Goal: Task Accomplishment & Management: Manage account settings

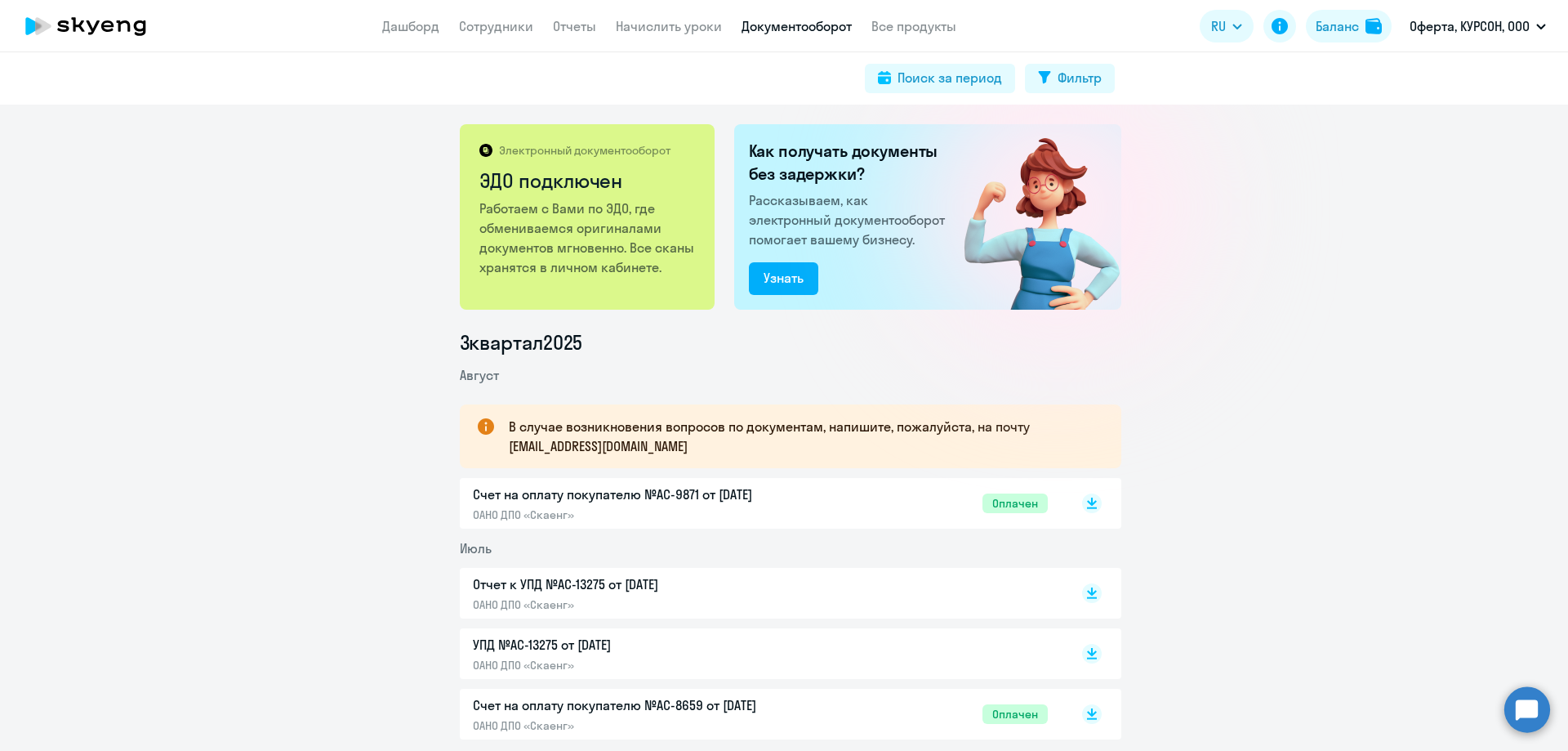
click at [490, 34] on app-menu-item-link "Сотрудники" at bounding box center [496, 26] width 74 height 21
click at [488, 23] on link "Сотрудники" at bounding box center [496, 25] width 74 height 17
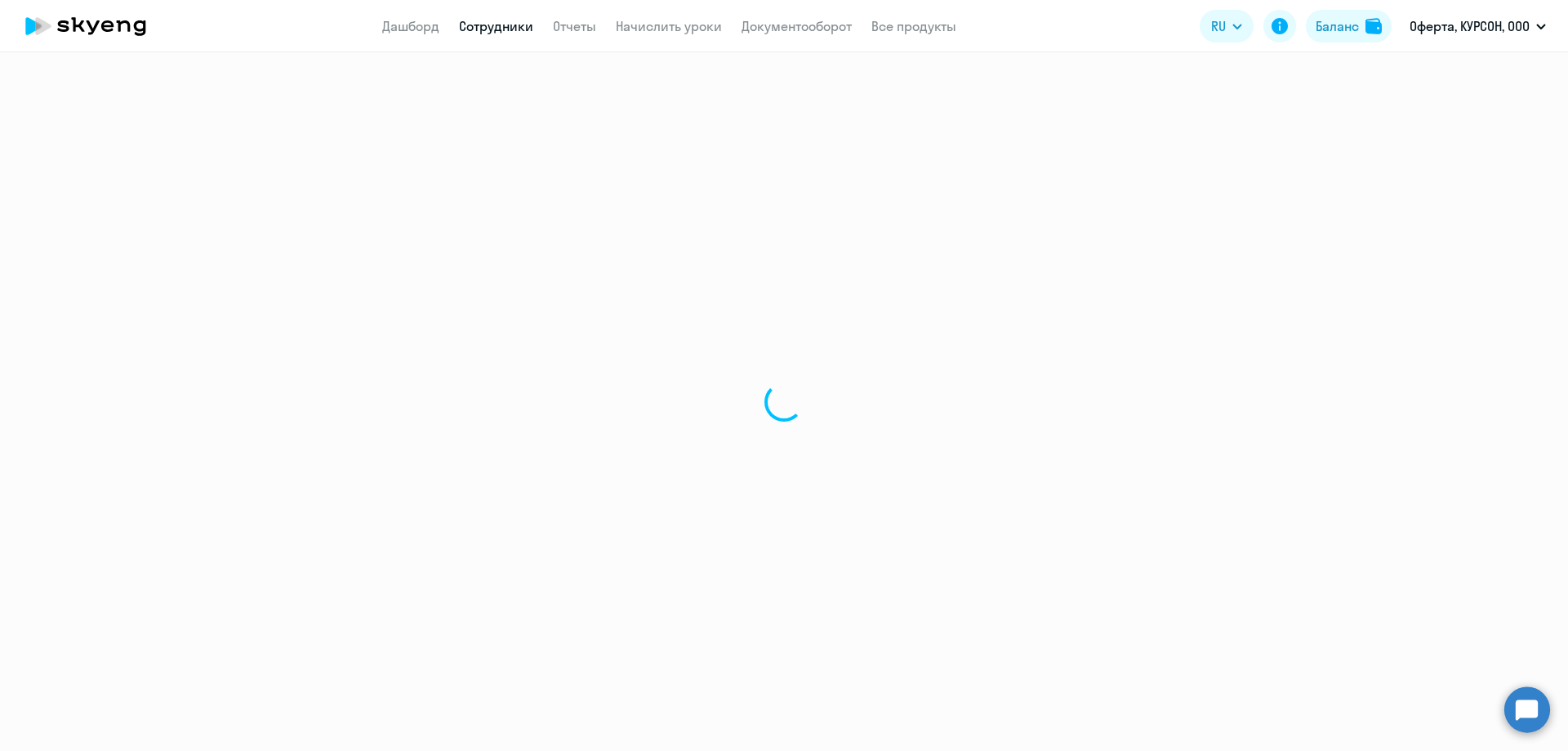
select select "30"
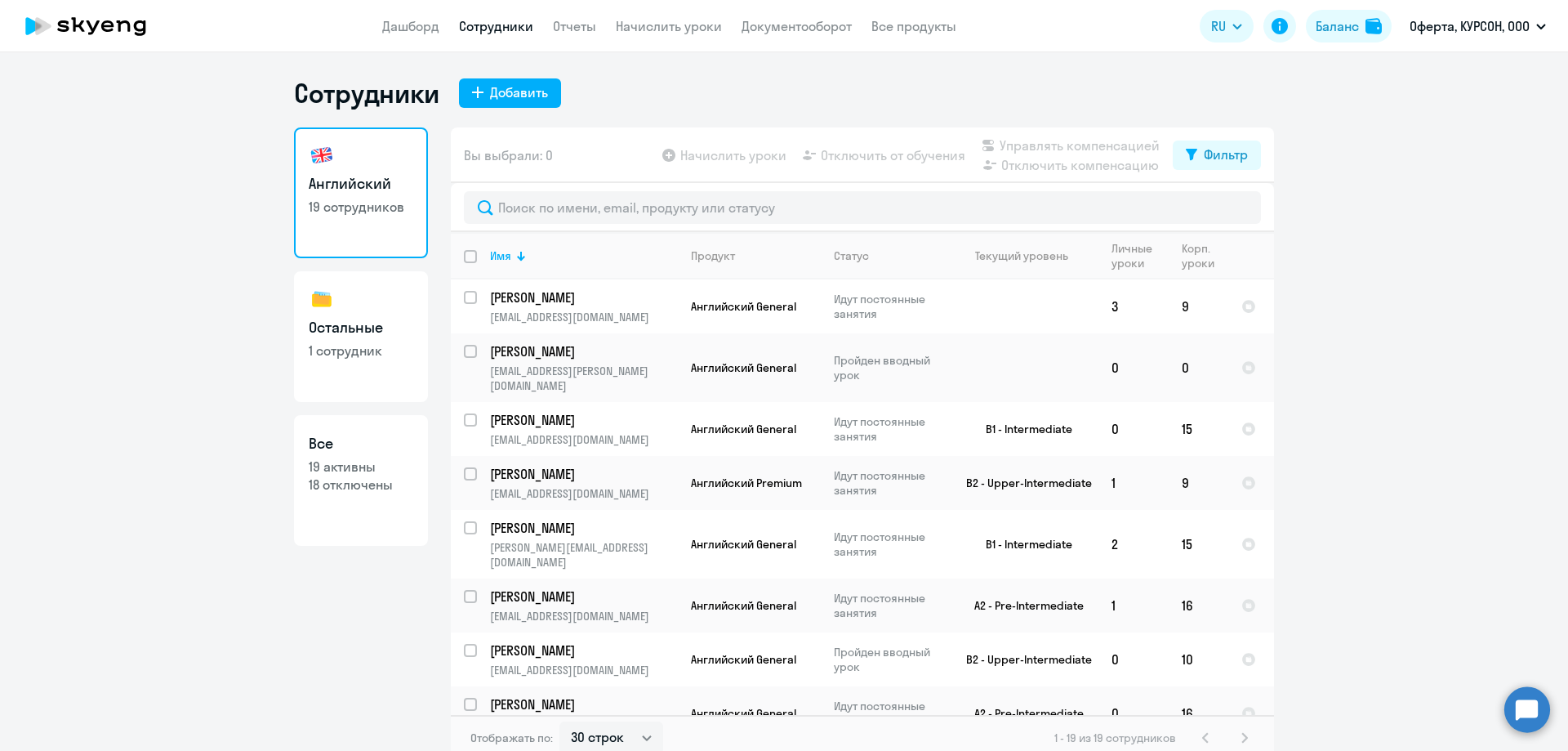
click at [375, 289] on link "Остальные 1 сотрудник" at bounding box center [360, 337] width 134 height 131
select select "30"
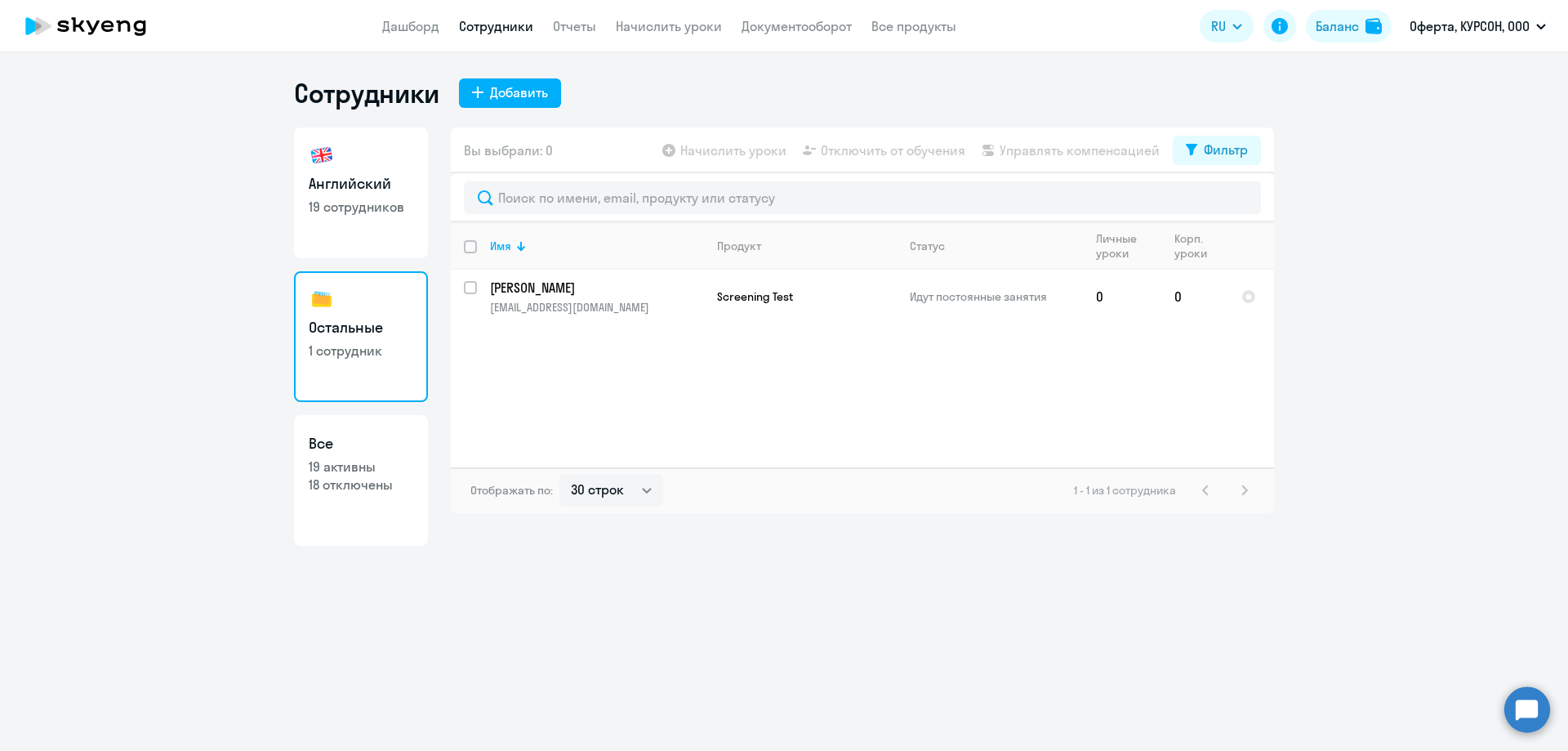
click at [374, 496] on link "Все 19 активны 18 отключены" at bounding box center [360, 481] width 134 height 131
select select "30"
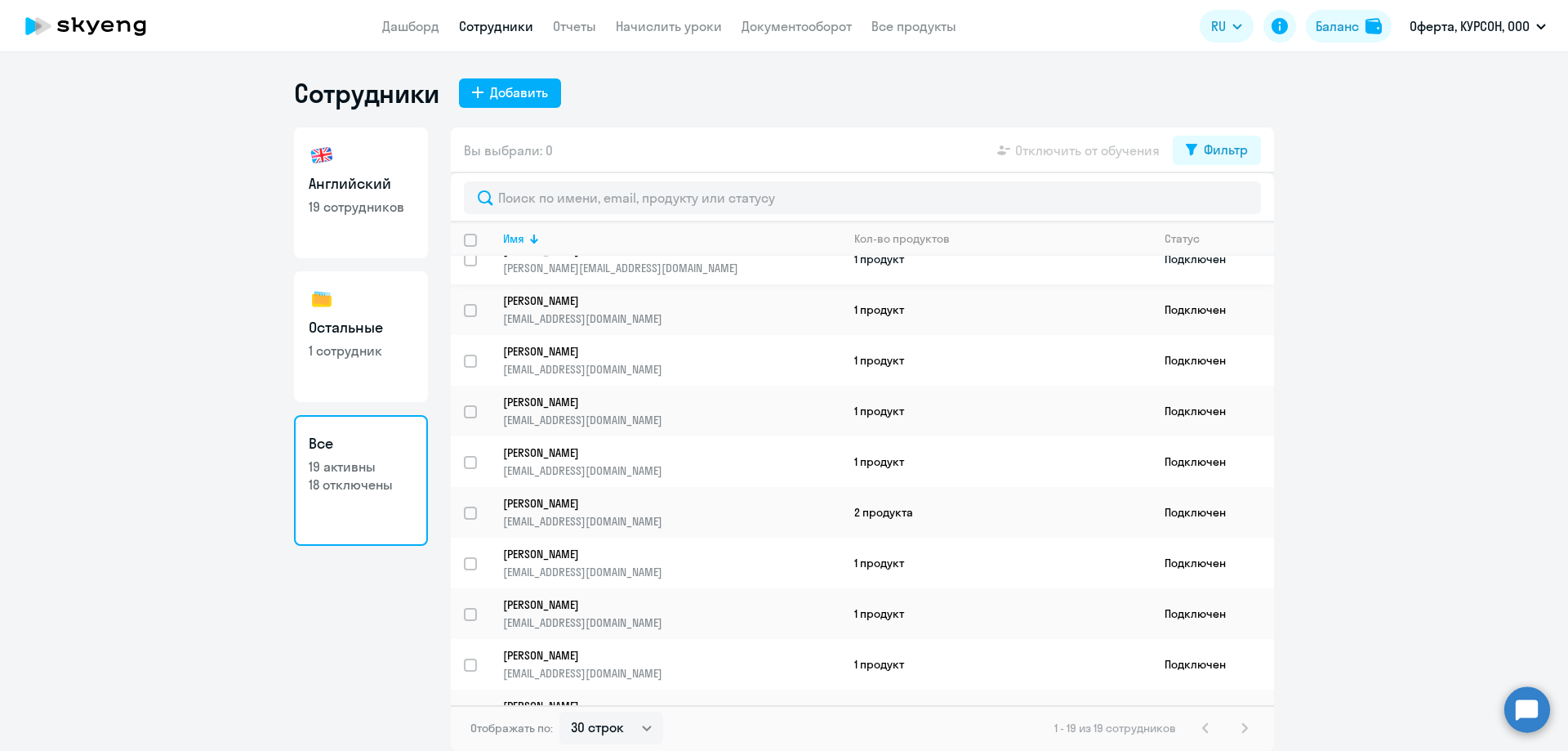
scroll to position [513, 0]
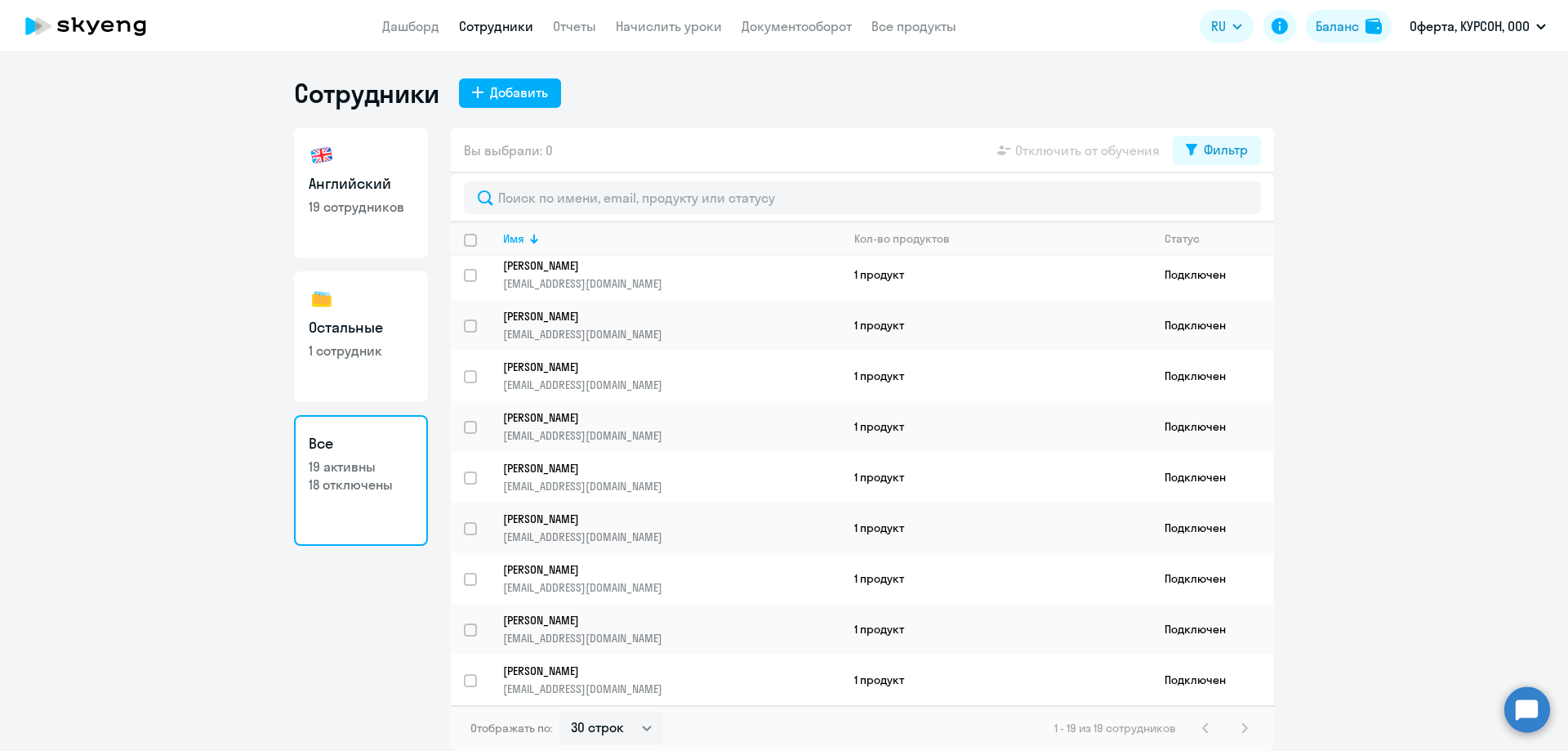
click at [390, 187] on h3 "Английский" at bounding box center [360, 184] width 105 height 22
select select "30"
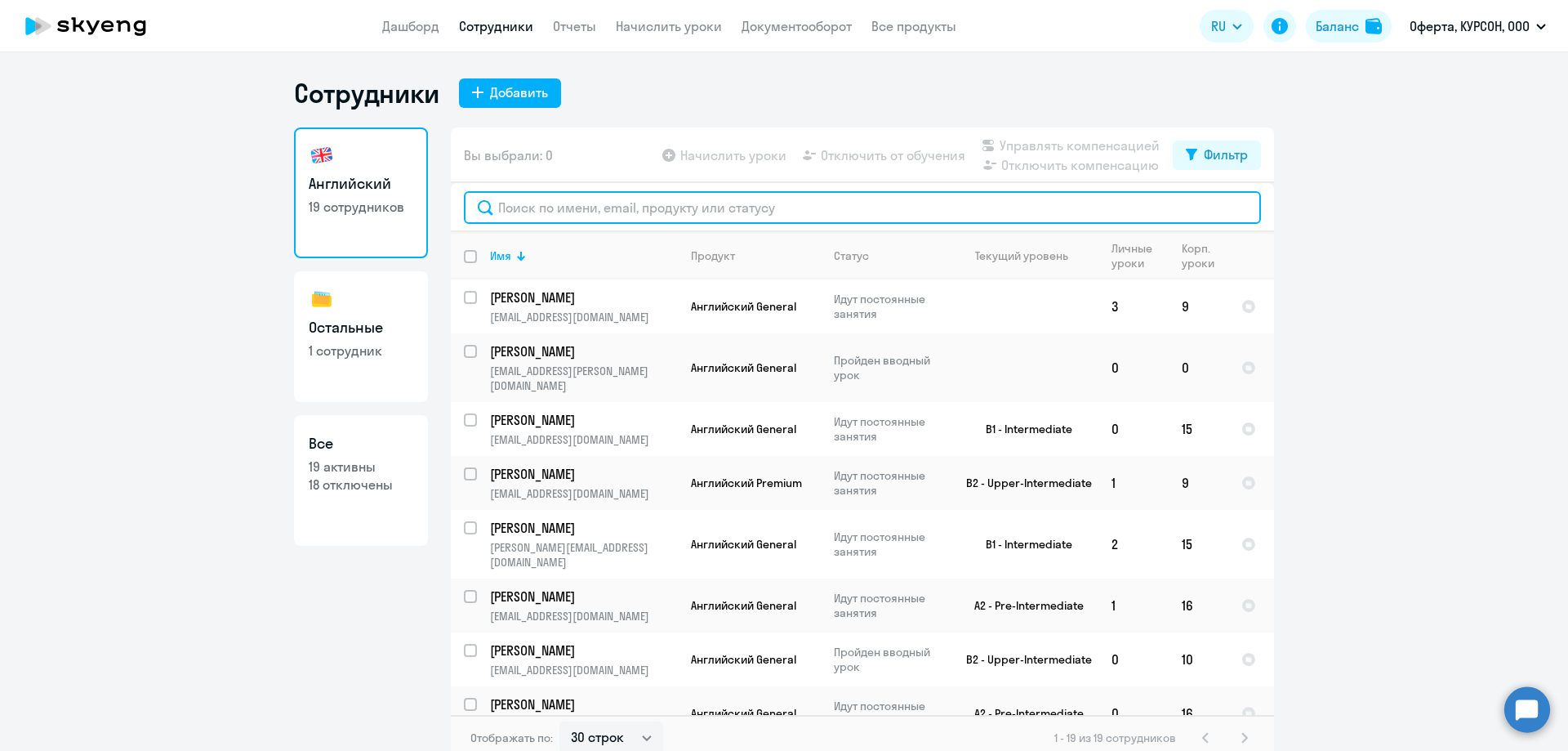
click at [578, 221] on input "text" at bounding box center [862, 207] width 797 height 32
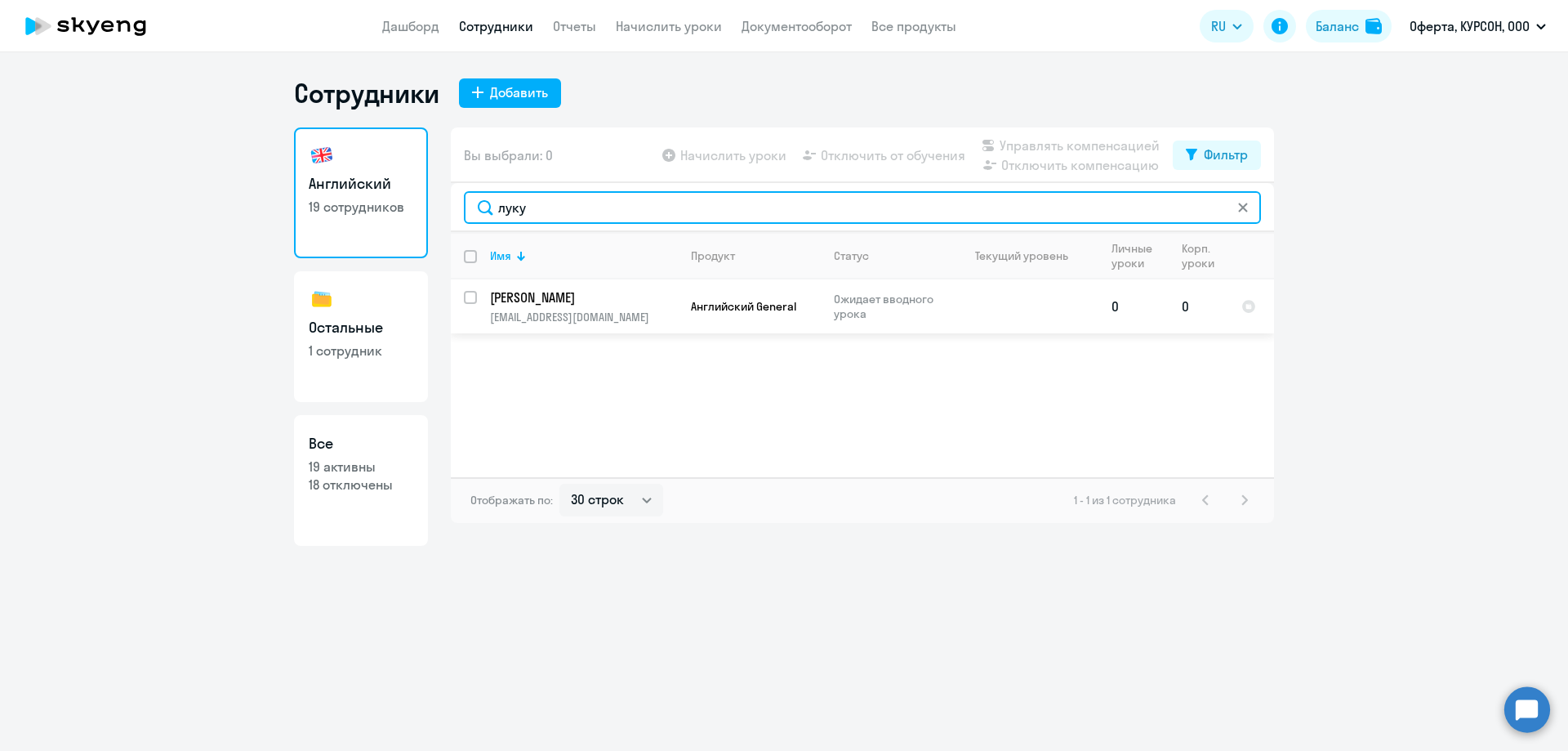
type input "луку"
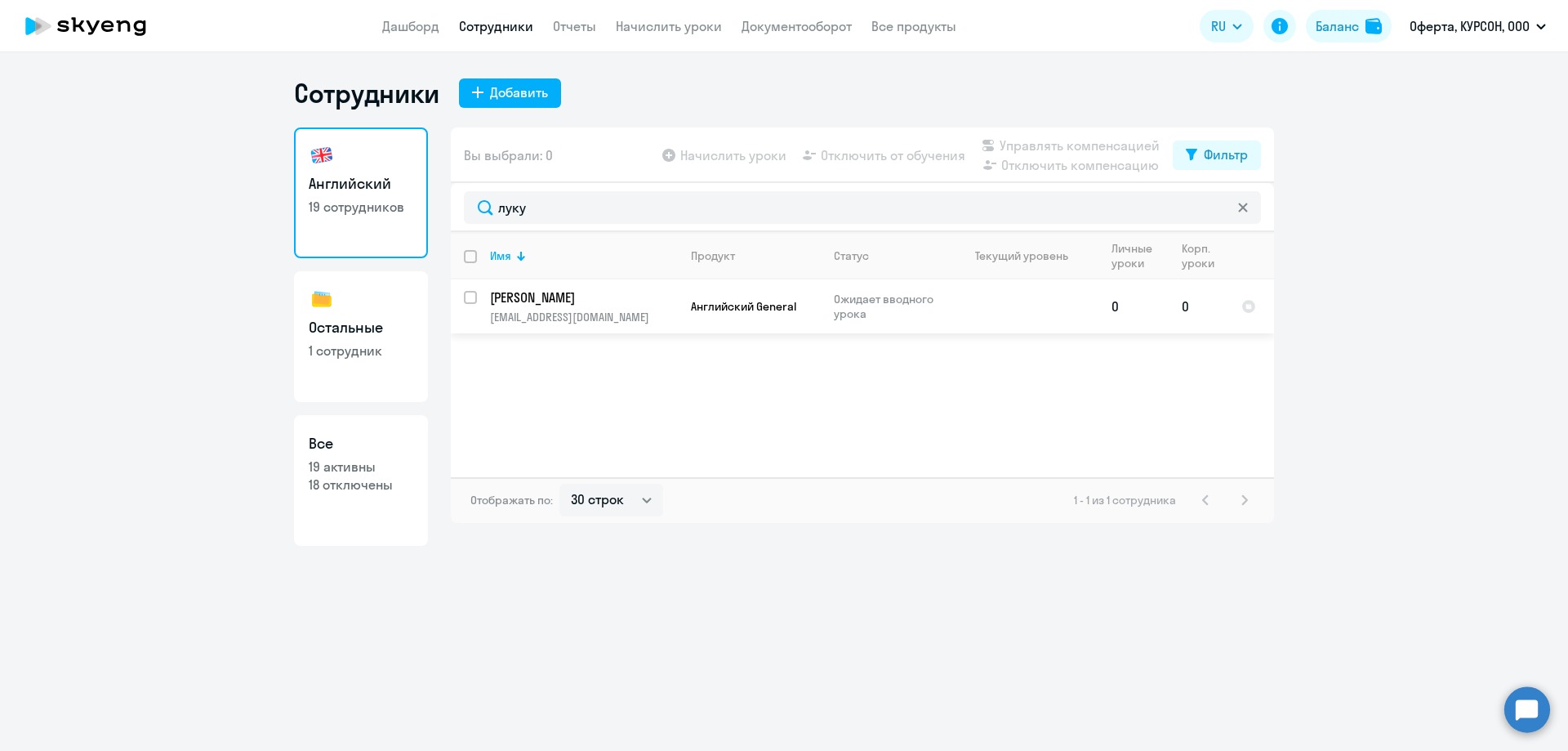
click at [555, 288] on td "[PERSON_NAME] [EMAIL_ADDRESS][DOMAIN_NAME]" at bounding box center [576, 305] width 201 height 54
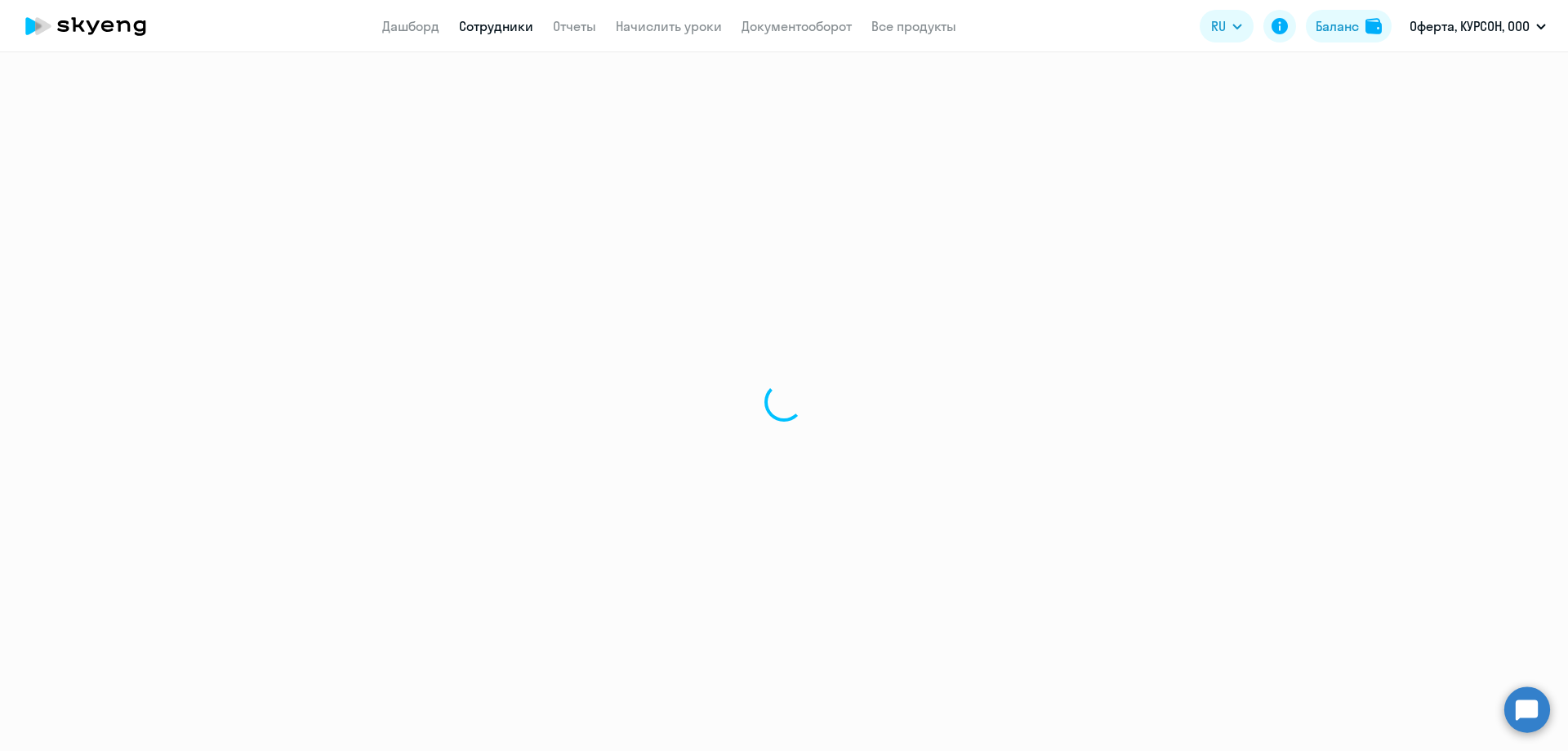
select select "english"
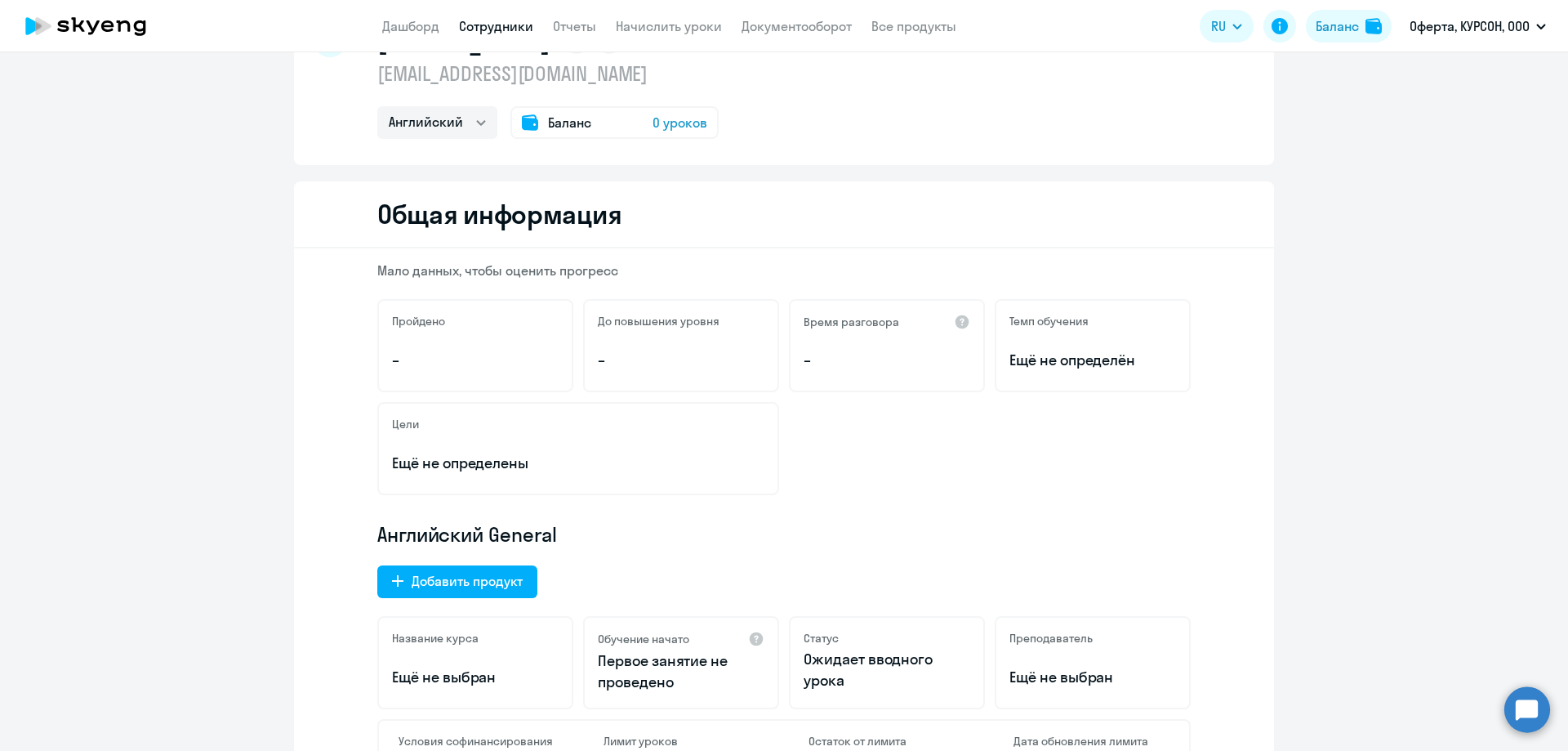
scroll to position [164, 0]
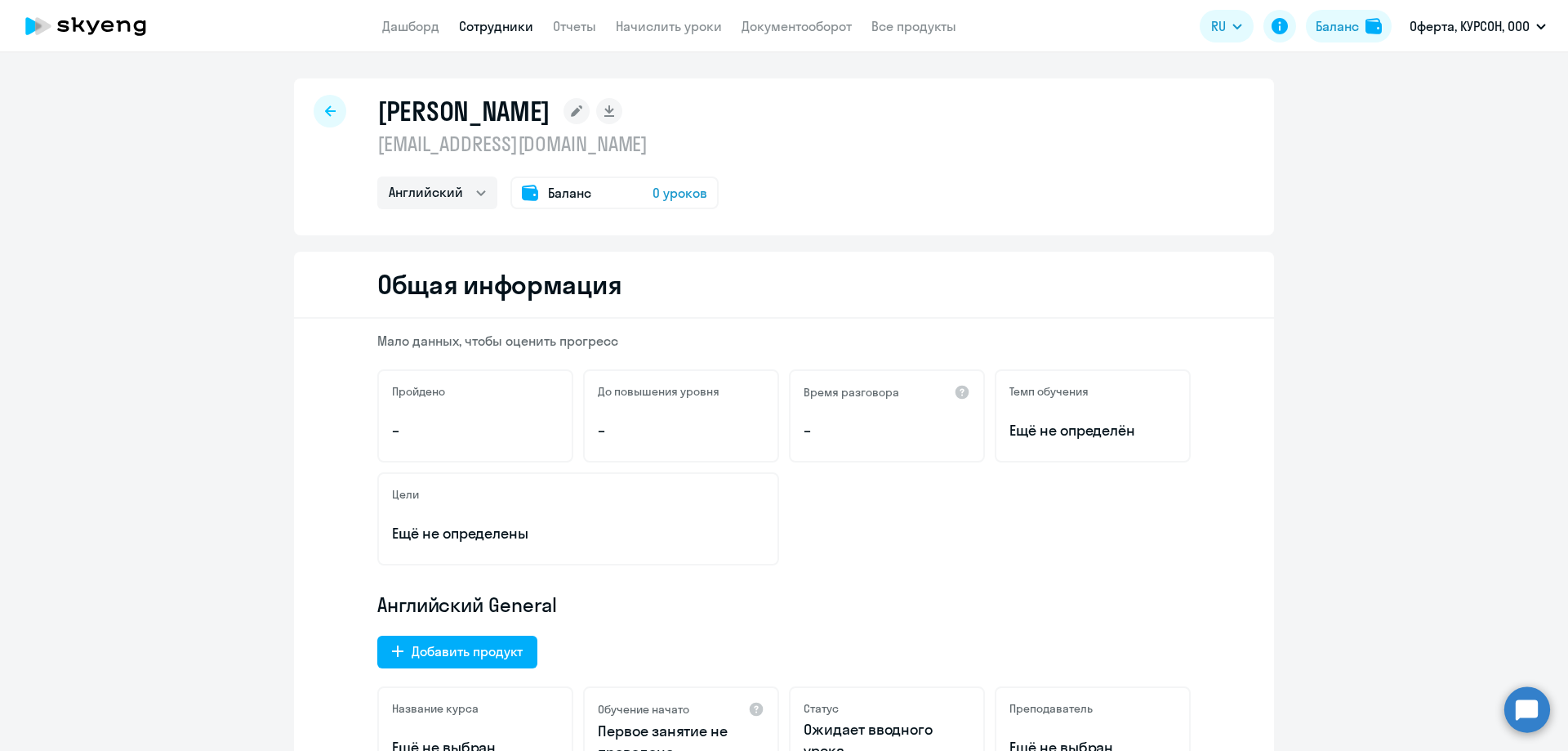
select select "30"
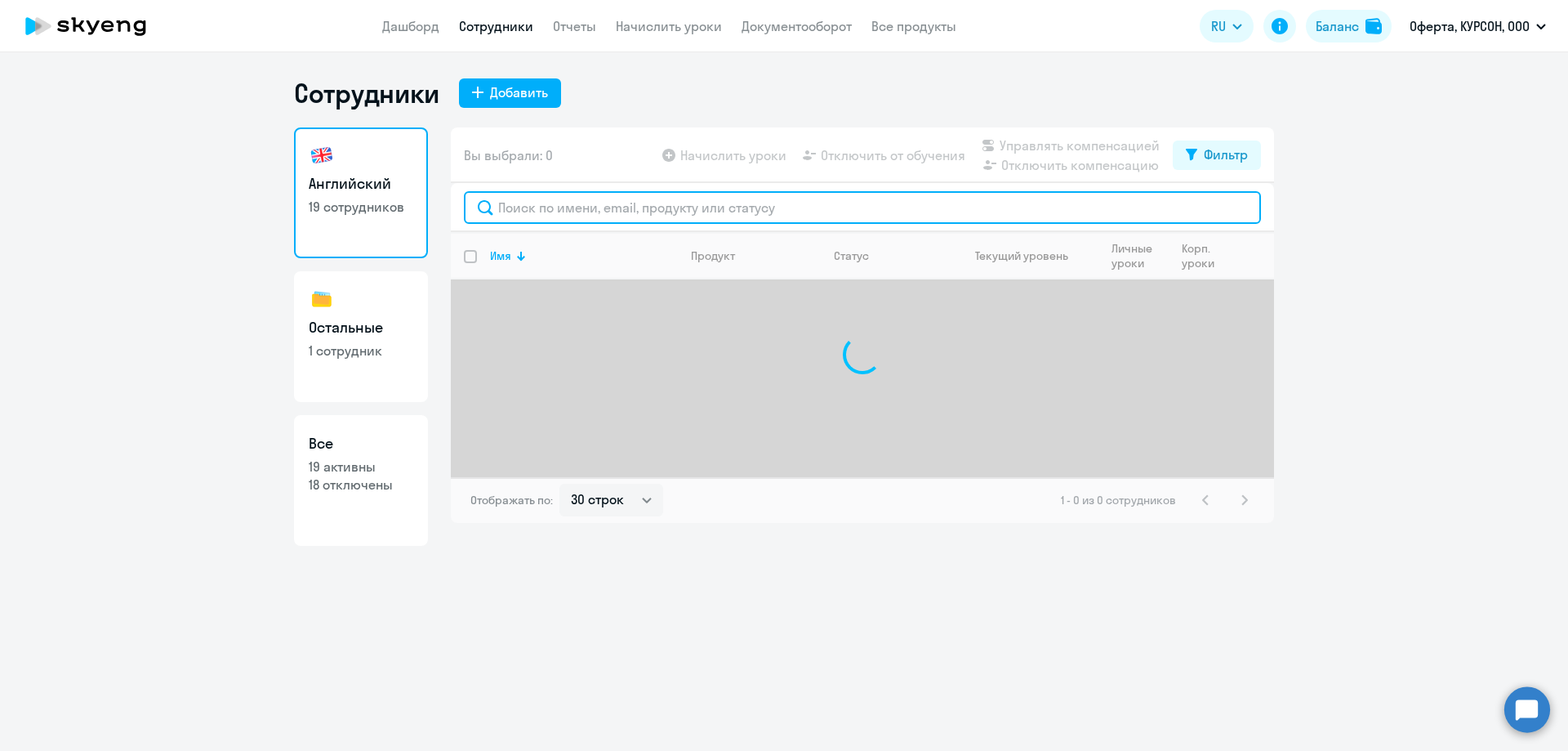
click at [583, 214] on input "text" at bounding box center [862, 207] width 797 height 32
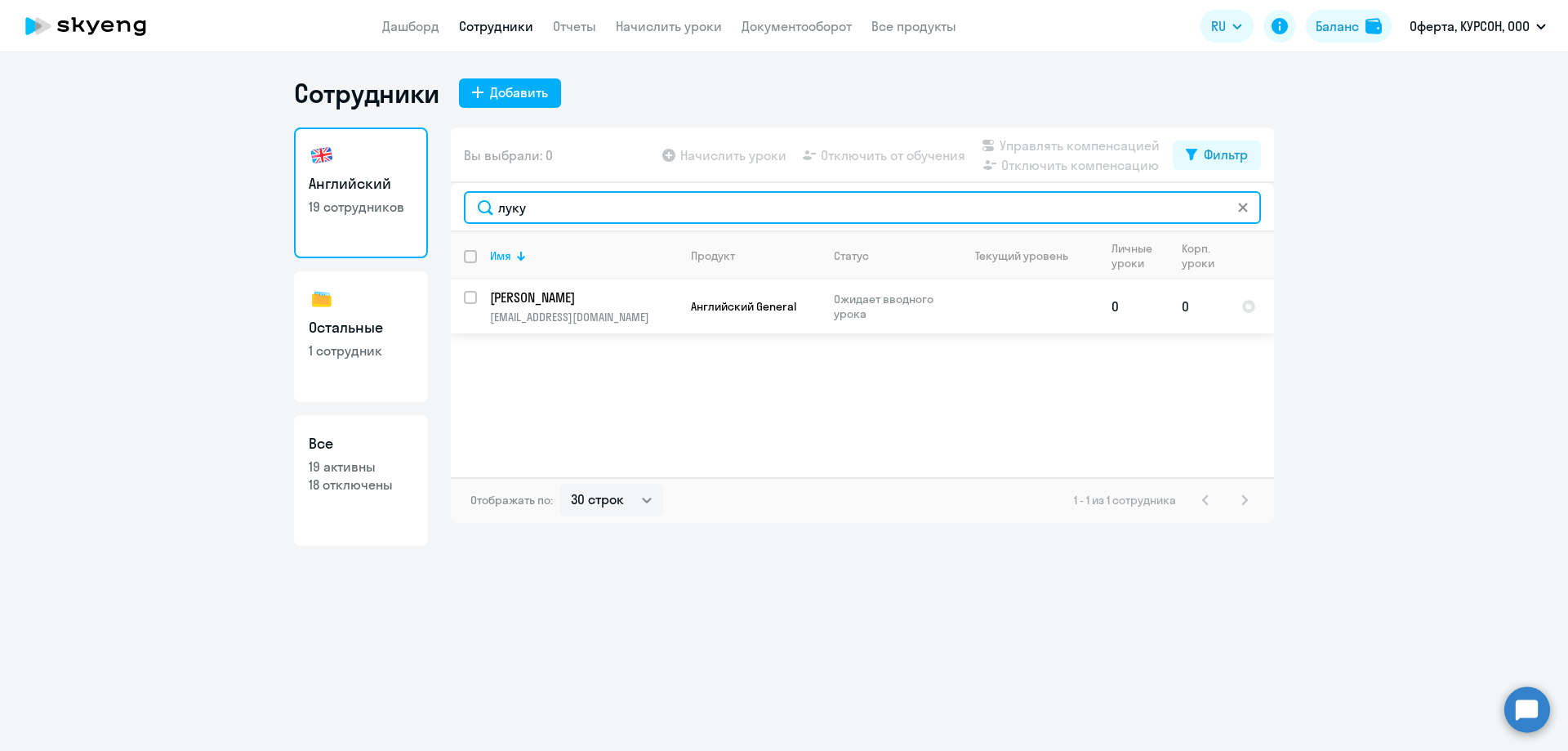
type input "луку"
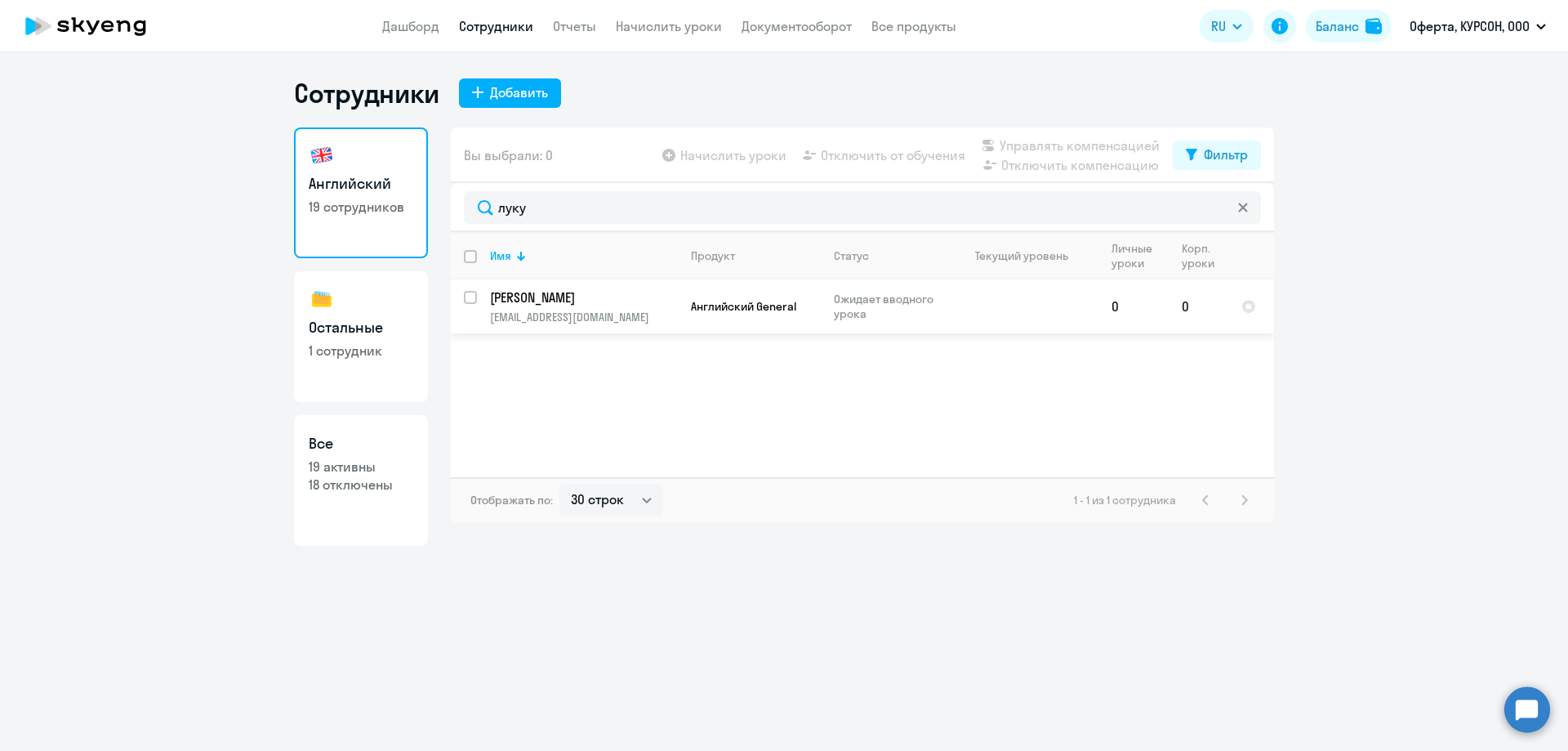
click at [475, 298] on input "select row 1966679" at bounding box center [480, 306] width 32 height 32
checkbox input "true"
click at [762, 156] on span "Начислить уроки" at bounding box center [733, 156] width 106 height 20
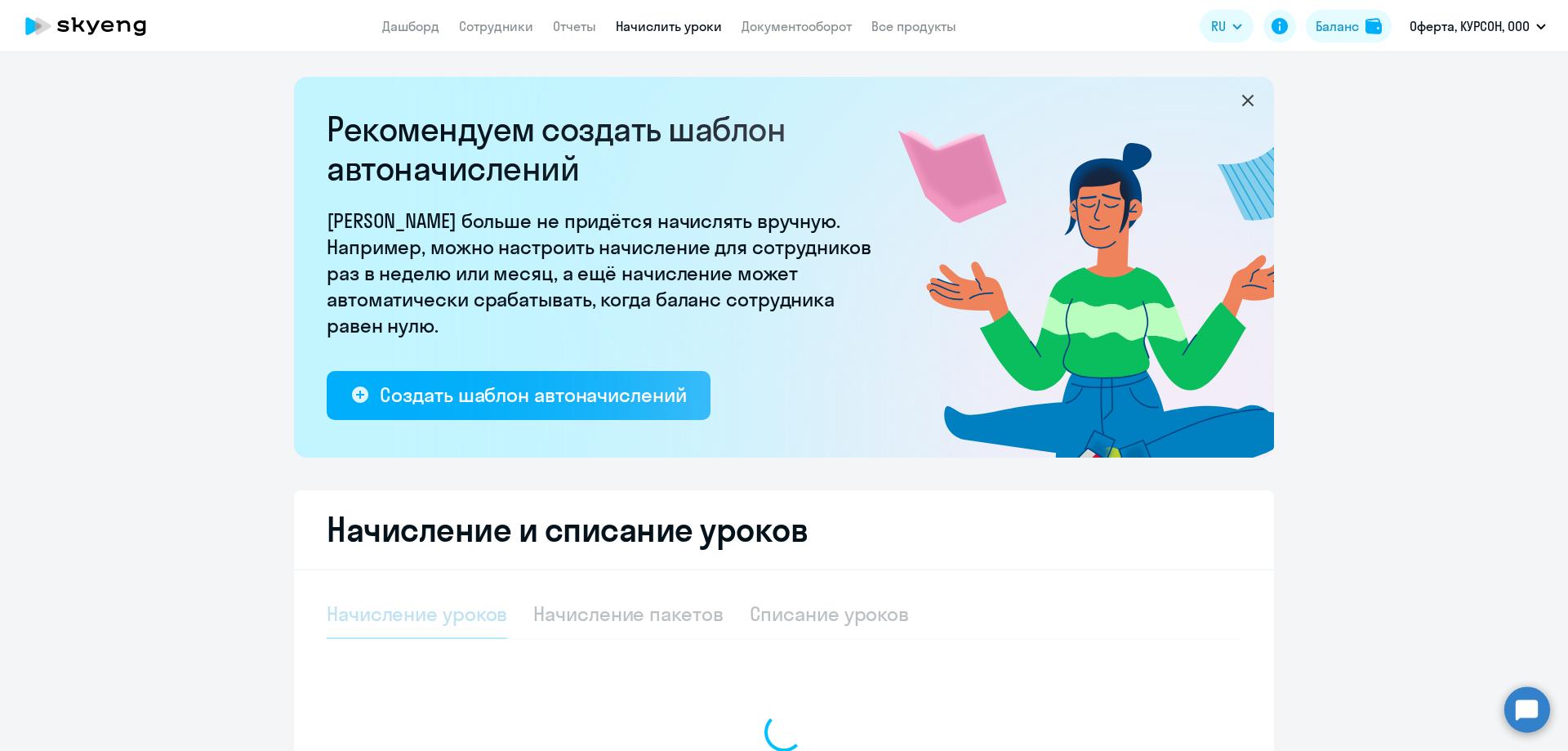
select select "10"
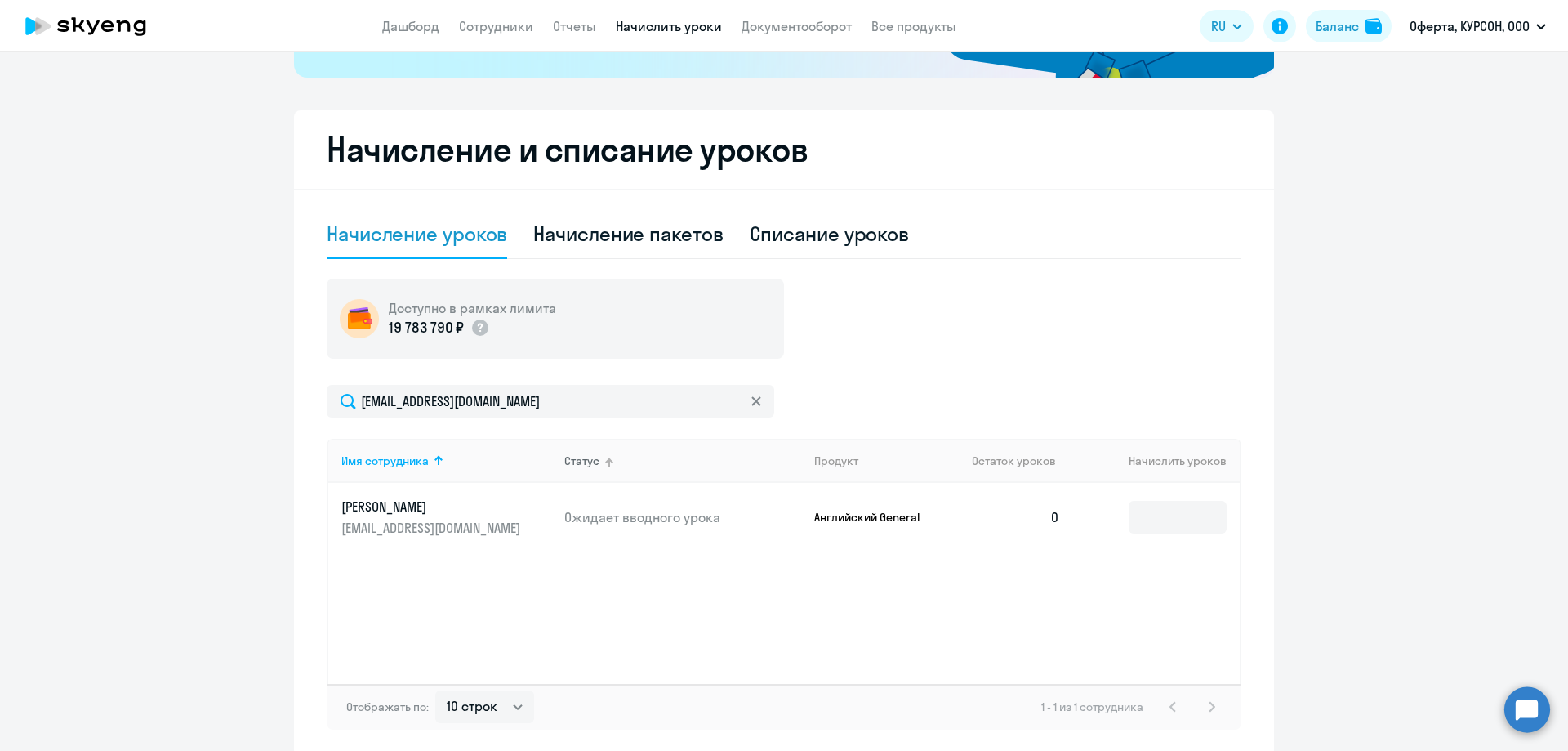
scroll to position [408, 0]
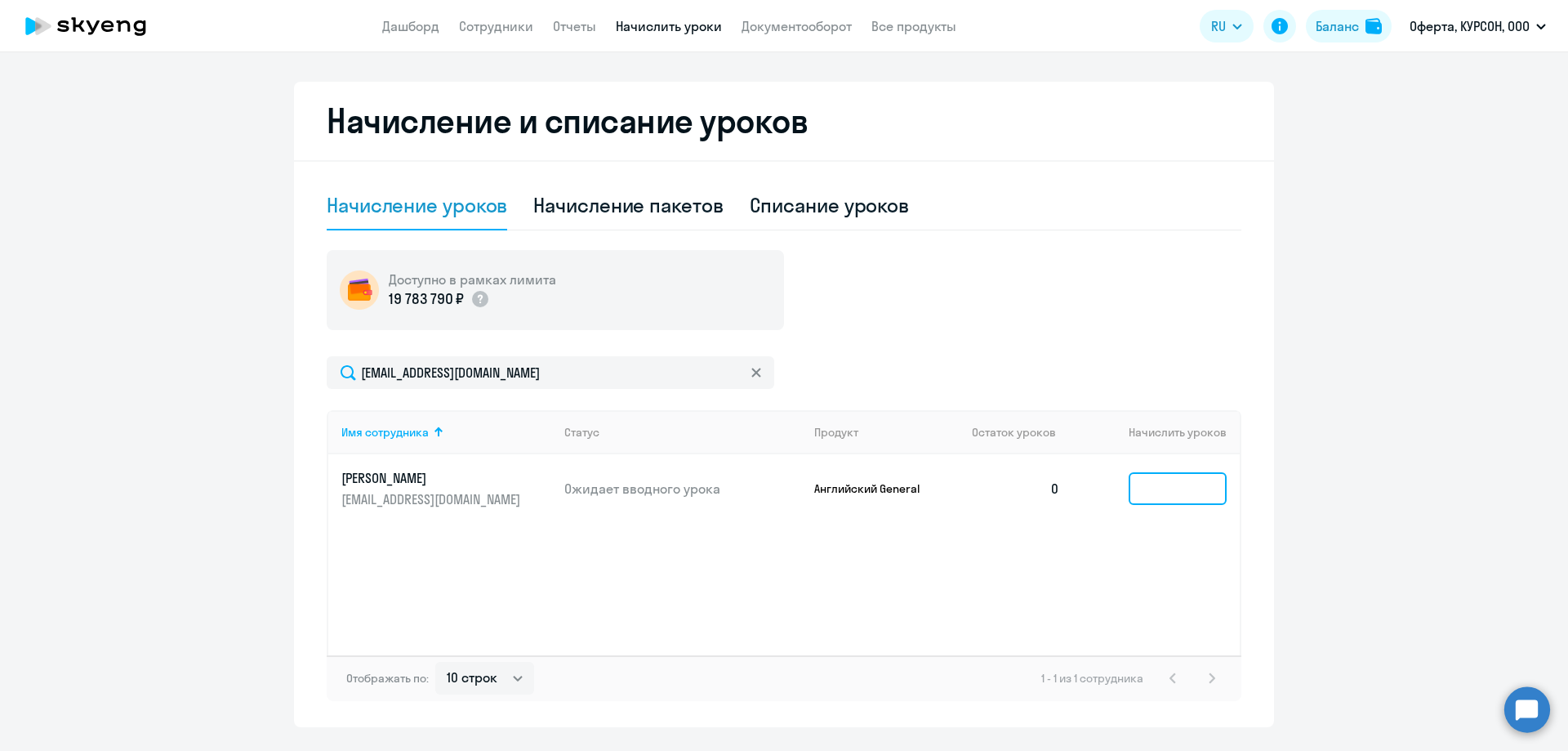
click at [1136, 493] on input at bounding box center [1177, 488] width 98 height 32
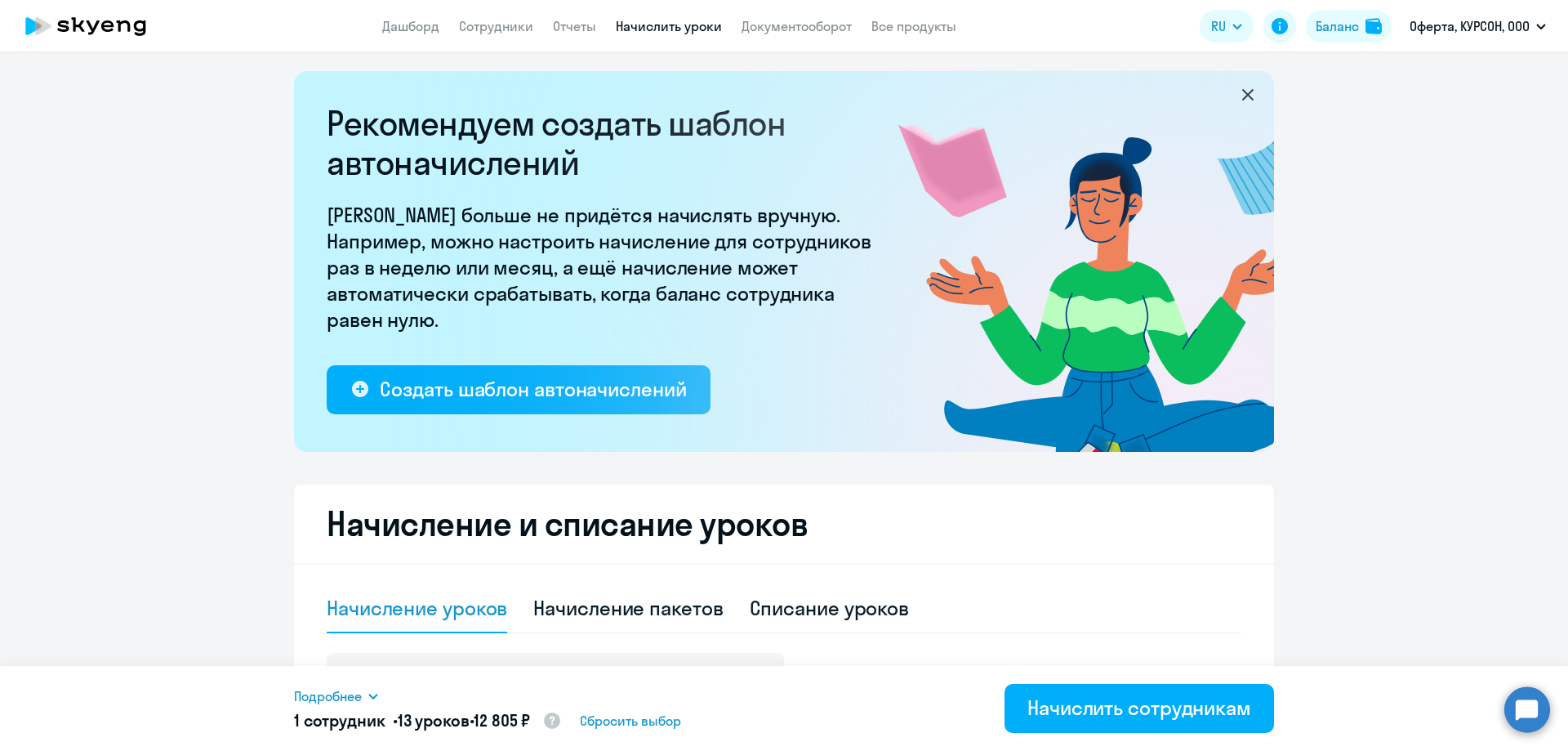
scroll to position [0, 0]
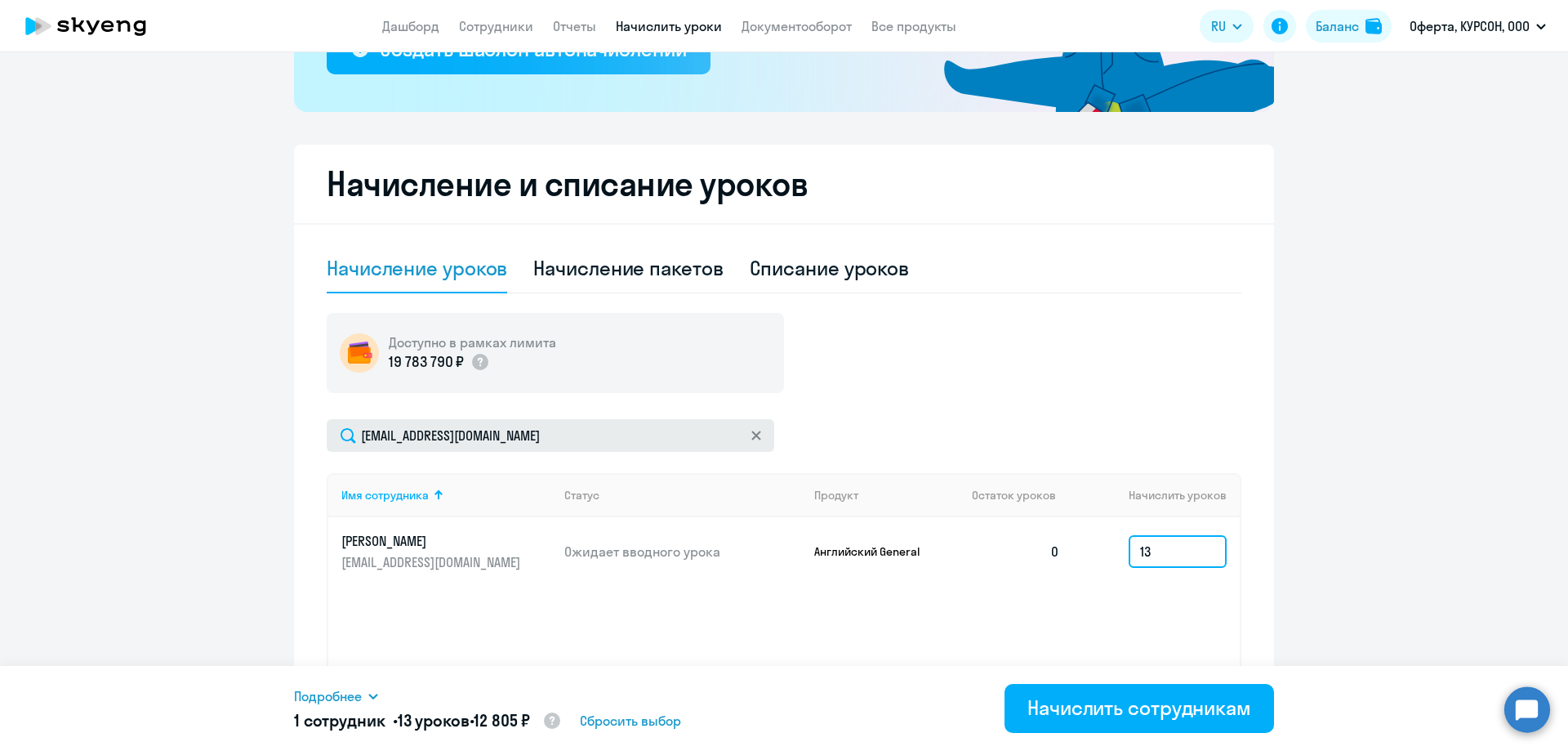
scroll to position [450, 0]
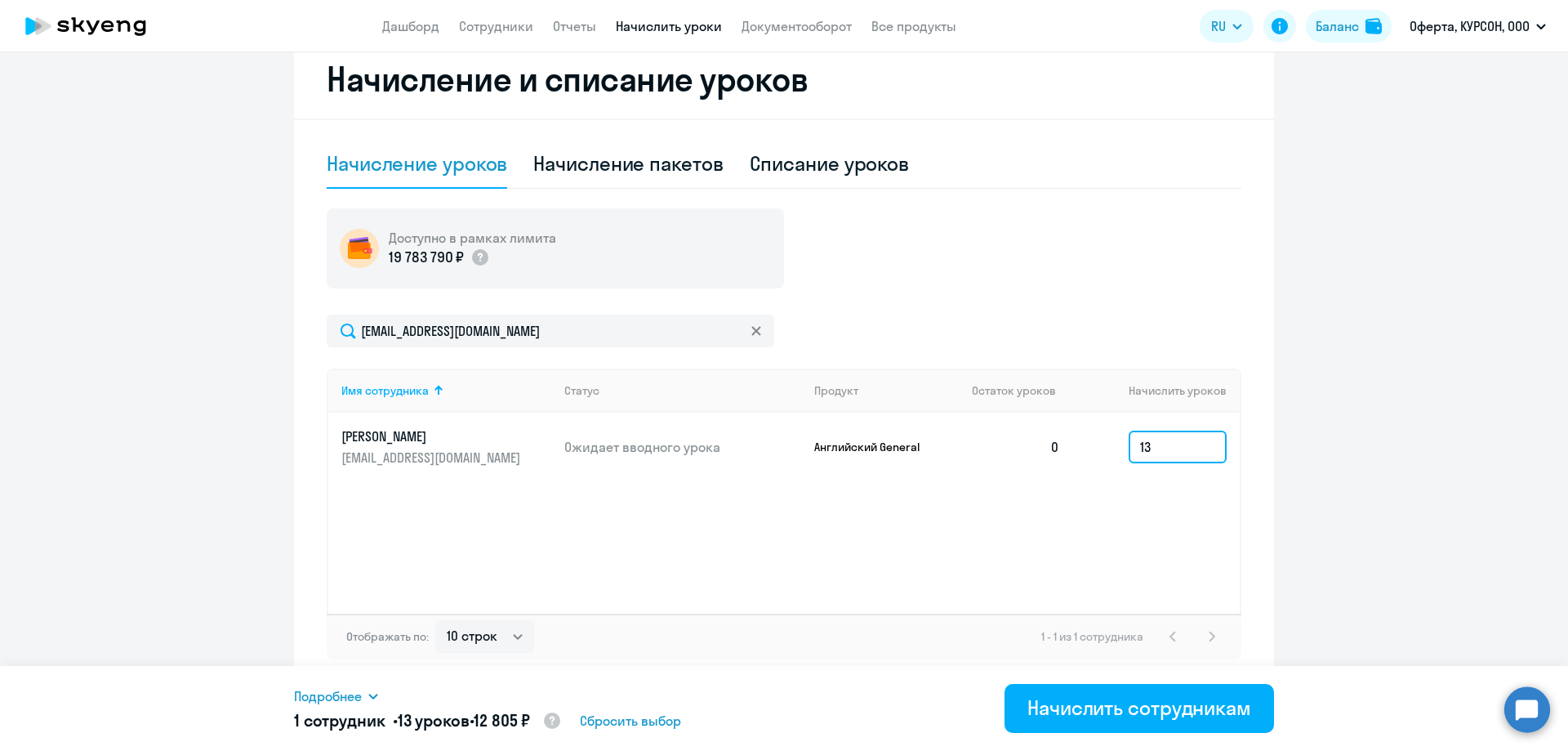
type input "1"
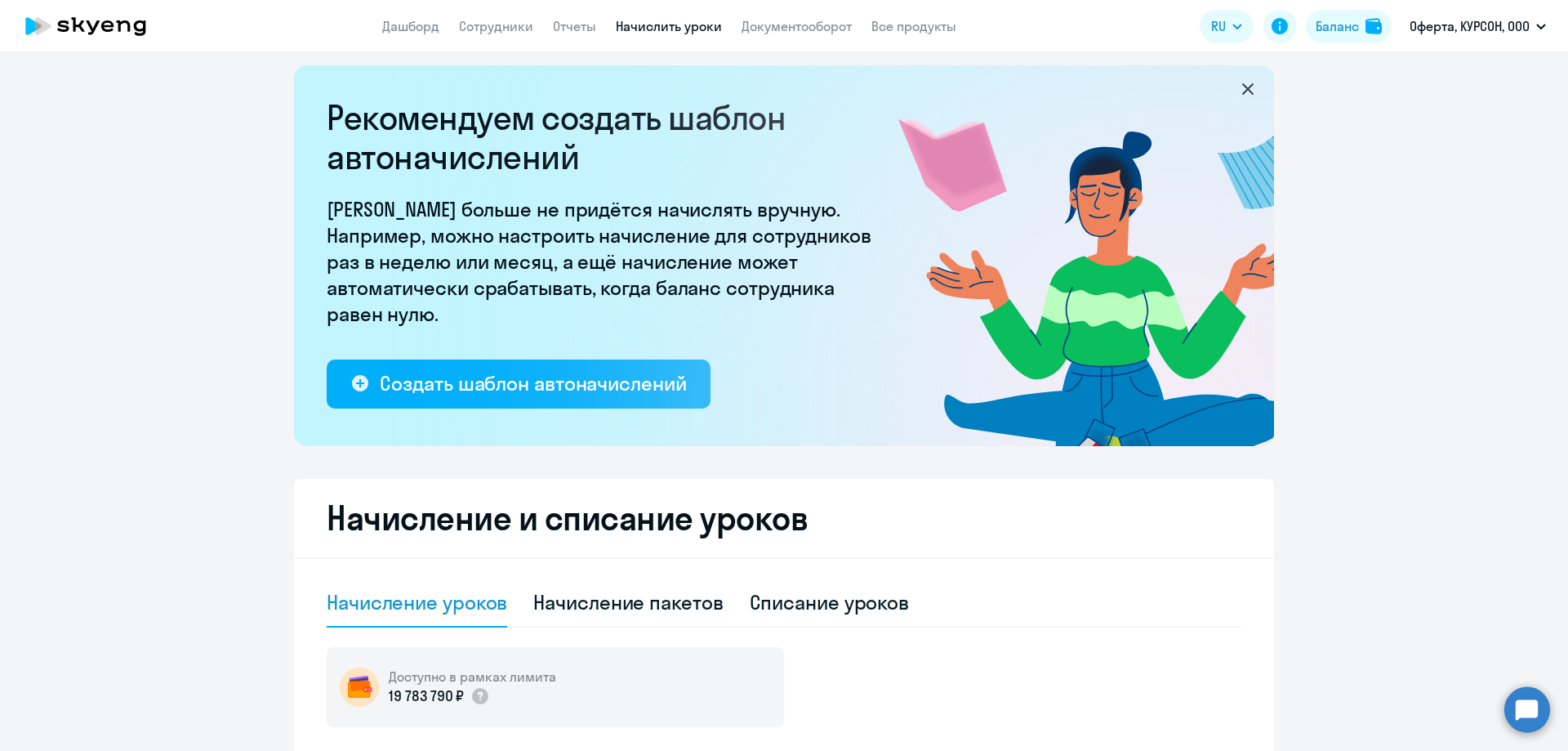
scroll to position [0, 0]
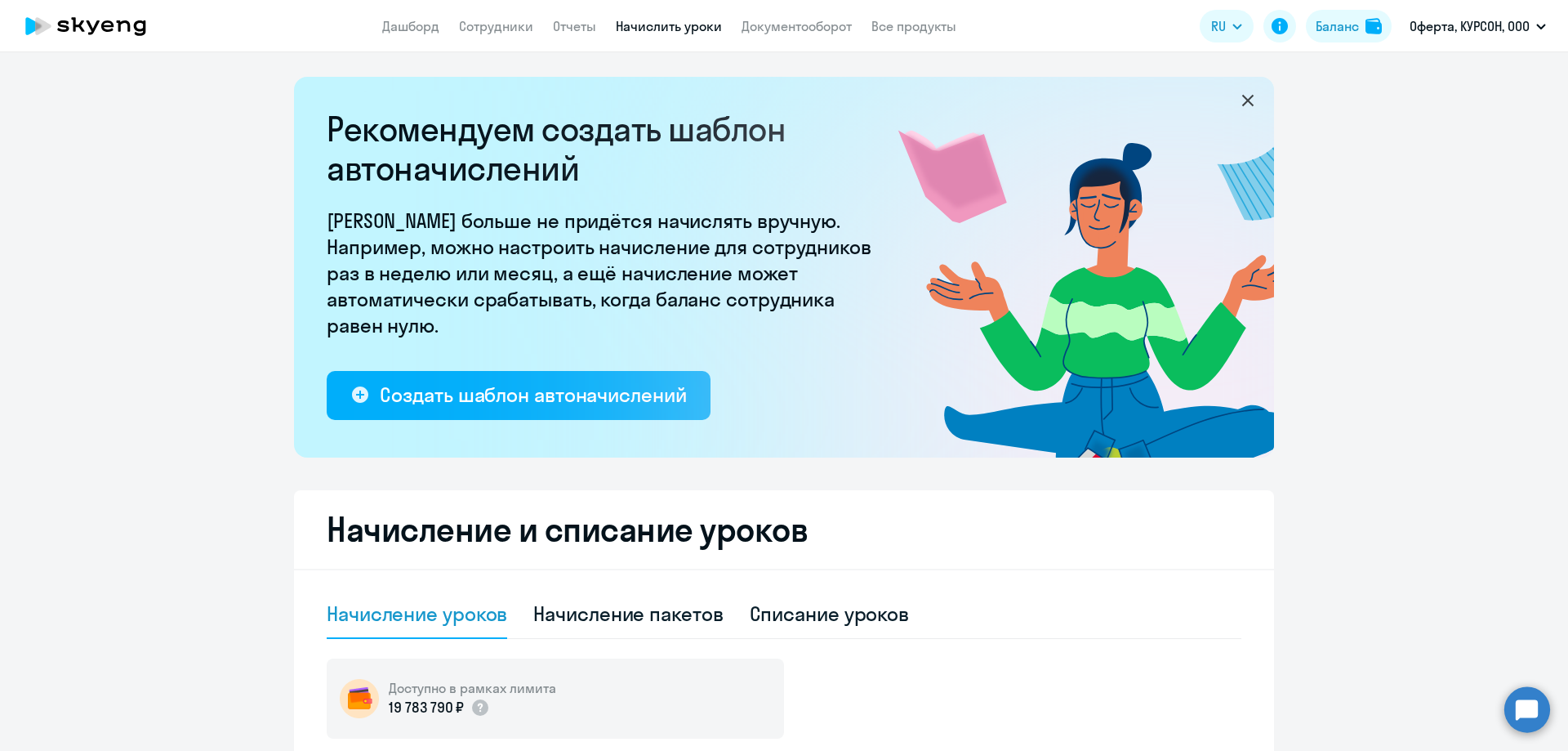
click at [513, 34] on app-menu-item-link "Сотрудники" at bounding box center [496, 26] width 74 height 21
click at [483, 18] on link "Сотрудники" at bounding box center [496, 25] width 74 height 17
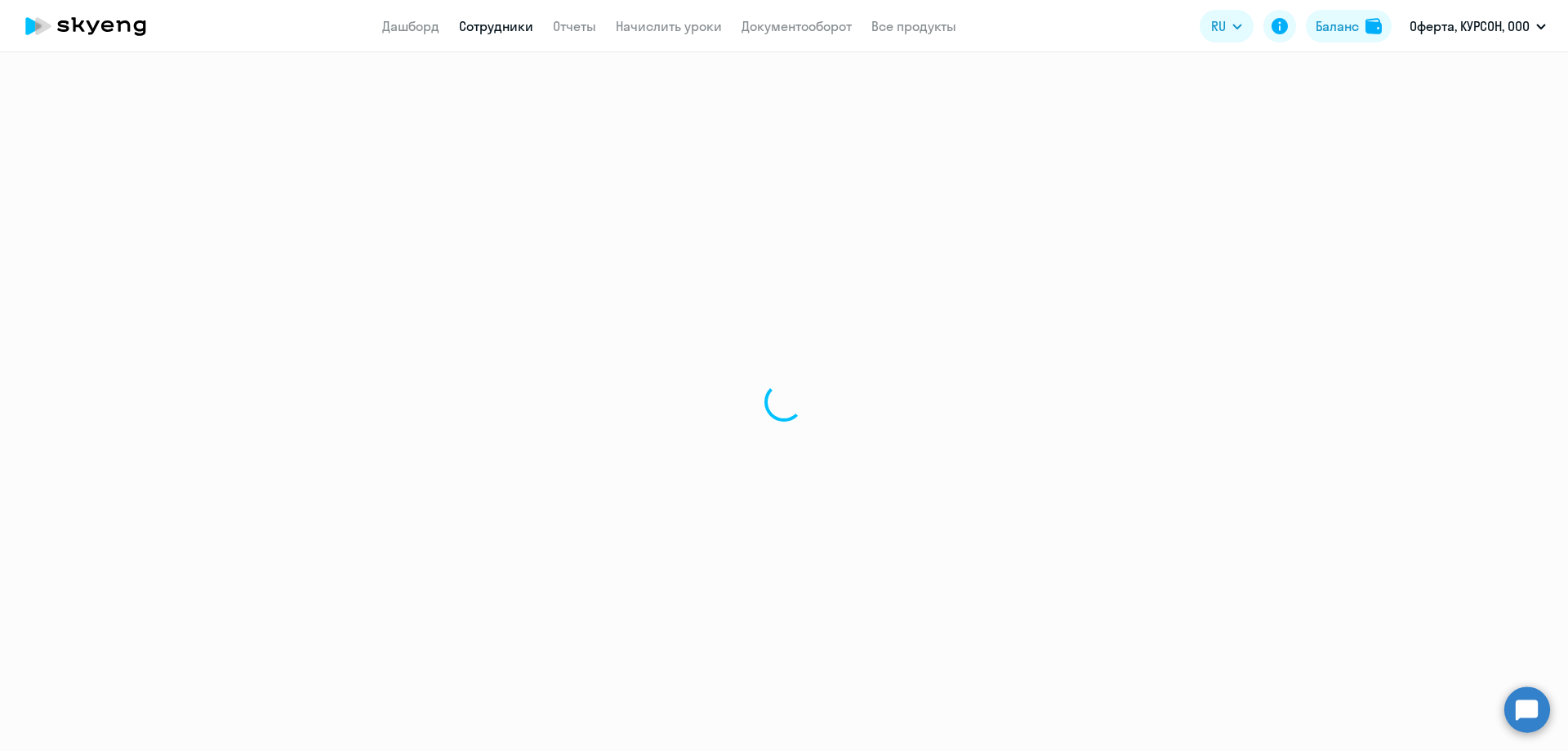
select select "30"
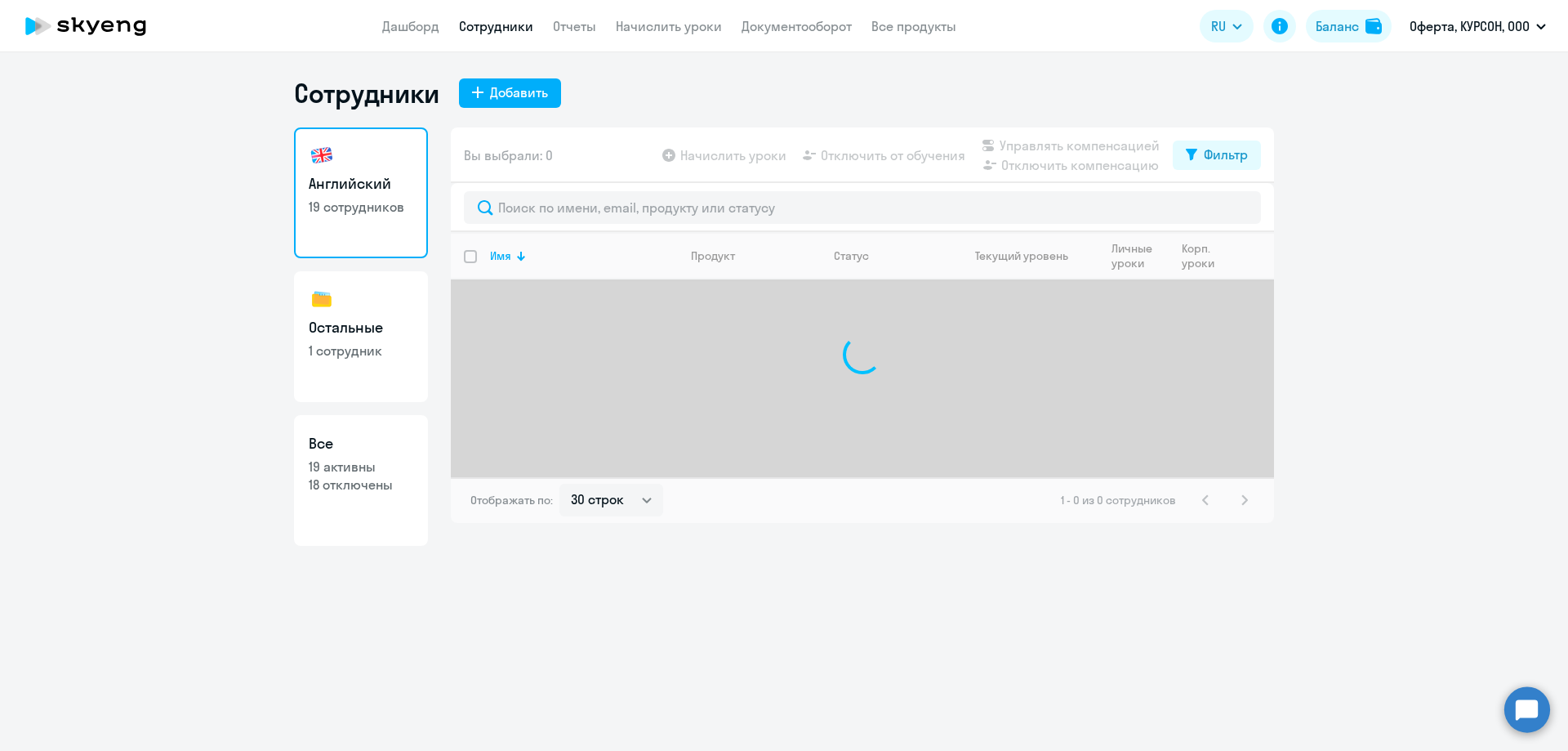
click at [393, 321] on h3 "Остальные" at bounding box center [360, 328] width 105 height 22
select select "30"
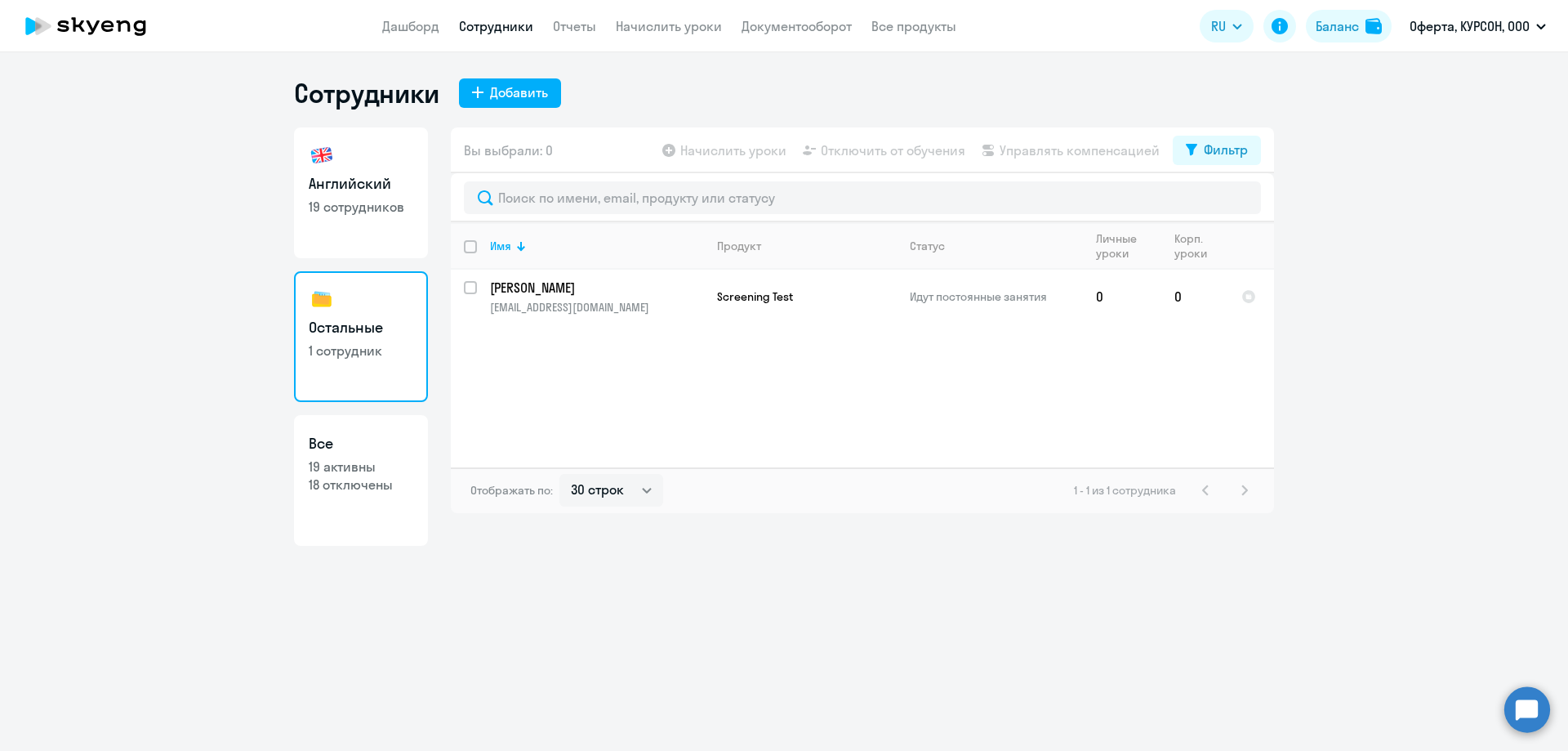
click at [356, 476] on p "18 отключены" at bounding box center [360, 485] width 105 height 18
select select "30"
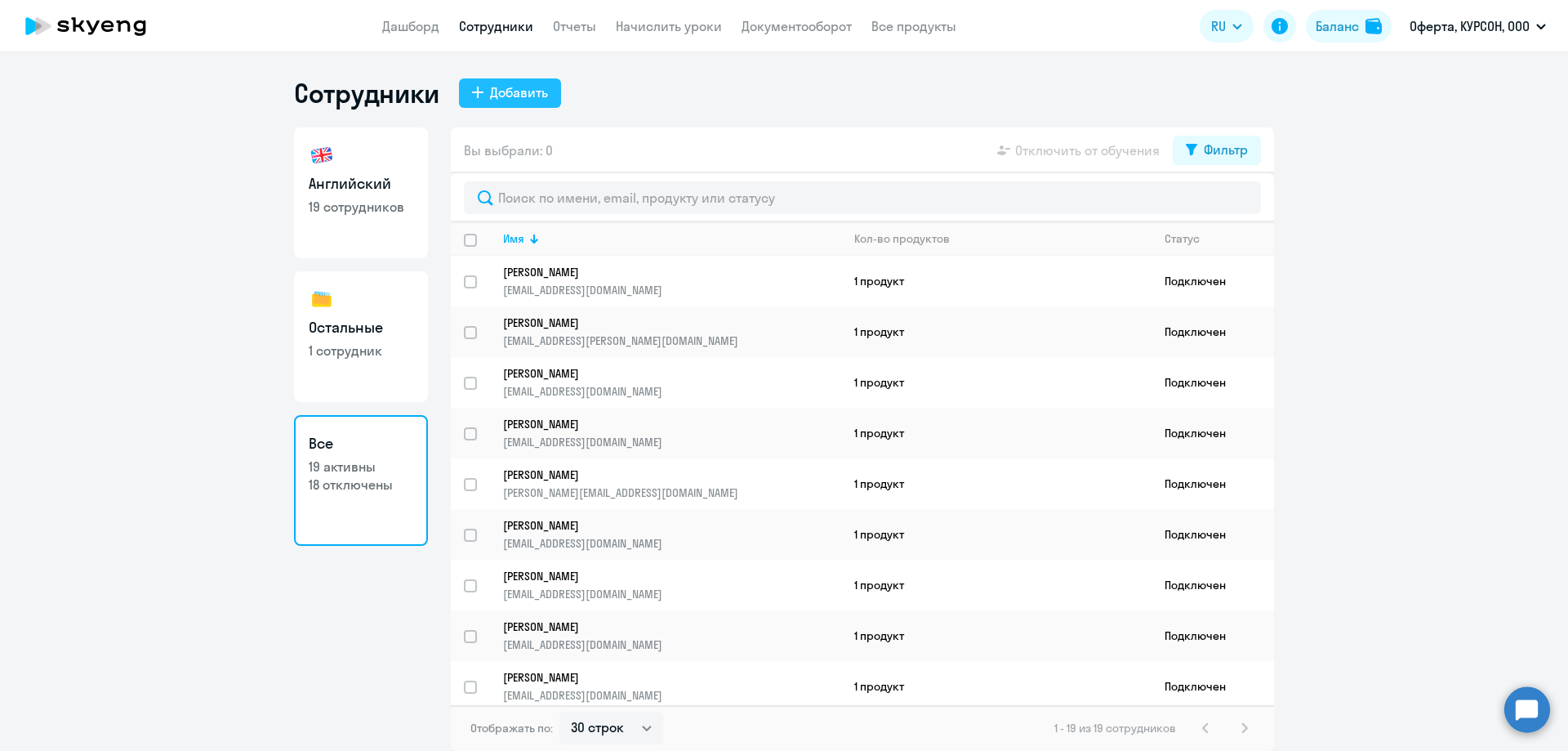
click at [551, 96] on button "Добавить" at bounding box center [510, 93] width 102 height 29
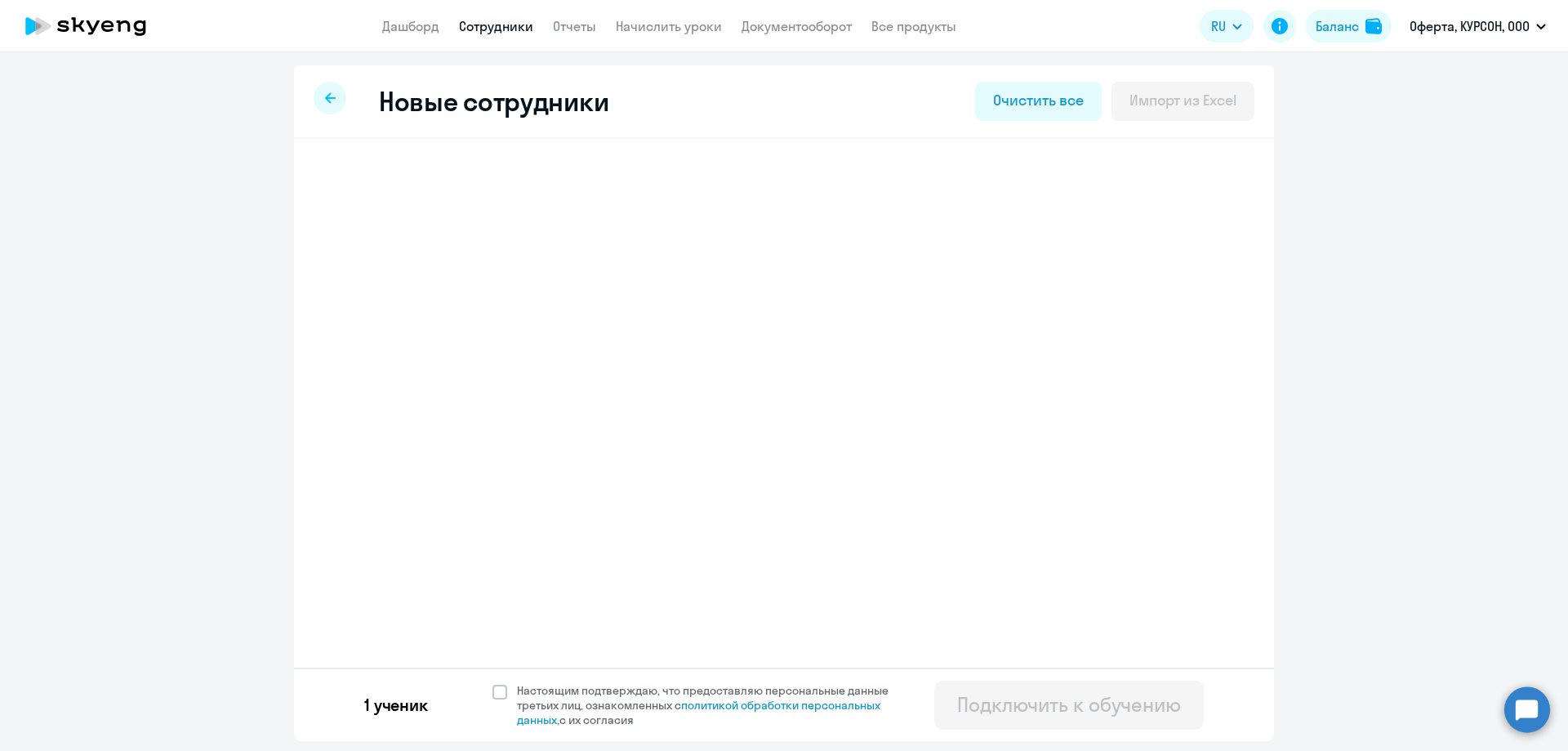
select select "english_adult_not_native_speaker"
select select "3"
click at [506, 172] on h3 "[PERSON_NAME]" at bounding box center [442, 184] width 129 height 26
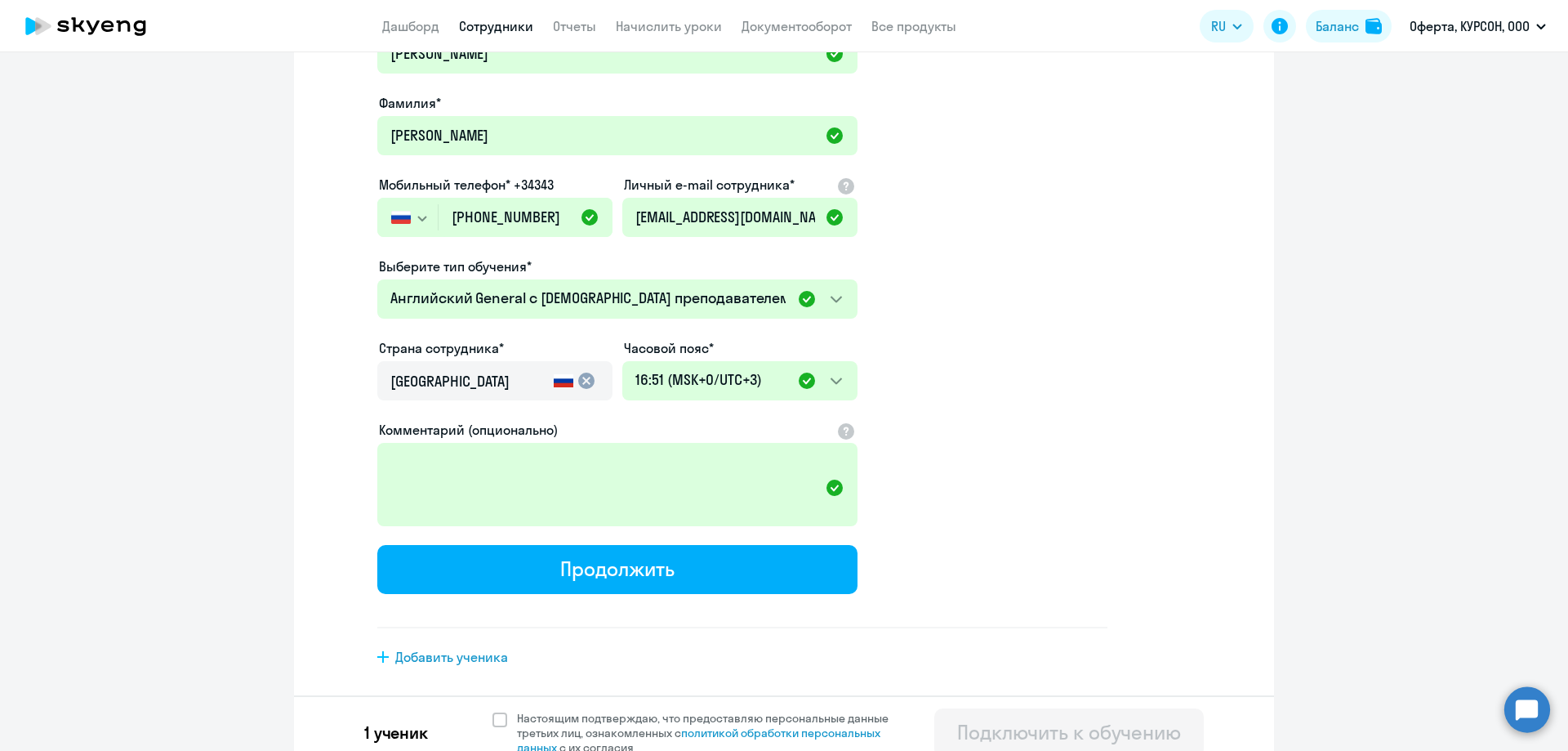
scroll to position [231, 0]
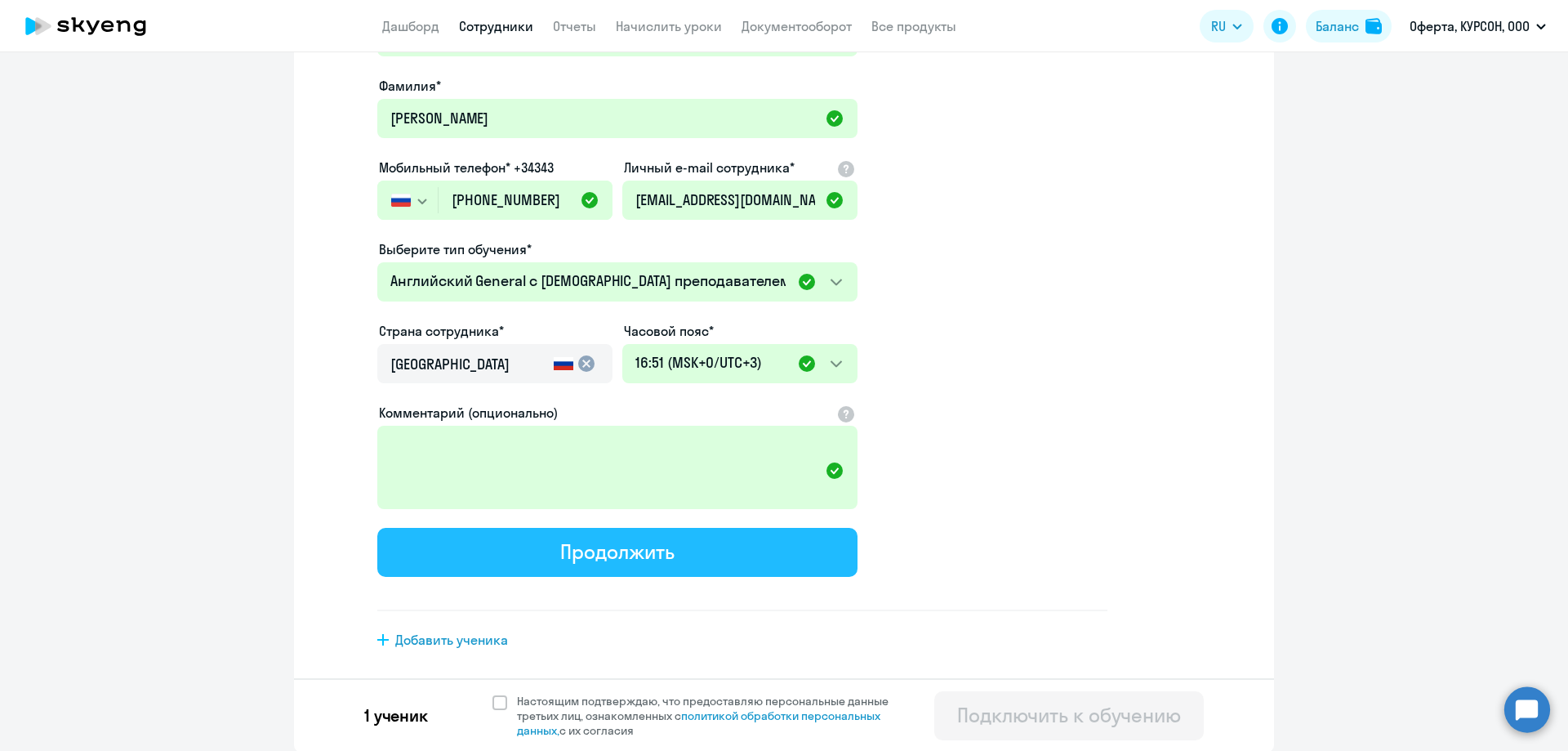
click at [585, 568] on button "Продолжить" at bounding box center [618, 552] width 481 height 49
select select "english_adult_not_native_speaker"
select select "3"
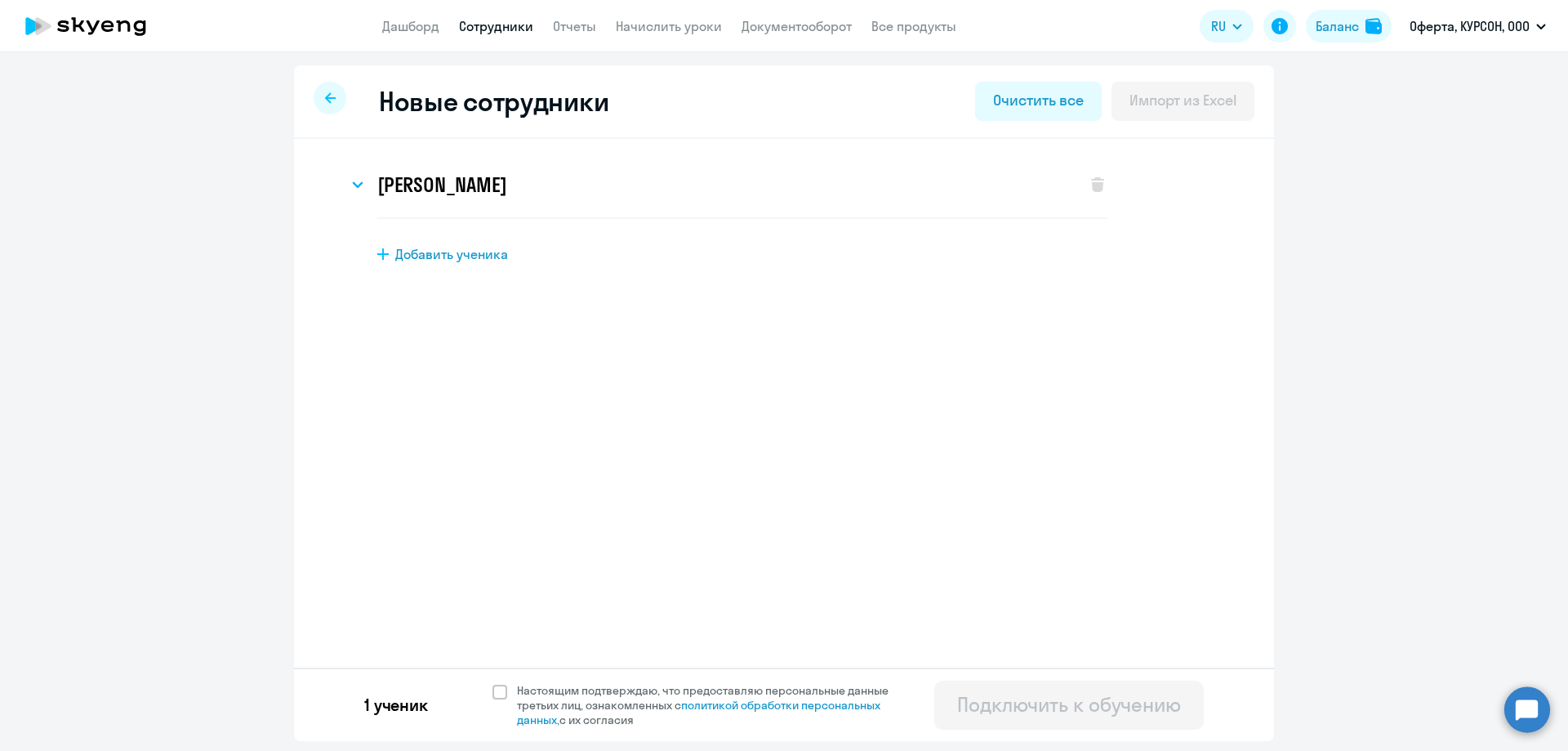
scroll to position [0, 0]
click at [446, 198] on div "[PERSON_NAME]" at bounding box center [710, 184] width 722 height 66
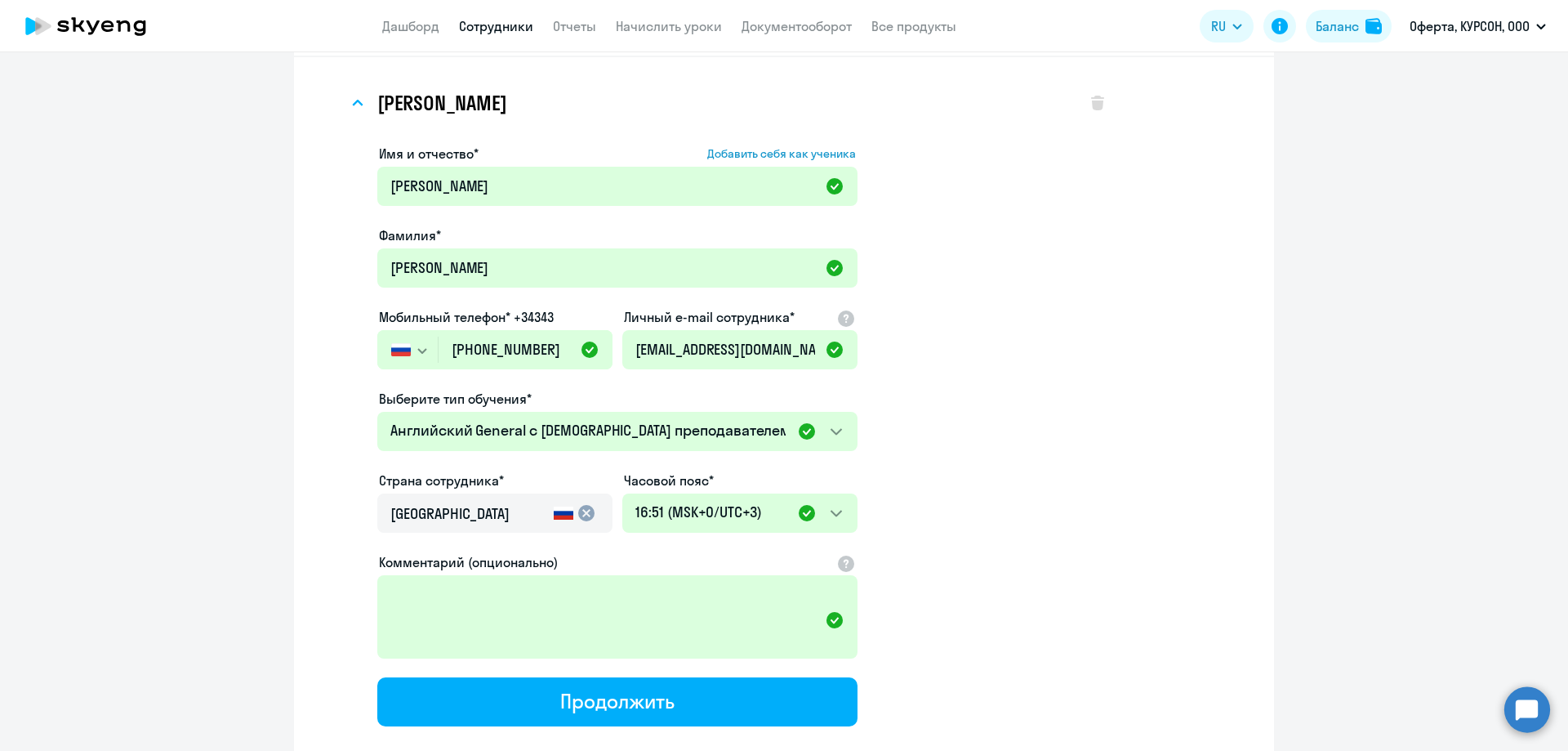
scroll to position [164, 0]
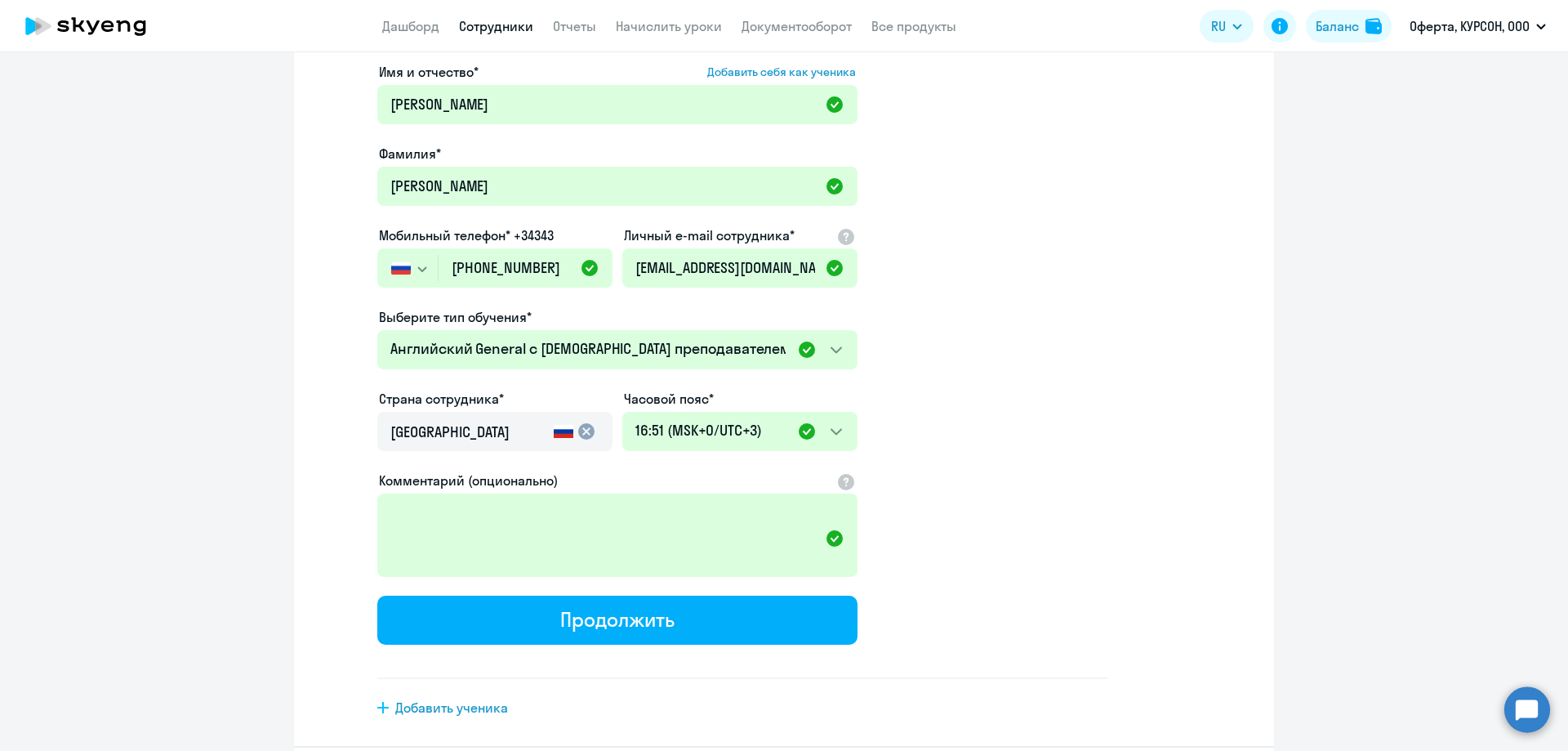
click at [535, 436] on input "[GEOGRAPHIC_DATA]" at bounding box center [469, 433] width 157 height 22
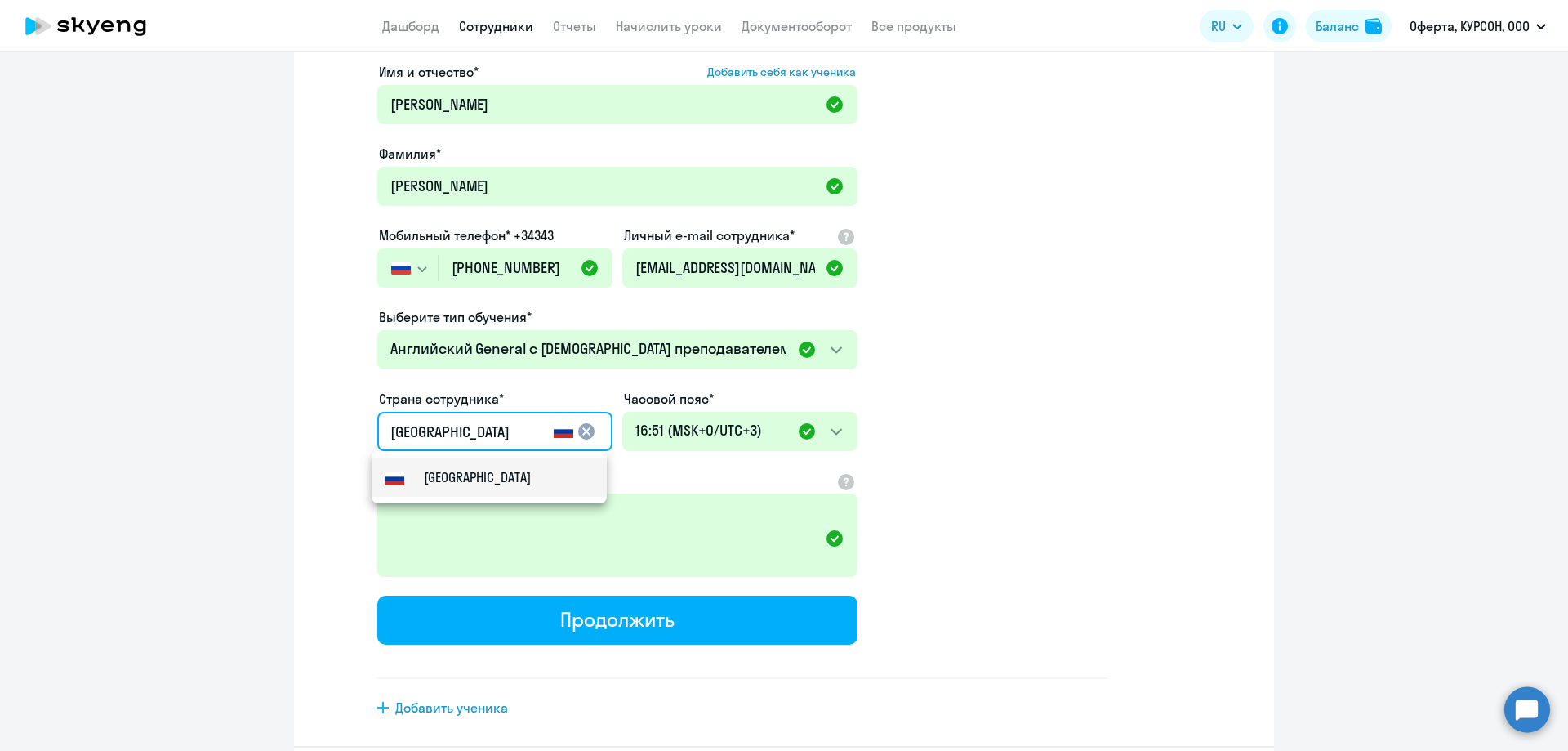
click at [452, 475] on small "[GEOGRAPHIC_DATA]" at bounding box center [477, 477] width 107 height 20
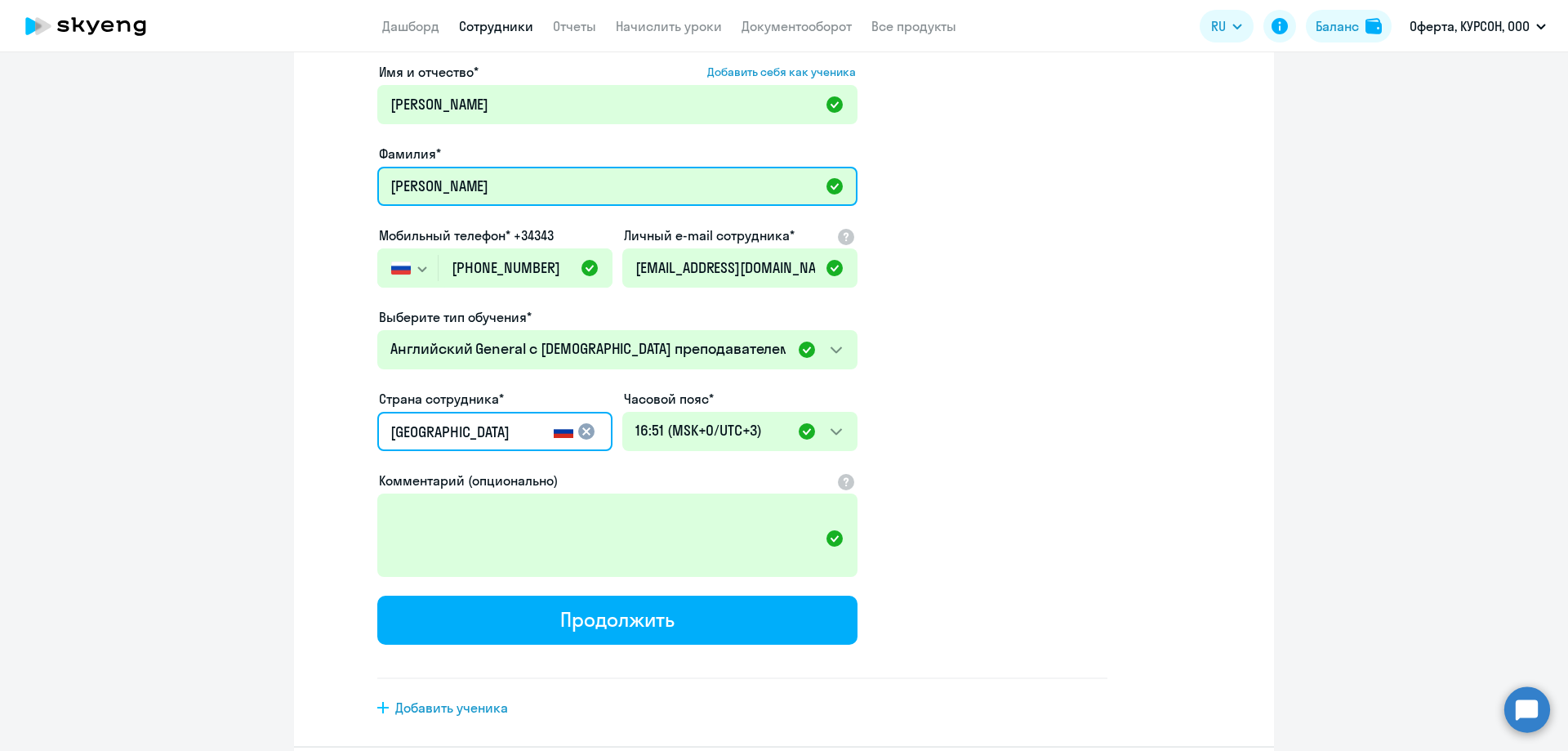
click at [526, 194] on input "[PERSON_NAME]" at bounding box center [618, 186] width 481 height 39
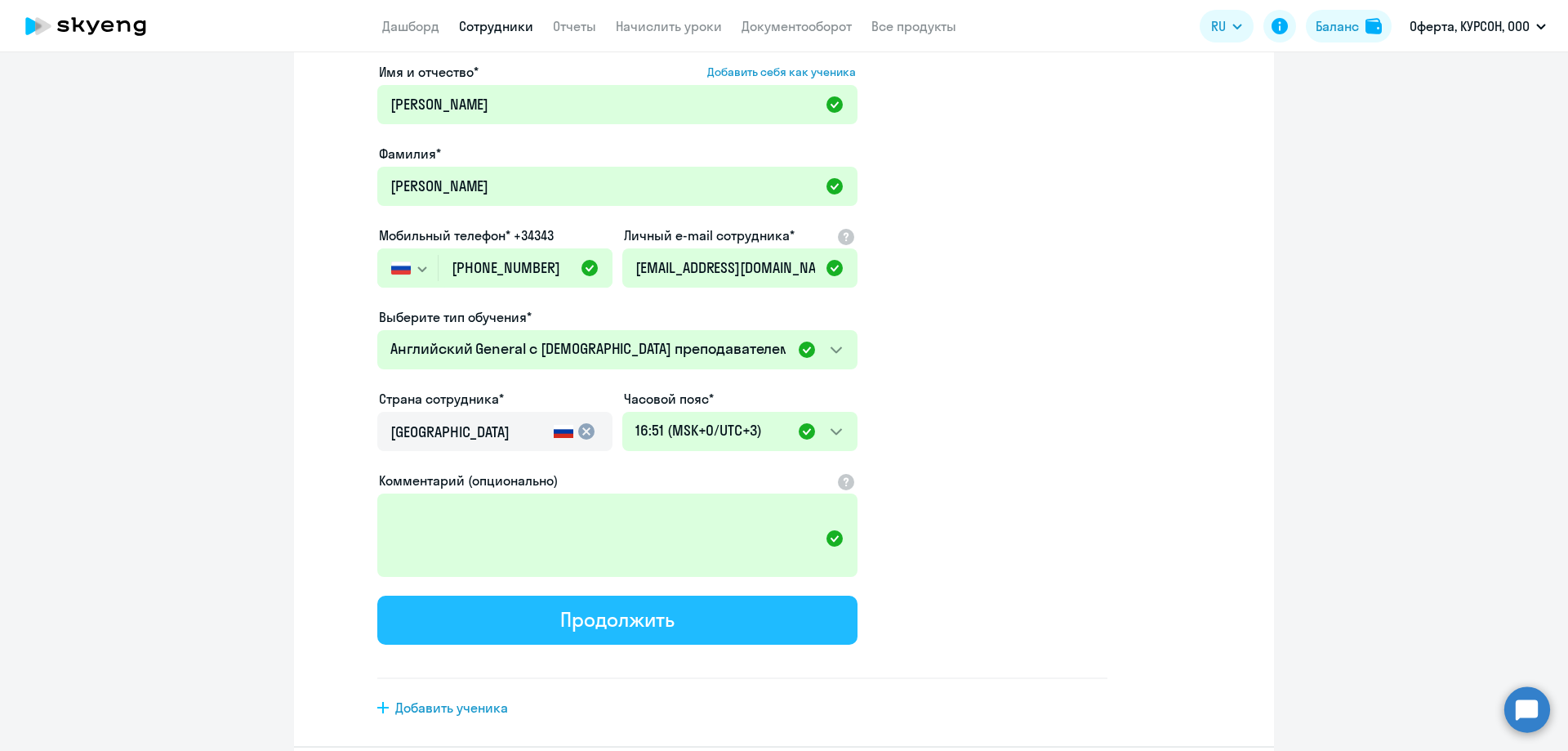
click at [572, 626] on div "Продолжить" at bounding box center [617, 619] width 114 height 26
select select "english_adult_not_native_speaker"
select select "3"
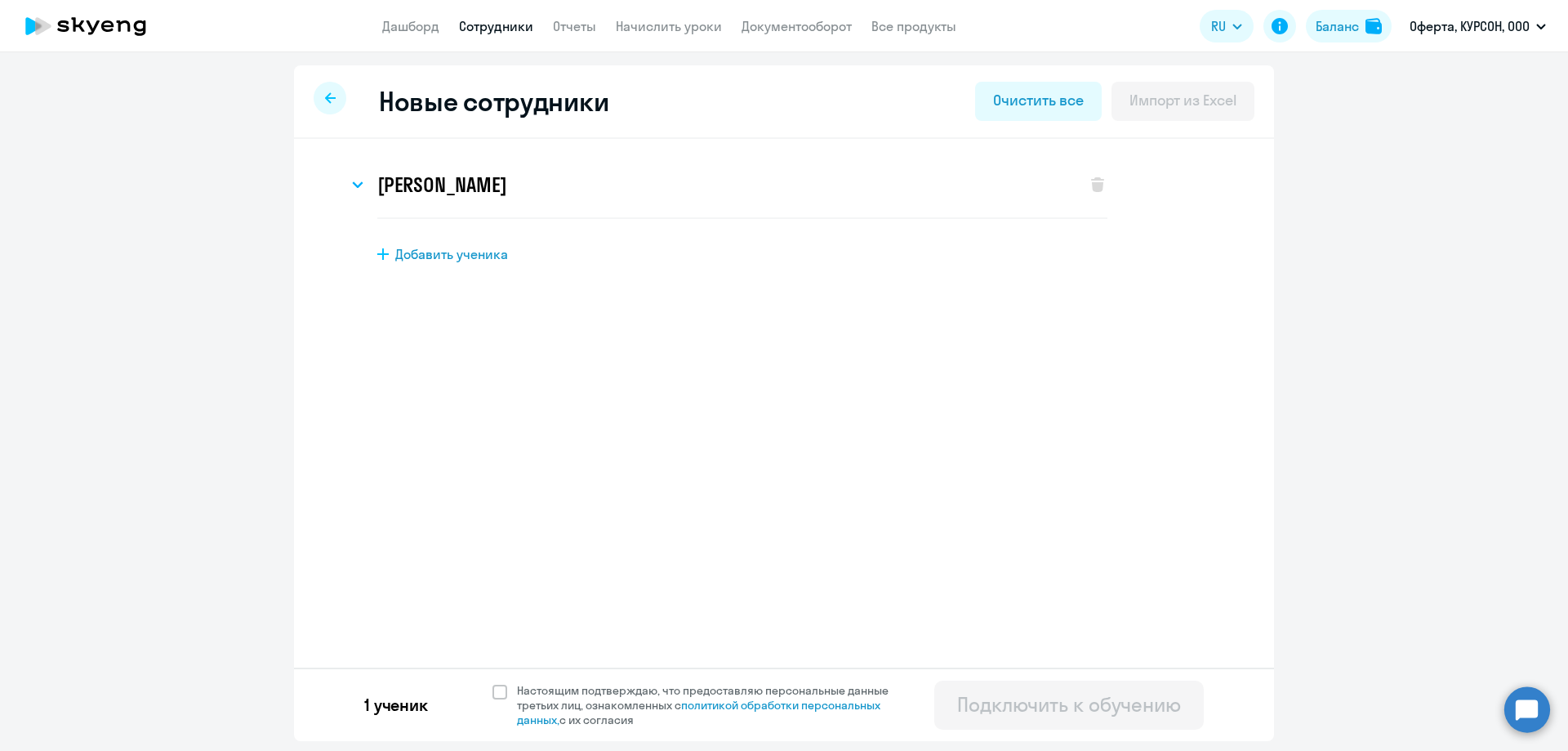
scroll to position [0, 0]
click at [378, 188] on h3 "[PERSON_NAME]" at bounding box center [442, 184] width 129 height 26
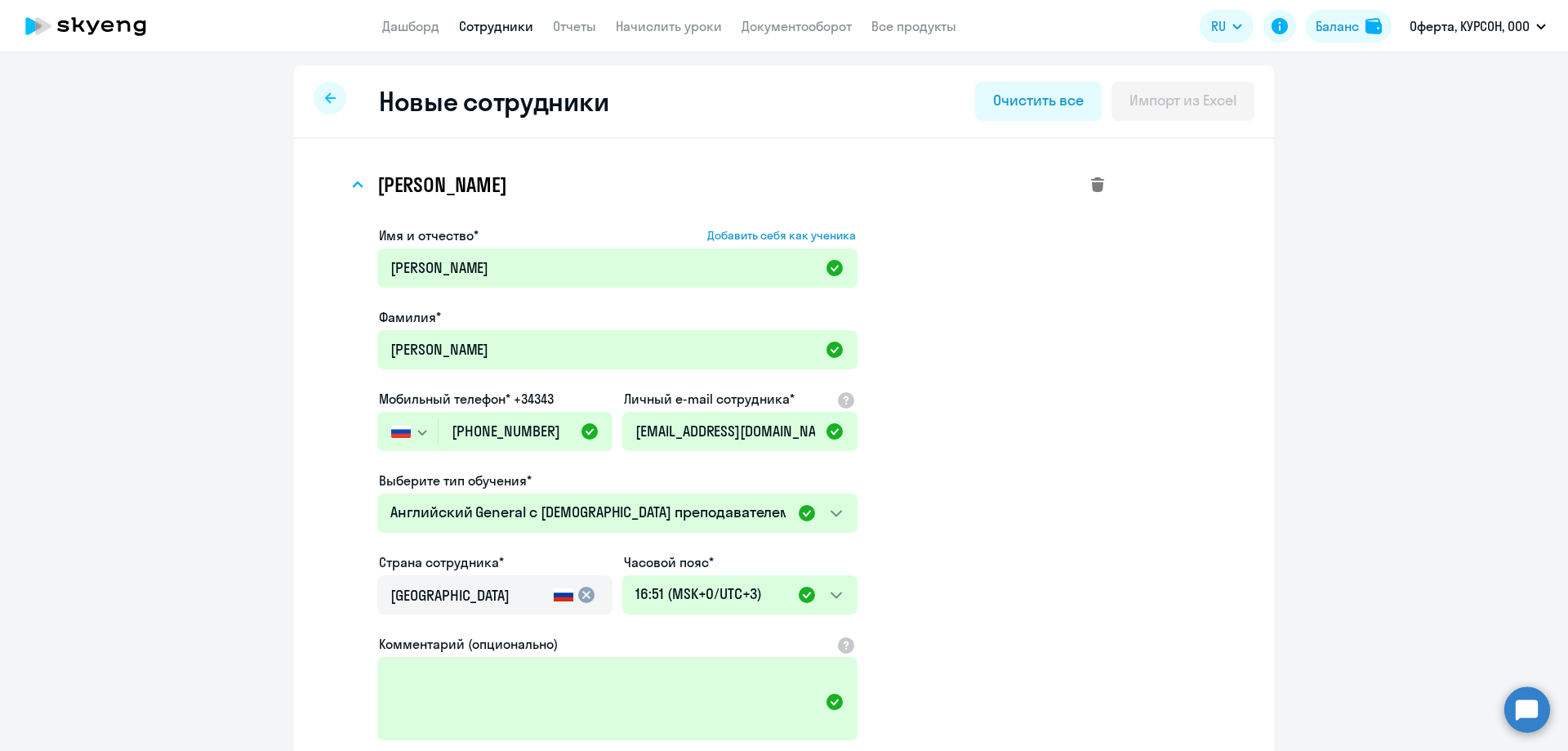
click at [1092, 189] on icon at bounding box center [1097, 184] width 13 height 15
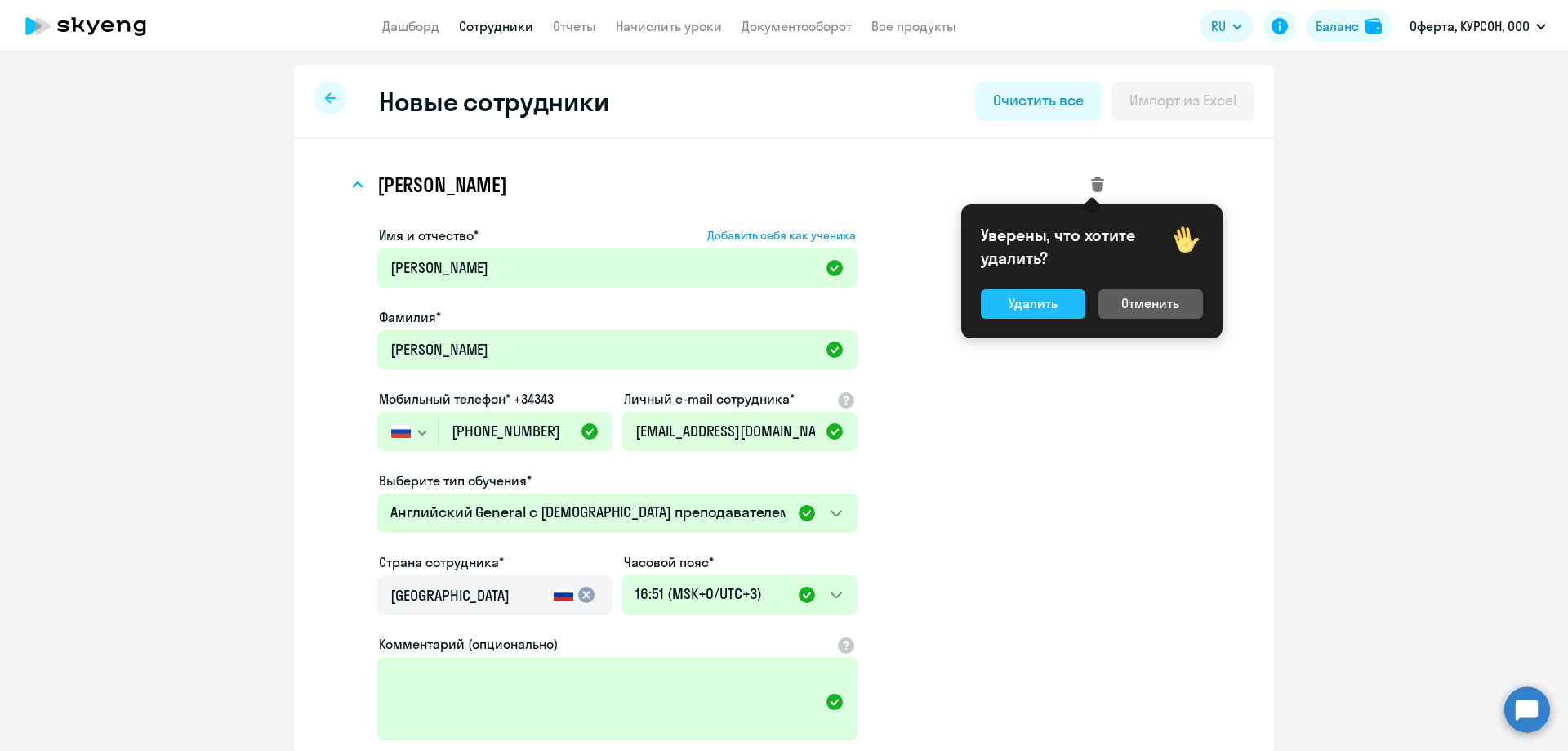
click at [1062, 308] on button "Удалить" at bounding box center [1033, 304] width 105 height 29
select select "english_adult_not_native_speaker"
select select "3"
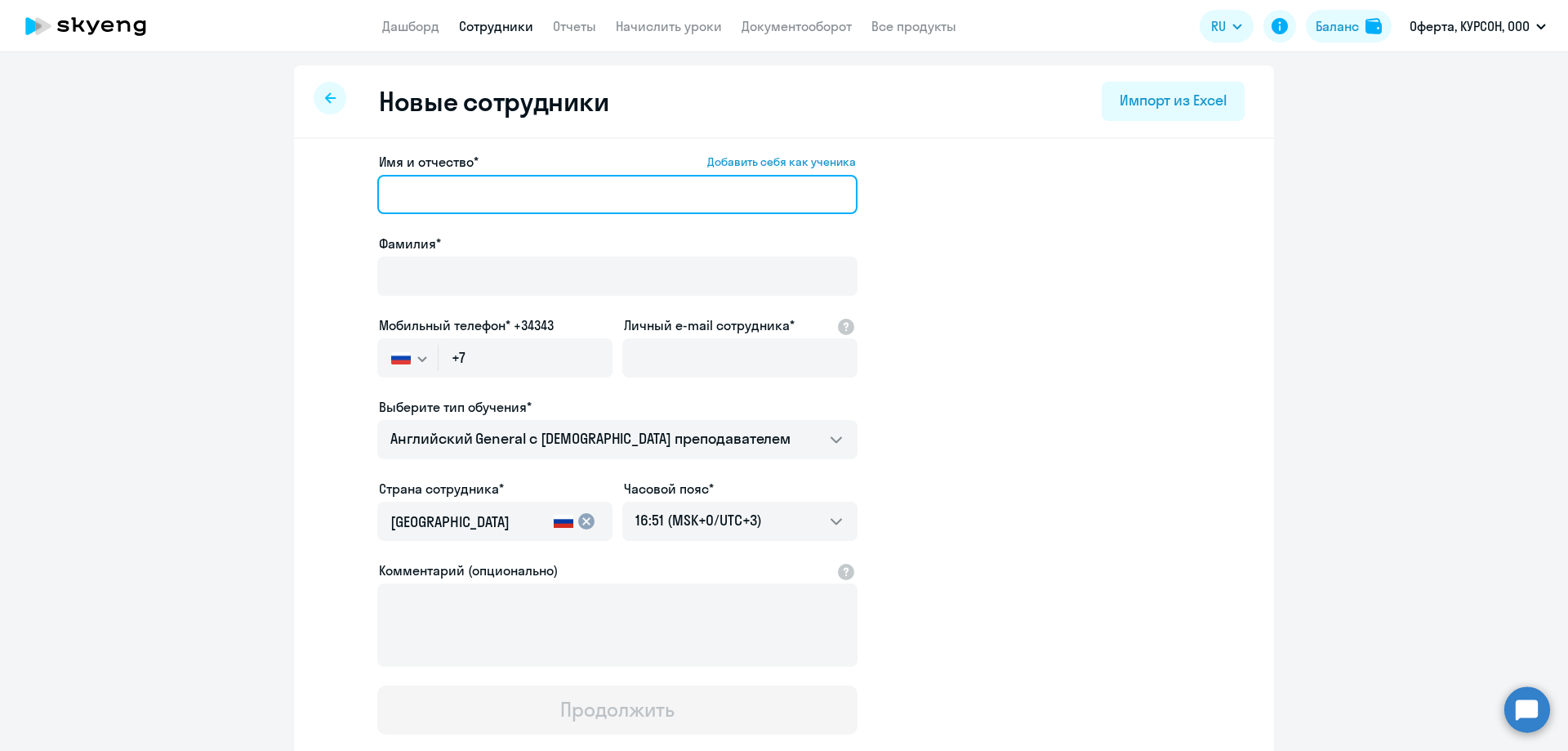
click at [449, 190] on input "Имя и отчество* Добавить себя как ученика" at bounding box center [618, 195] width 481 height 39
type input "[PERSON_NAME]"
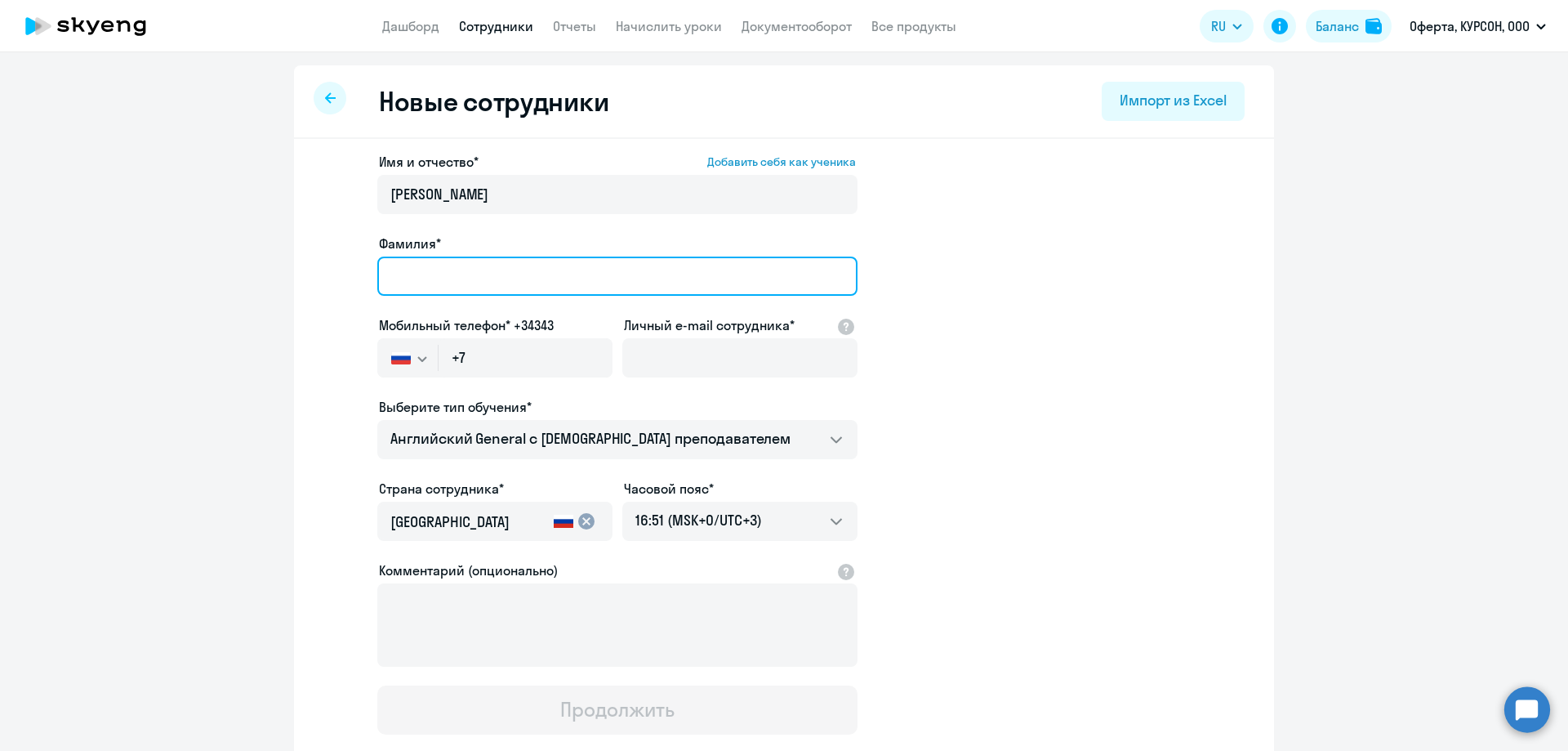
click at [491, 260] on input "Фамилия*" at bounding box center [618, 276] width 481 height 39
type input "[PERSON_NAME]"
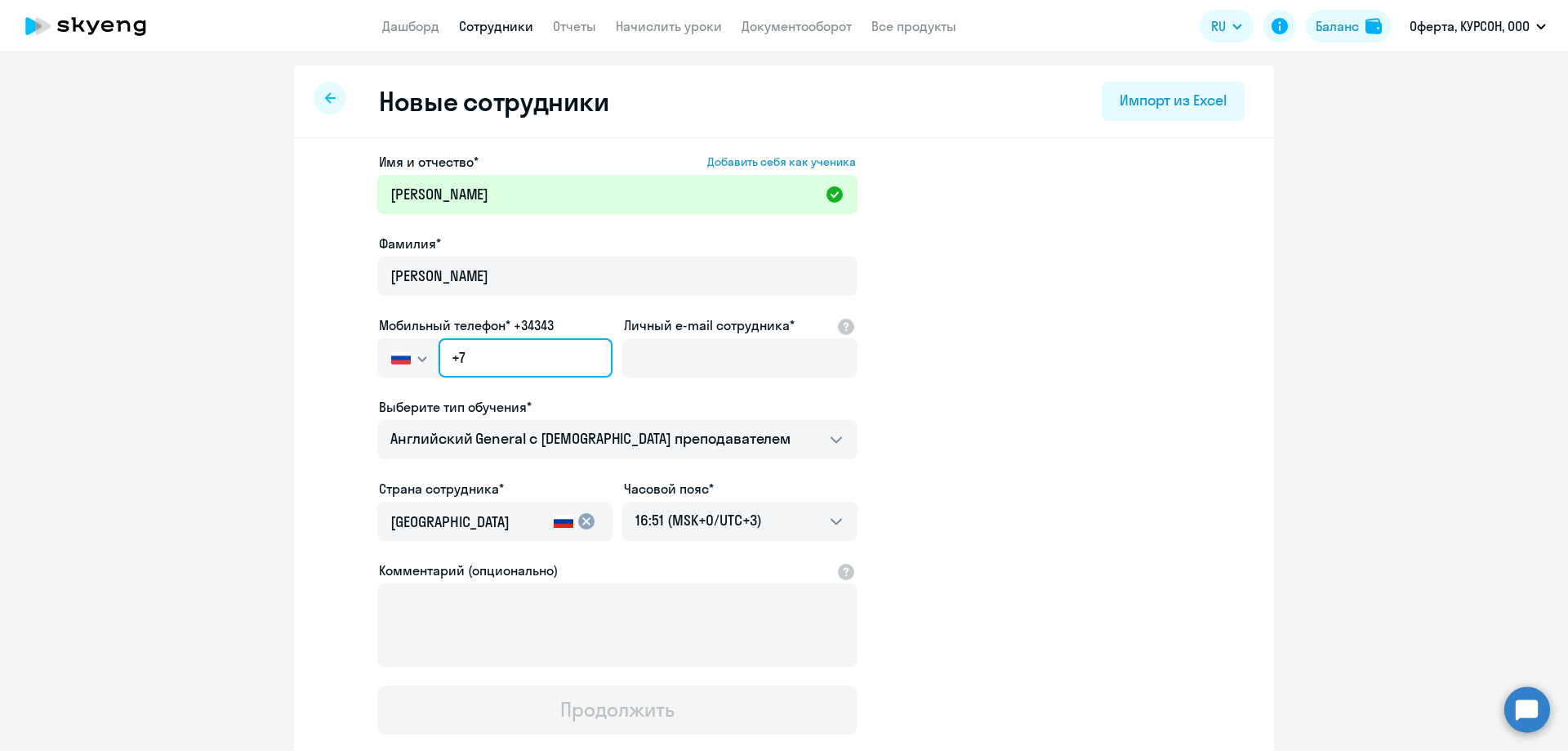
click at [540, 363] on input "+7" at bounding box center [526, 357] width 174 height 39
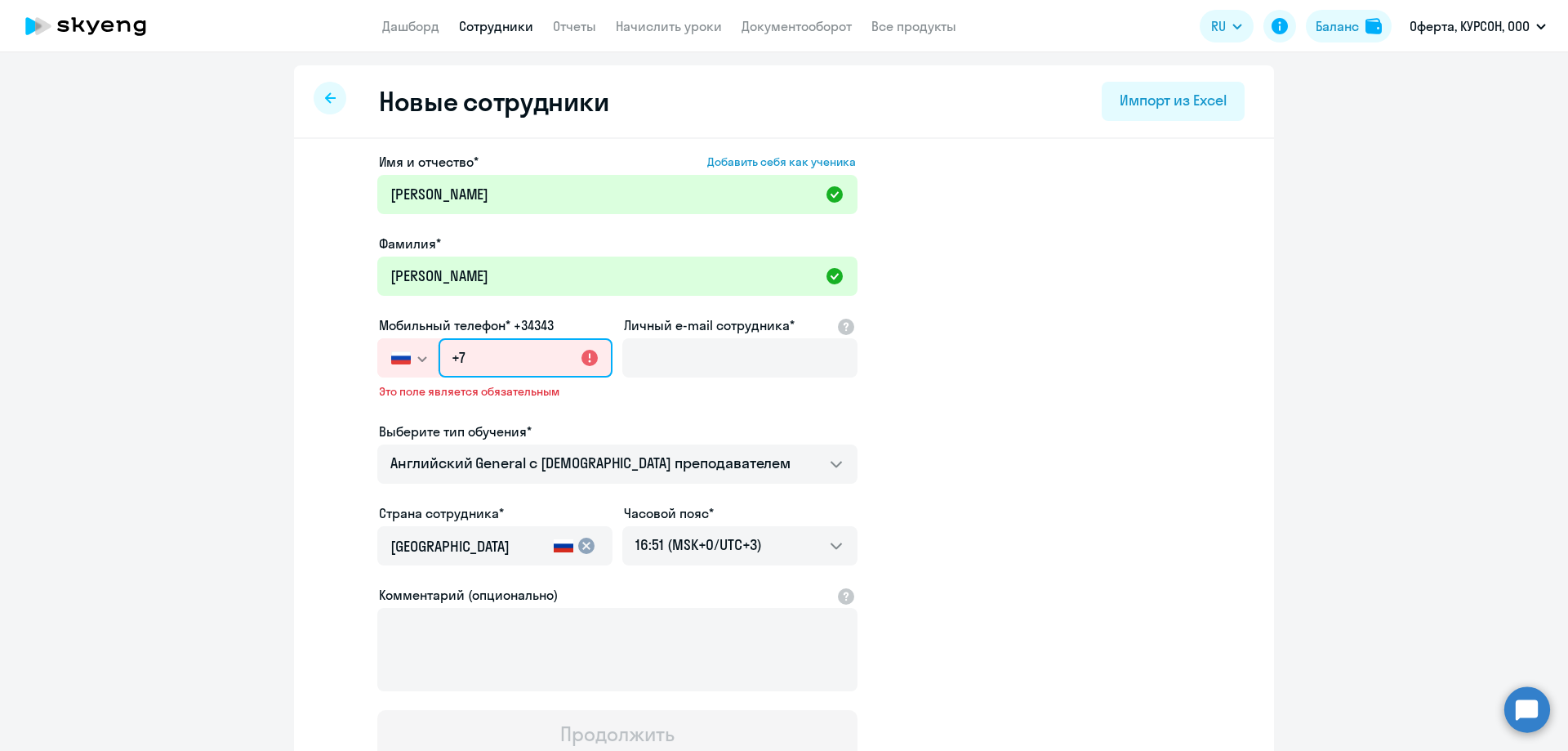
paste input "[PHONE_NUMBER]"
type input "[PHONE_NUMBER]"
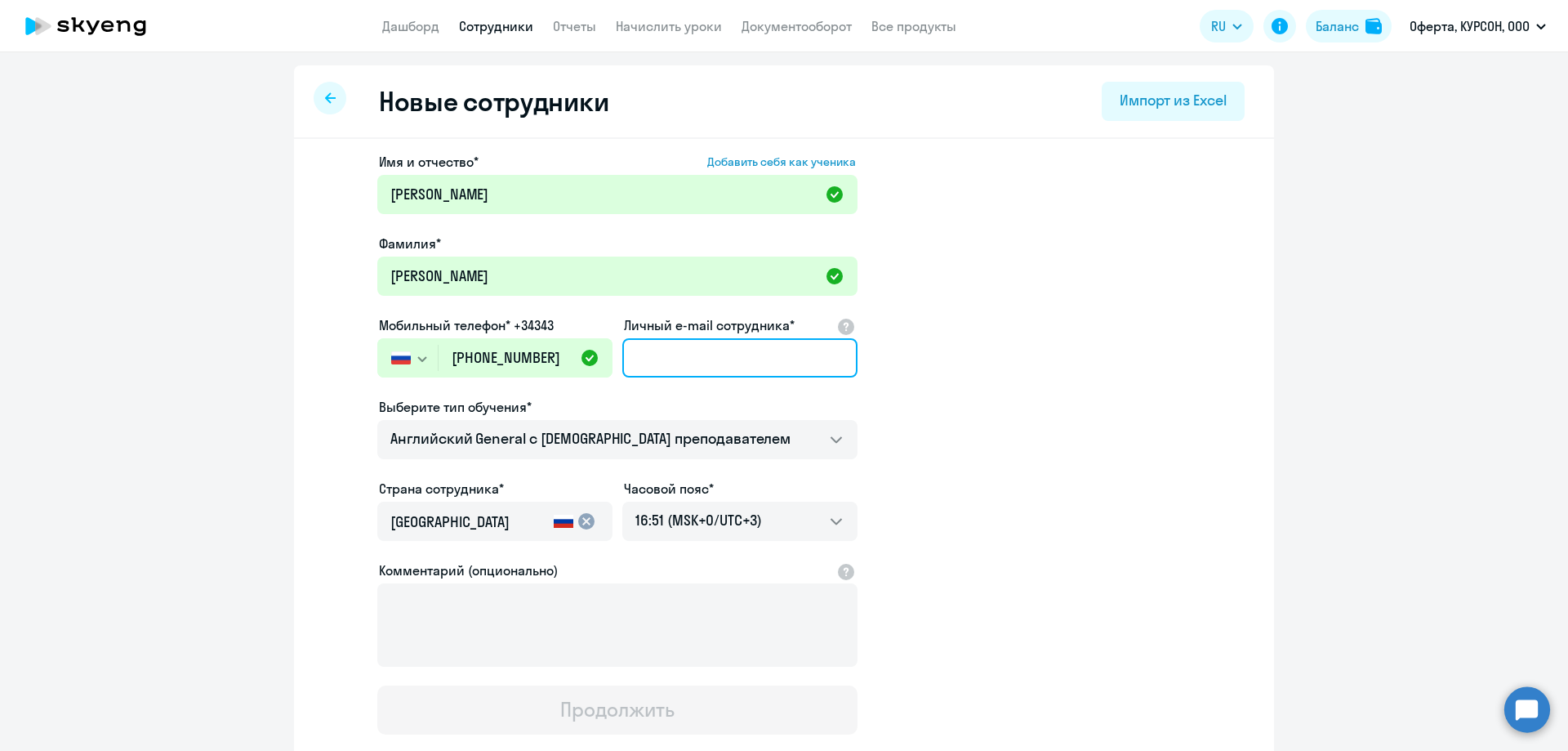
click at [718, 360] on input "Личный e-mail сотрудника*" at bounding box center [740, 357] width 235 height 39
type input "[EMAIL_ADDRESS][DOMAIN_NAME]"
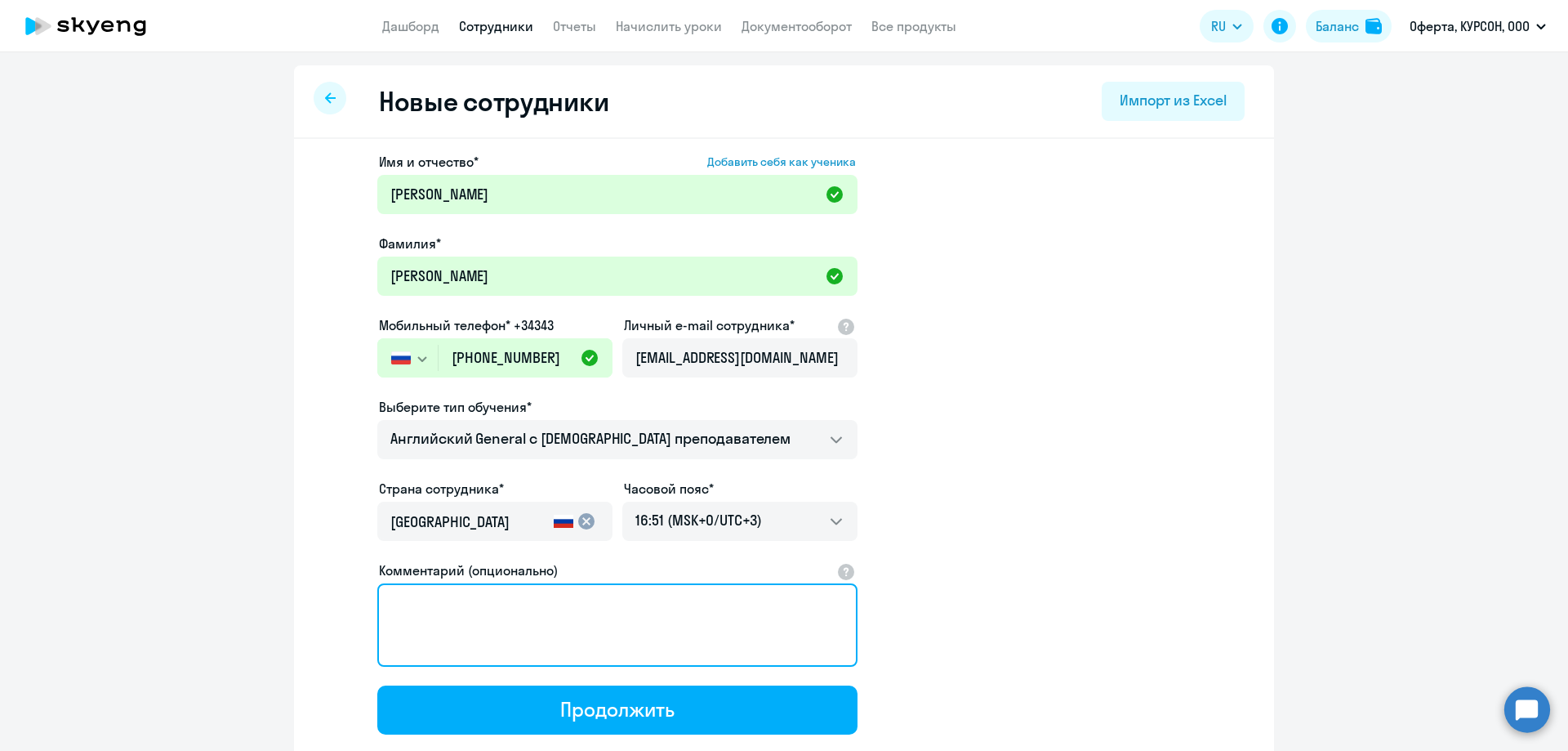
click at [655, 623] on textarea "Комментарий (опционально)" at bounding box center [618, 625] width 481 height 83
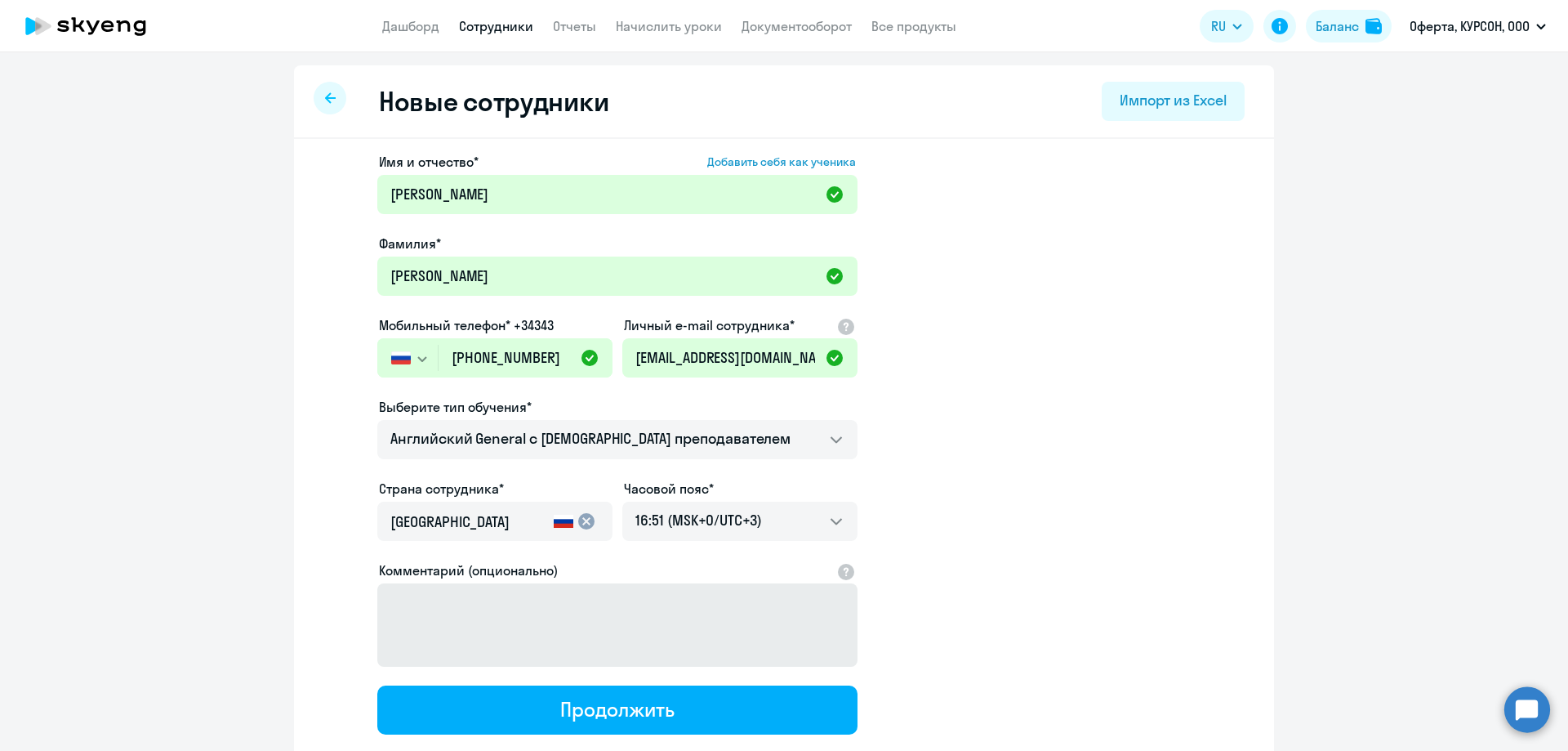
click at [579, 712] on div "Продолжить" at bounding box center [617, 709] width 114 height 26
select select "english_adult_not_native_speaker"
select select "3"
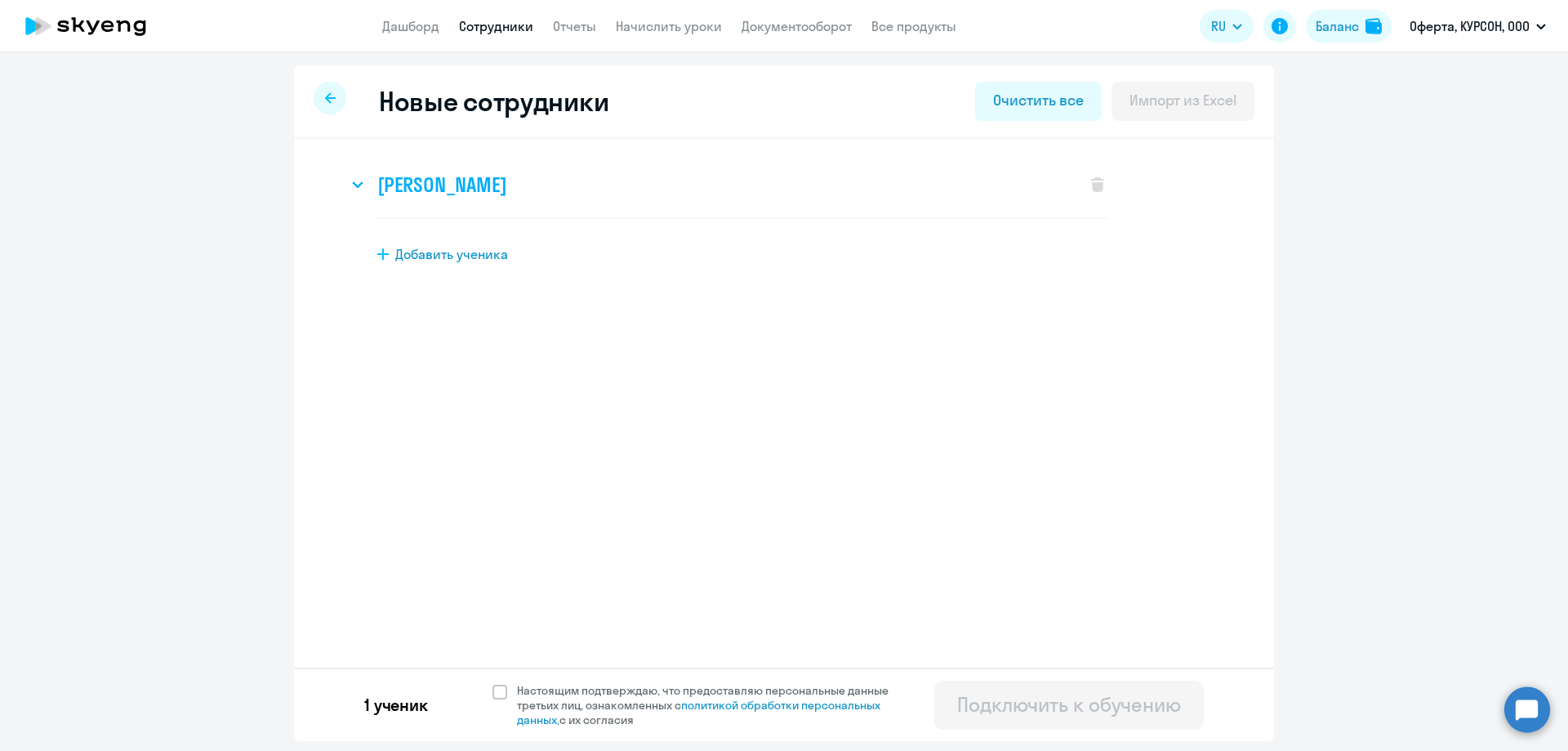
click at [452, 167] on div "[PERSON_NAME]" at bounding box center [710, 184] width 722 height 66
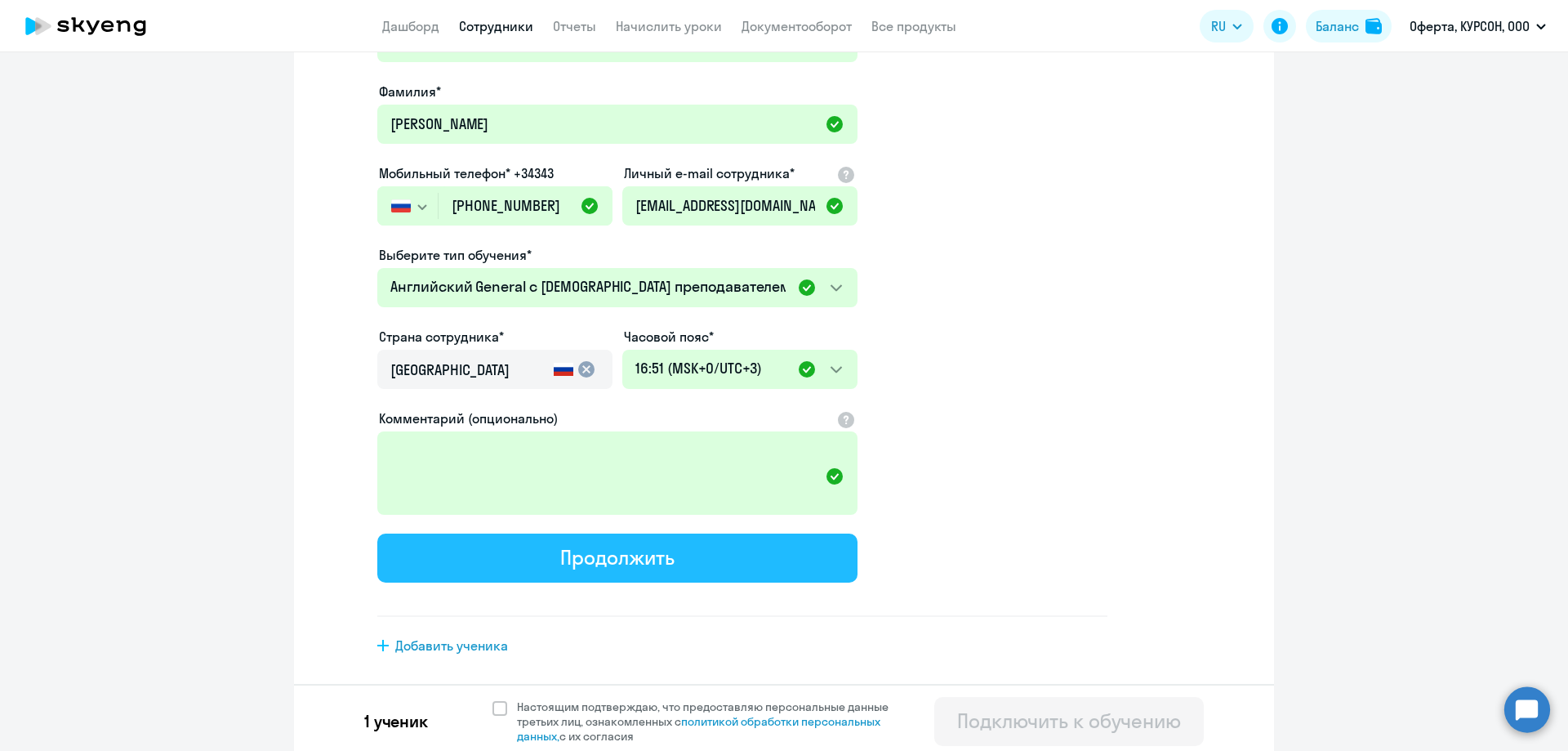
scroll to position [231, 0]
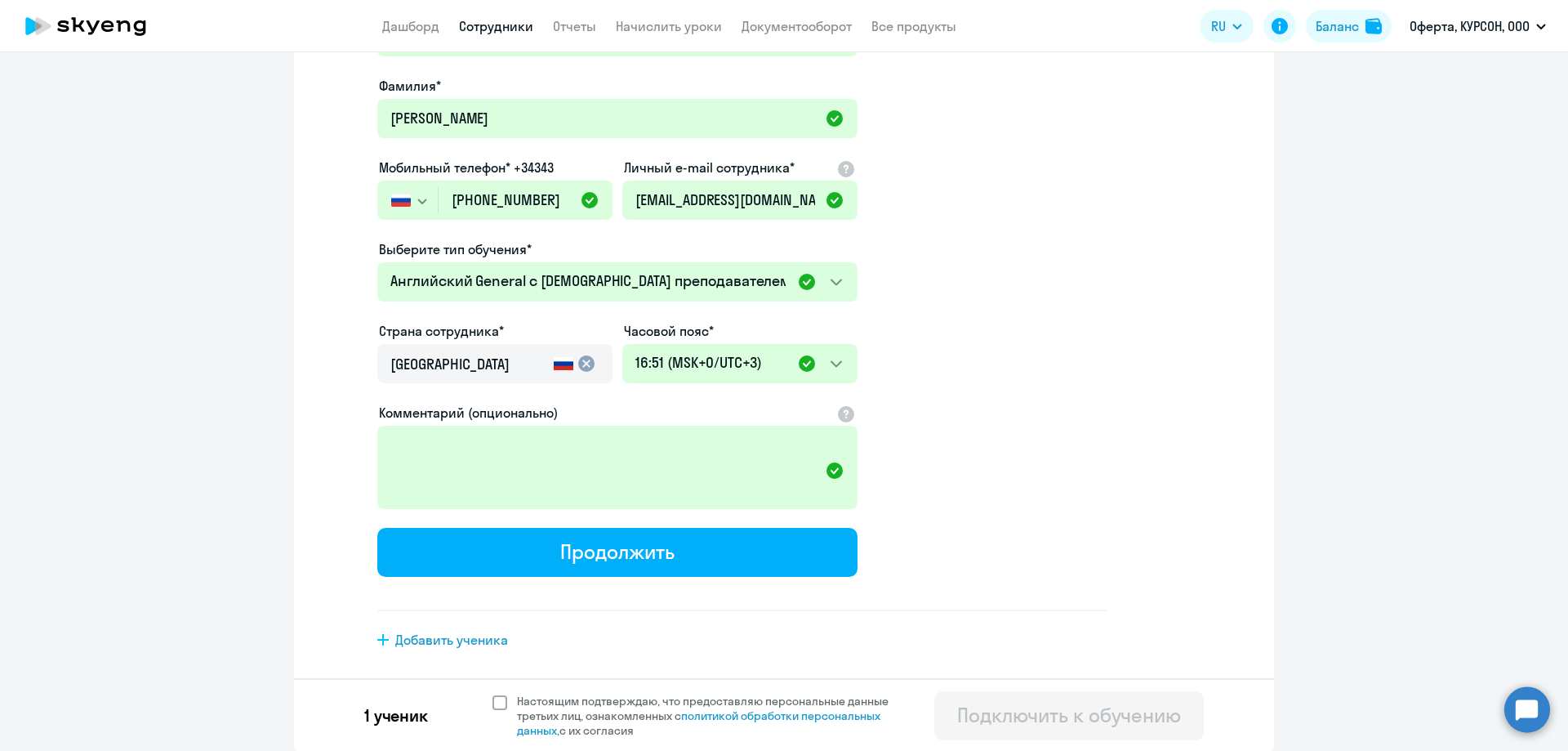
click at [500, 699] on span at bounding box center [499, 702] width 15 height 15
click at [492, 693] on input "Настоящим подтверждаю, что предоставляю персональные данные третьих лиц, ознако…" at bounding box center [491, 693] width 1 height 1
checkbox input "true"
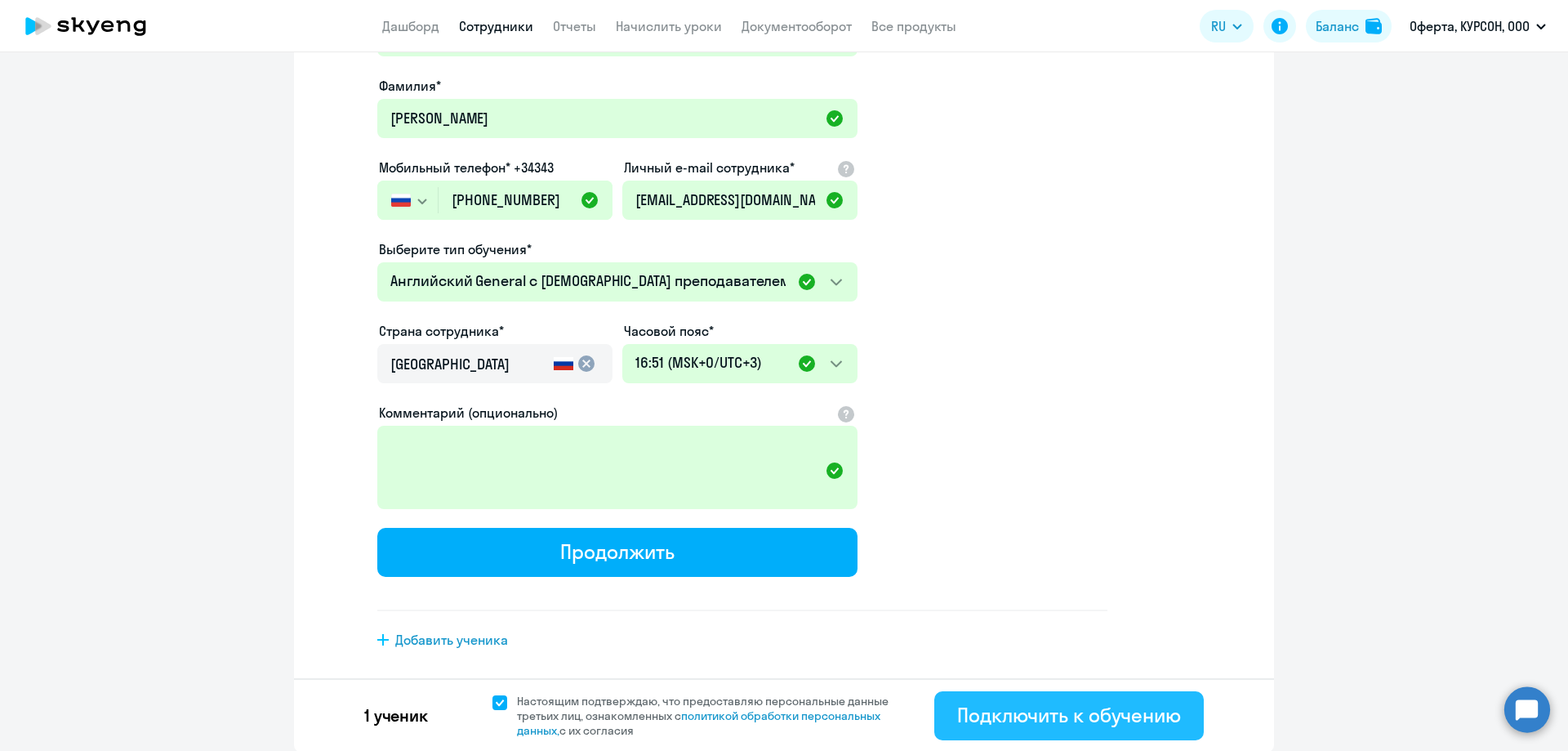
click at [1049, 725] on div "Подключить к обучению" at bounding box center [1069, 715] width 224 height 26
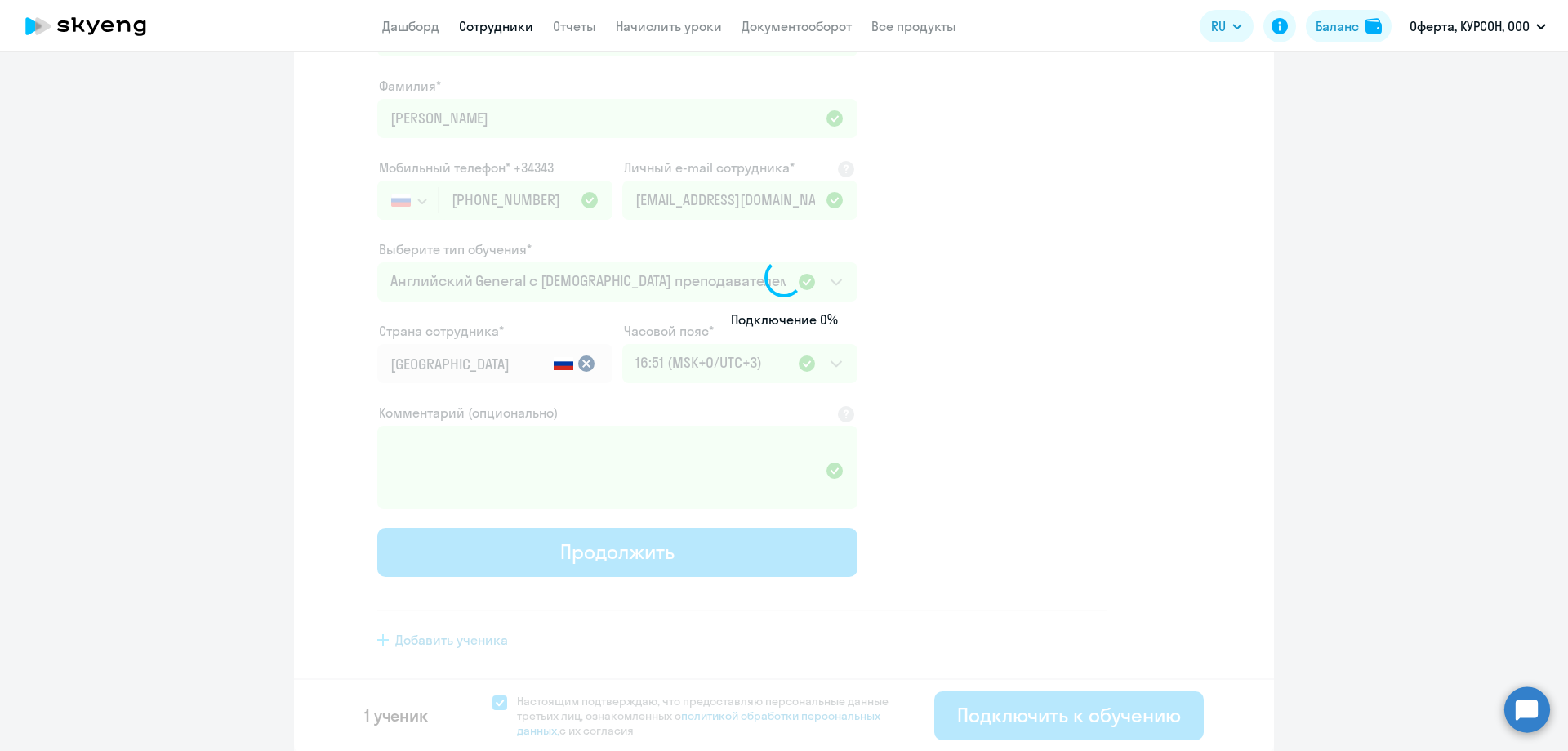
select select "english_adult_not_native_speaker"
select select "3"
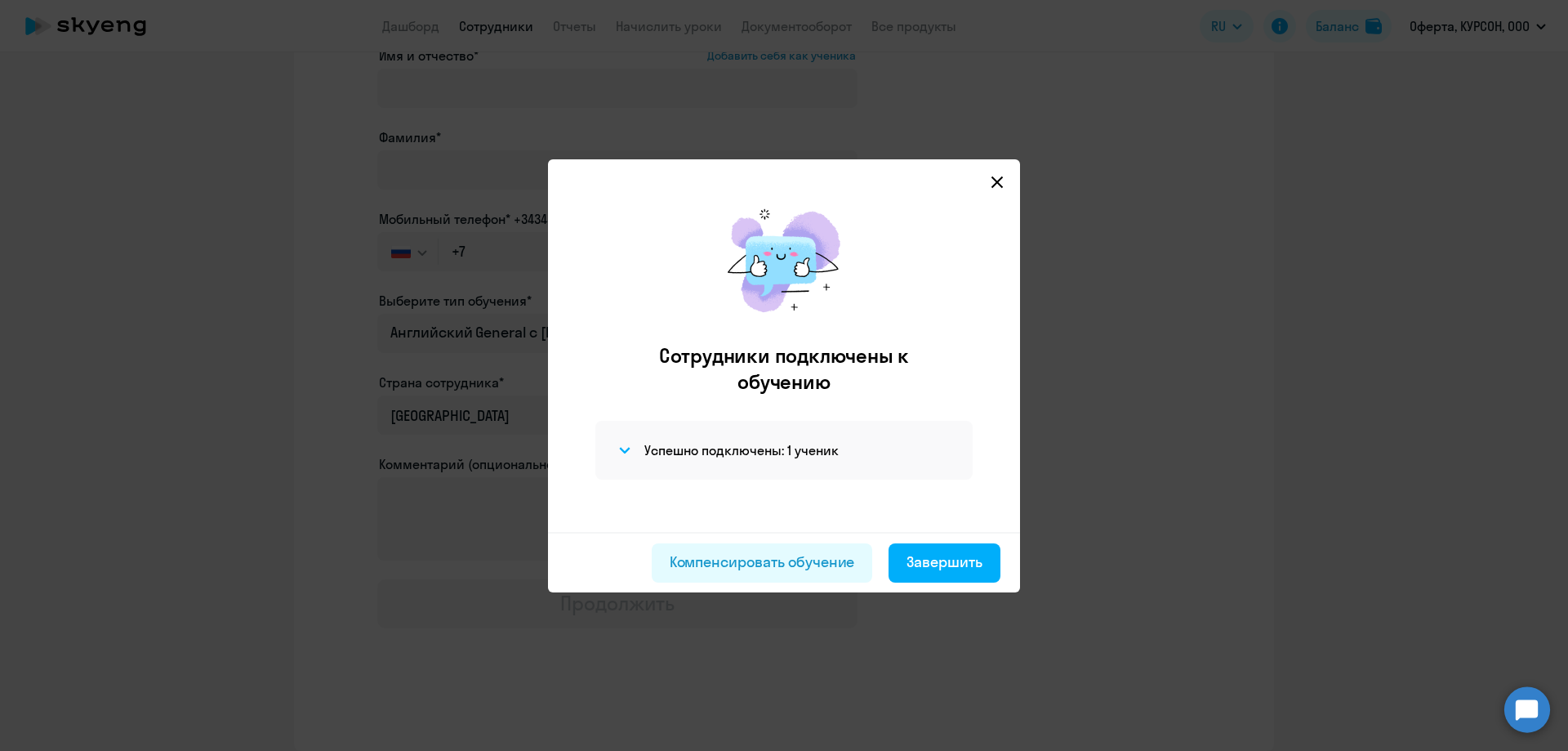
scroll to position [106, 0]
click at [995, 177] on mat-dialog-container "Сотрудники подключены к обучению Успешно подключены: 1 ученик Компенсировать об…" at bounding box center [784, 376] width 472 height 433
click at [994, 187] on mat-dialog-container "Сотрудники подключены к обучению Успешно подключены: 1 ученик Компенсировать об…" at bounding box center [784, 376] width 472 height 433
click at [944, 575] on mat-dialog-container "Сотрудники подключены к обучению Успешно подключены: 1 ученик Компенсировать об…" at bounding box center [784, 376] width 472 height 433
click at [943, 570] on mat-dialog-container "Сотрудники подключены к обучению Успешно подключены: 1 ученик Компенсировать об…" at bounding box center [784, 376] width 472 height 433
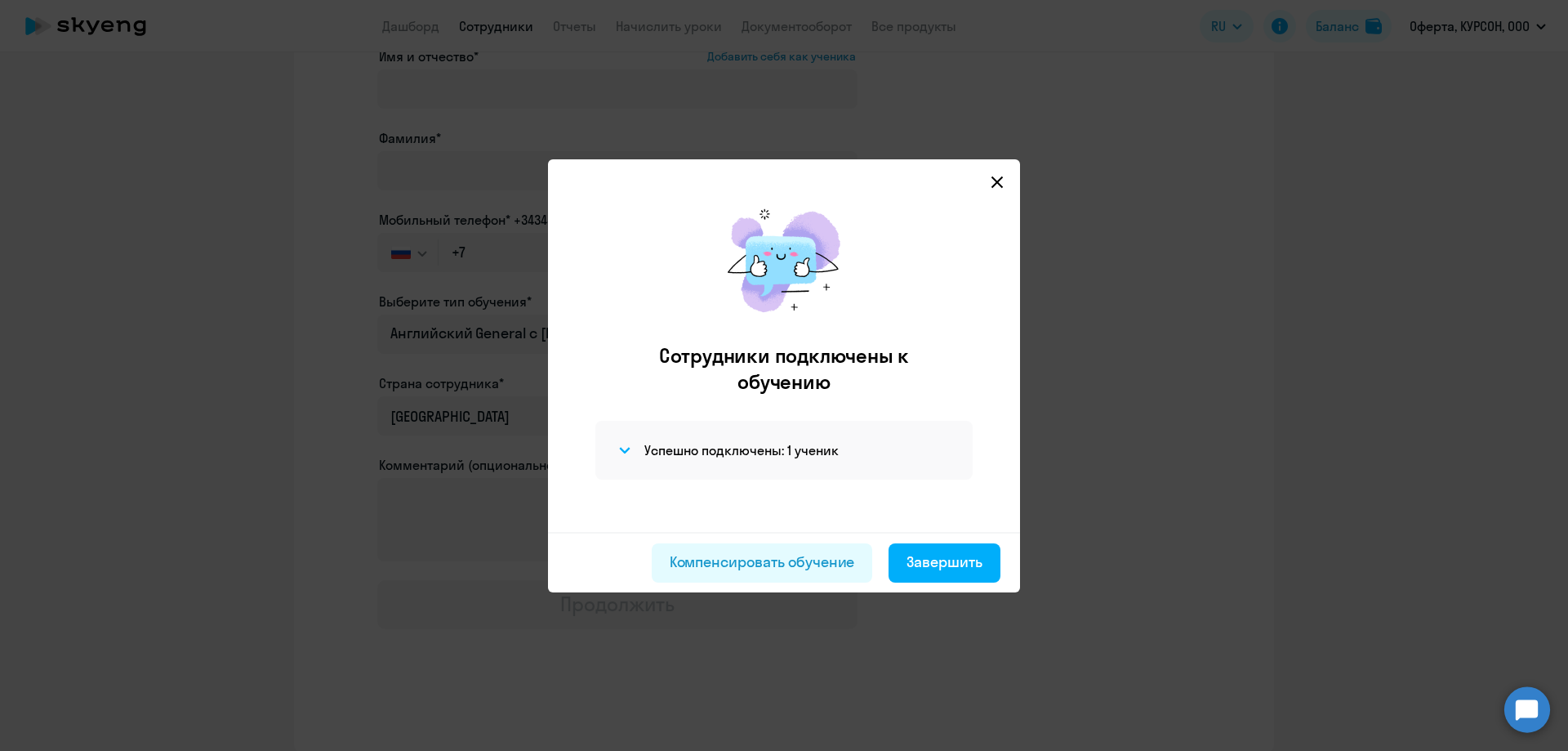
click at [945, 556] on mat-dialog-container "Сотрудники подключены к обучению Успешно подключены: 1 ученик Компенсировать об…" at bounding box center [784, 376] width 472 height 433
click at [1102, 374] on div at bounding box center [784, 375] width 1568 height 751
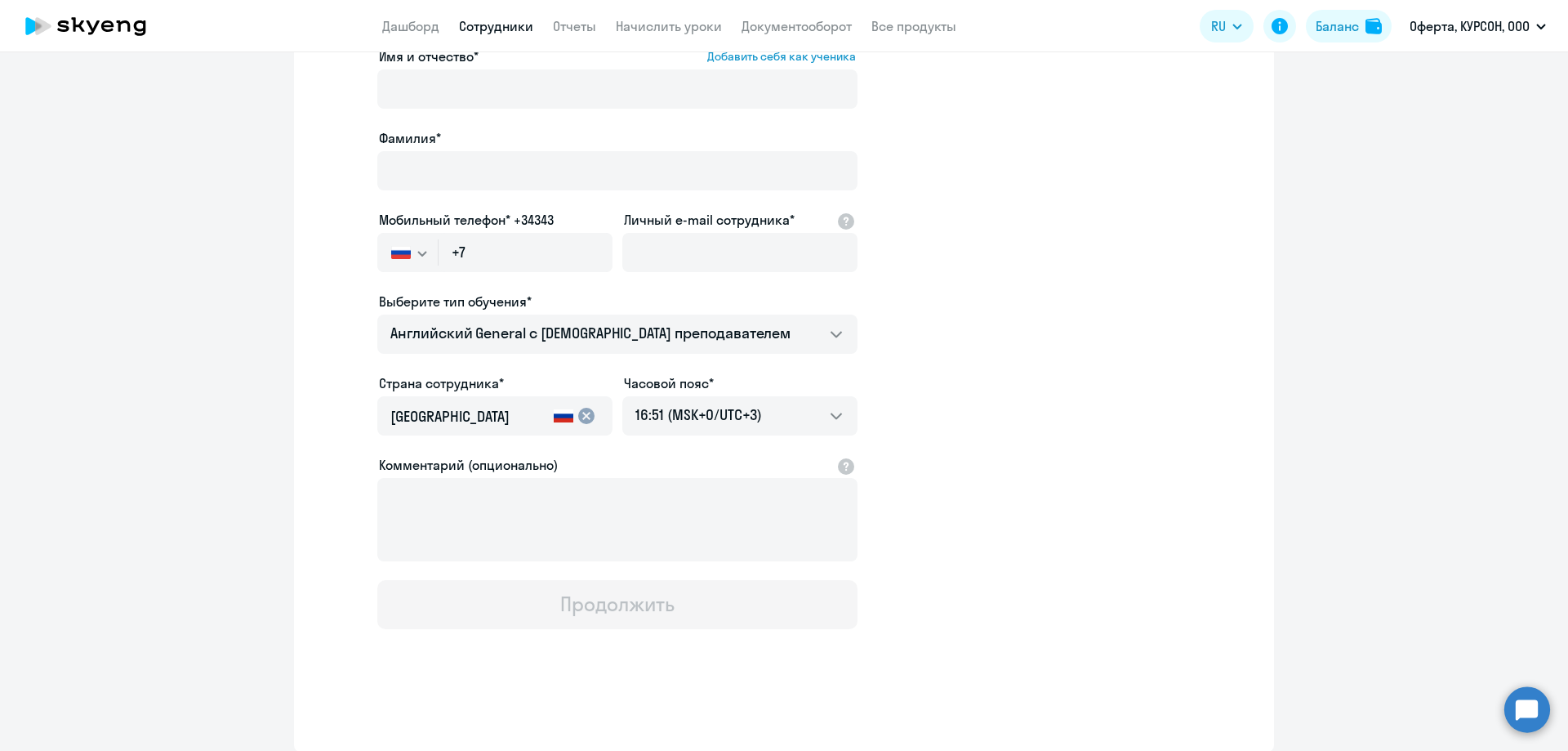
select select "30"
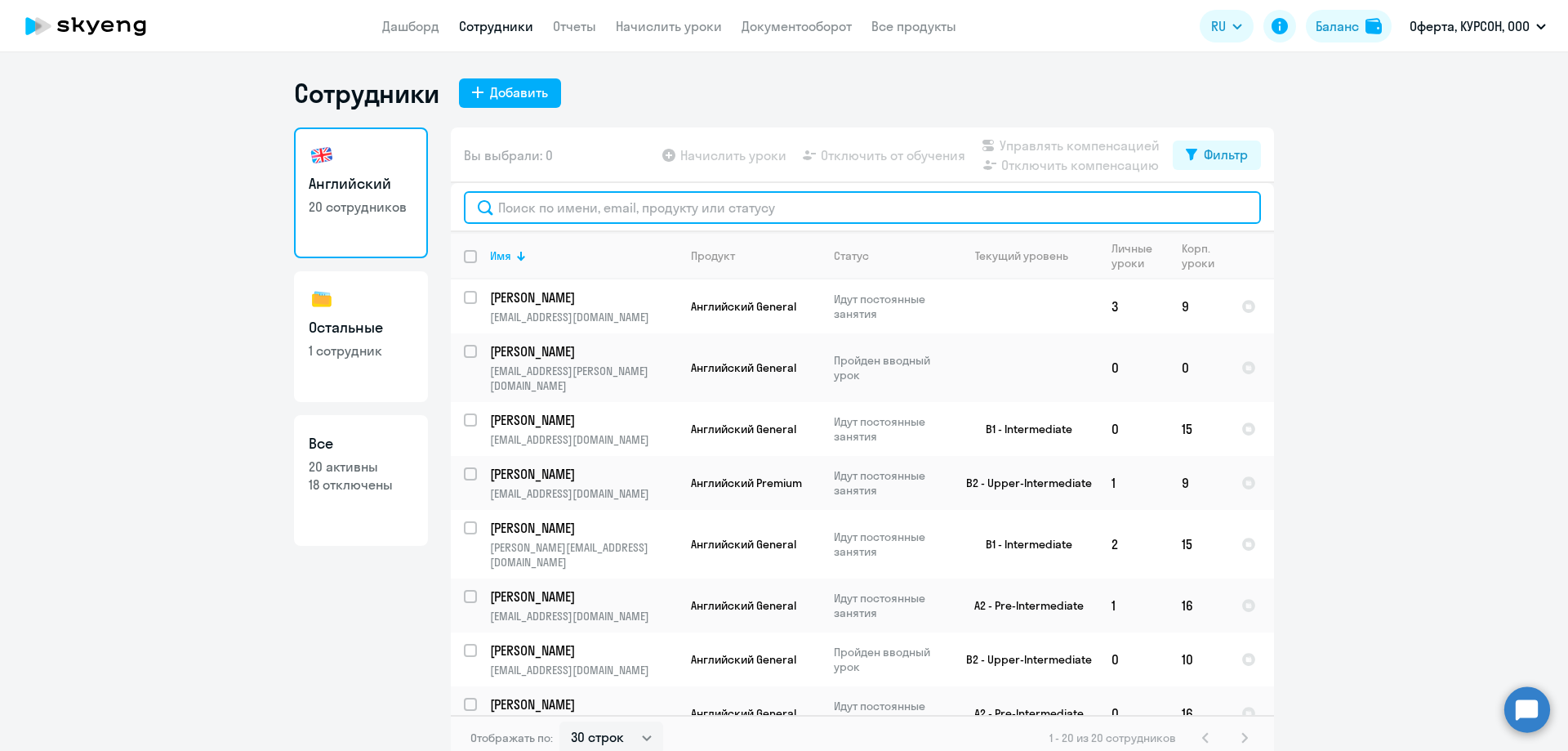
click at [569, 220] on input "text" at bounding box center [862, 207] width 797 height 32
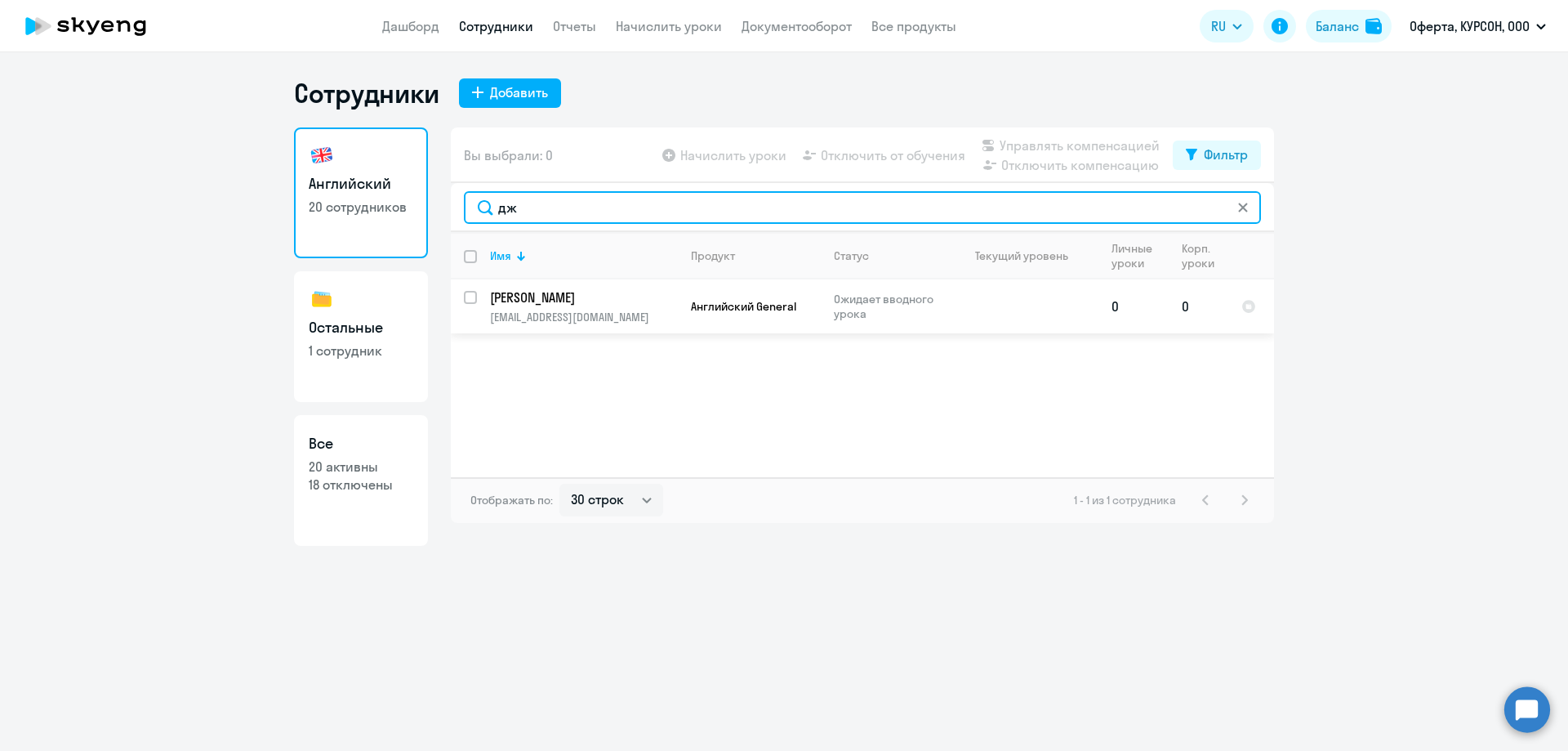
type input "дж"
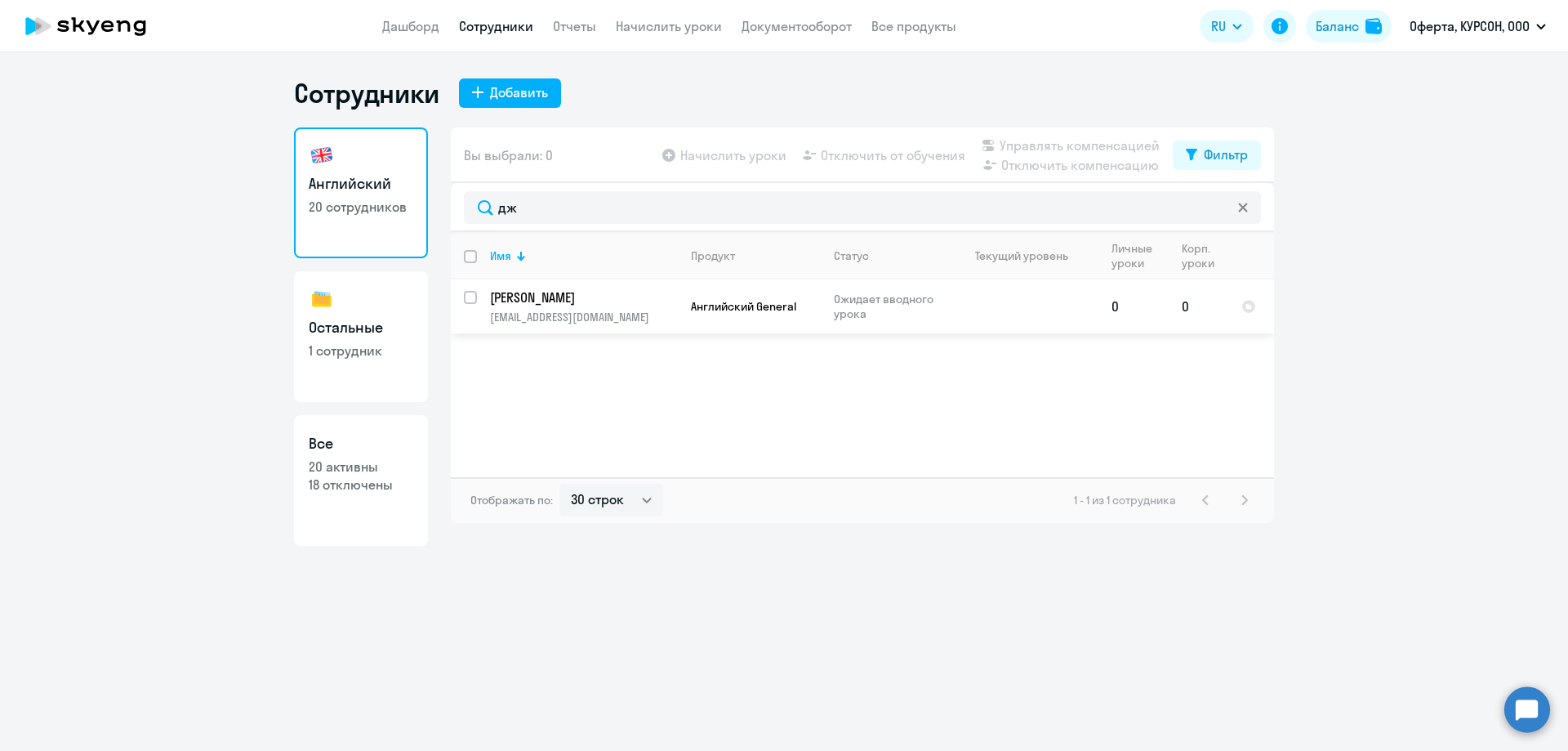
click at [464, 297] on input "select row 42331320" at bounding box center [480, 306] width 32 height 32
checkbox input "true"
click at [733, 161] on span "Начислить уроки" at bounding box center [733, 156] width 106 height 20
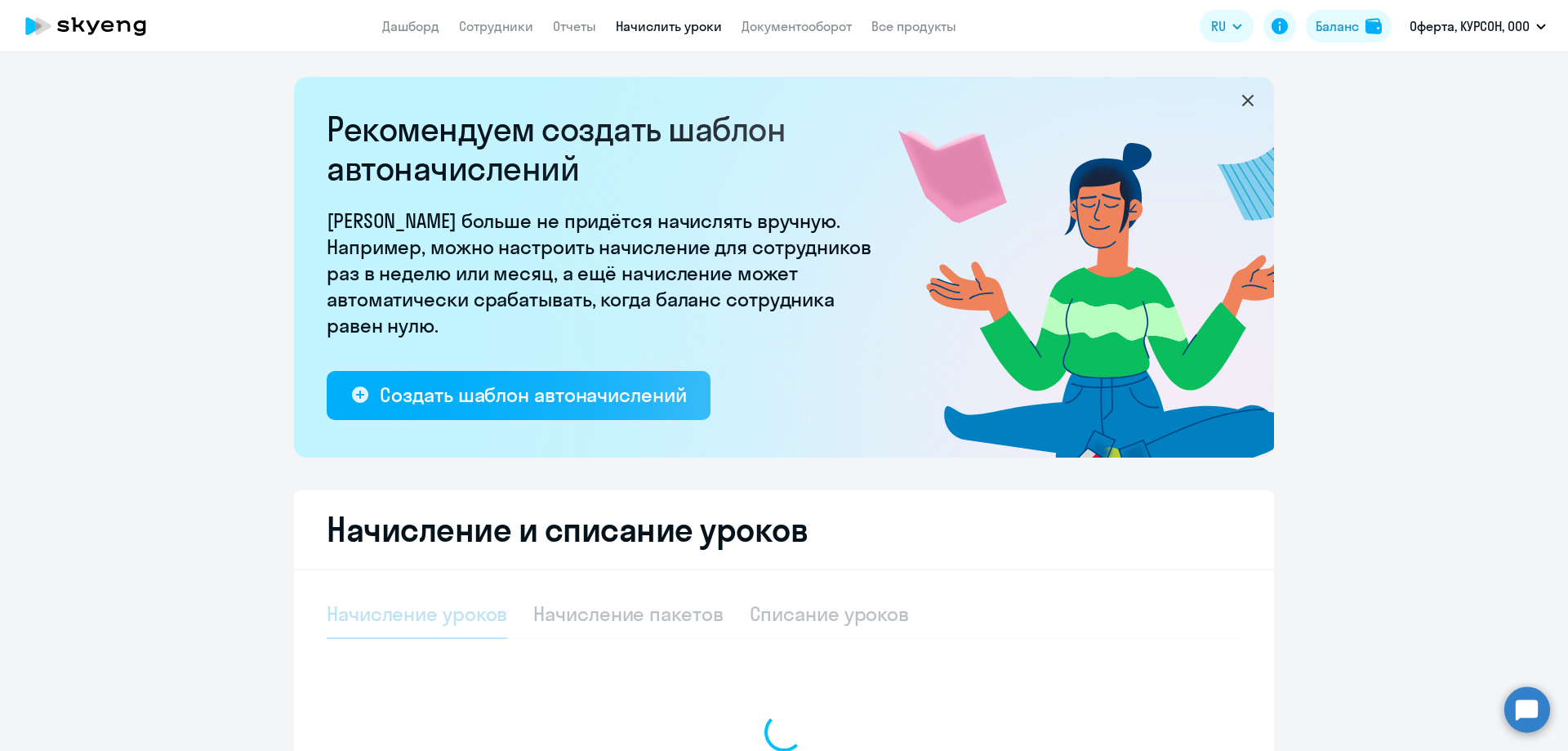
select select "10"
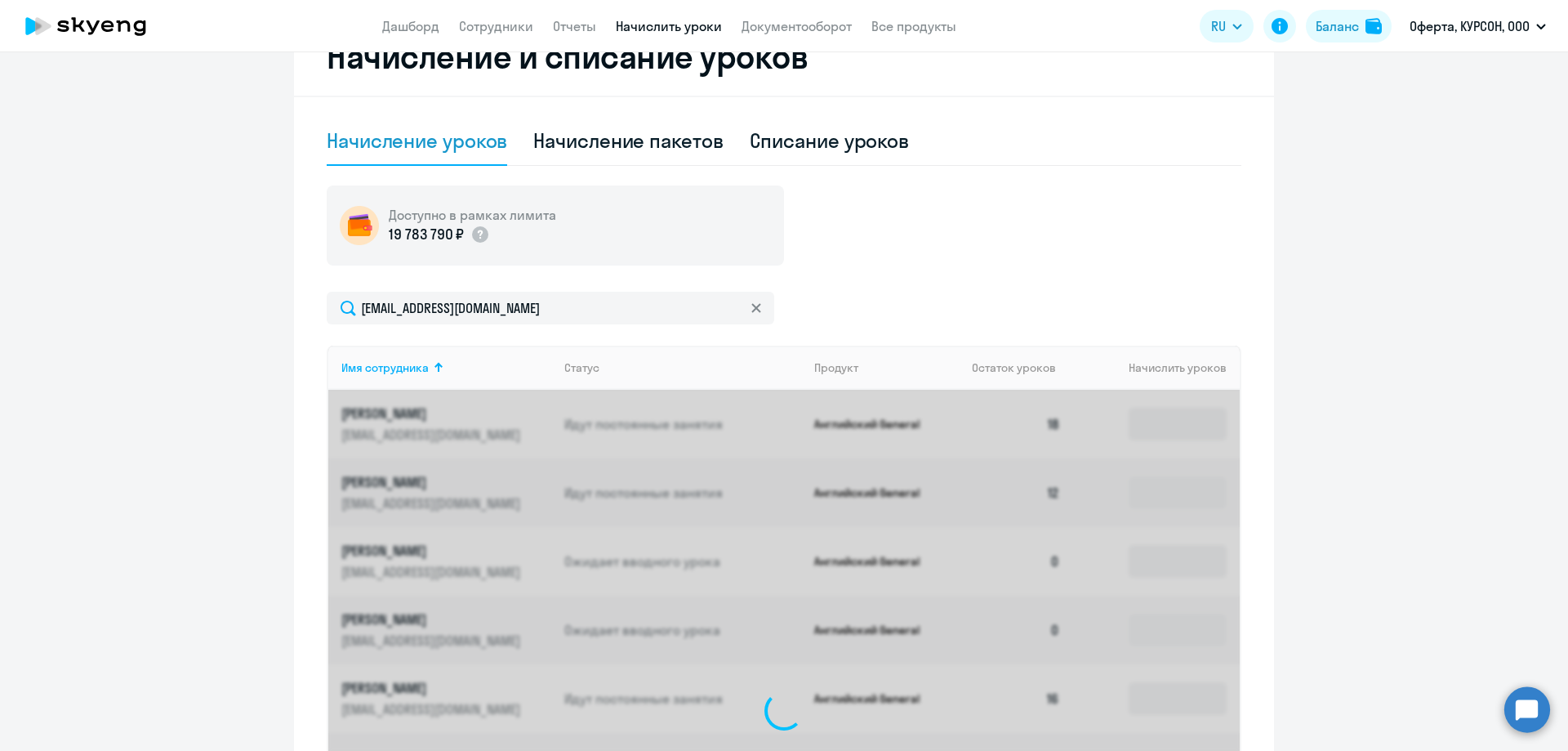
scroll to position [450, 0]
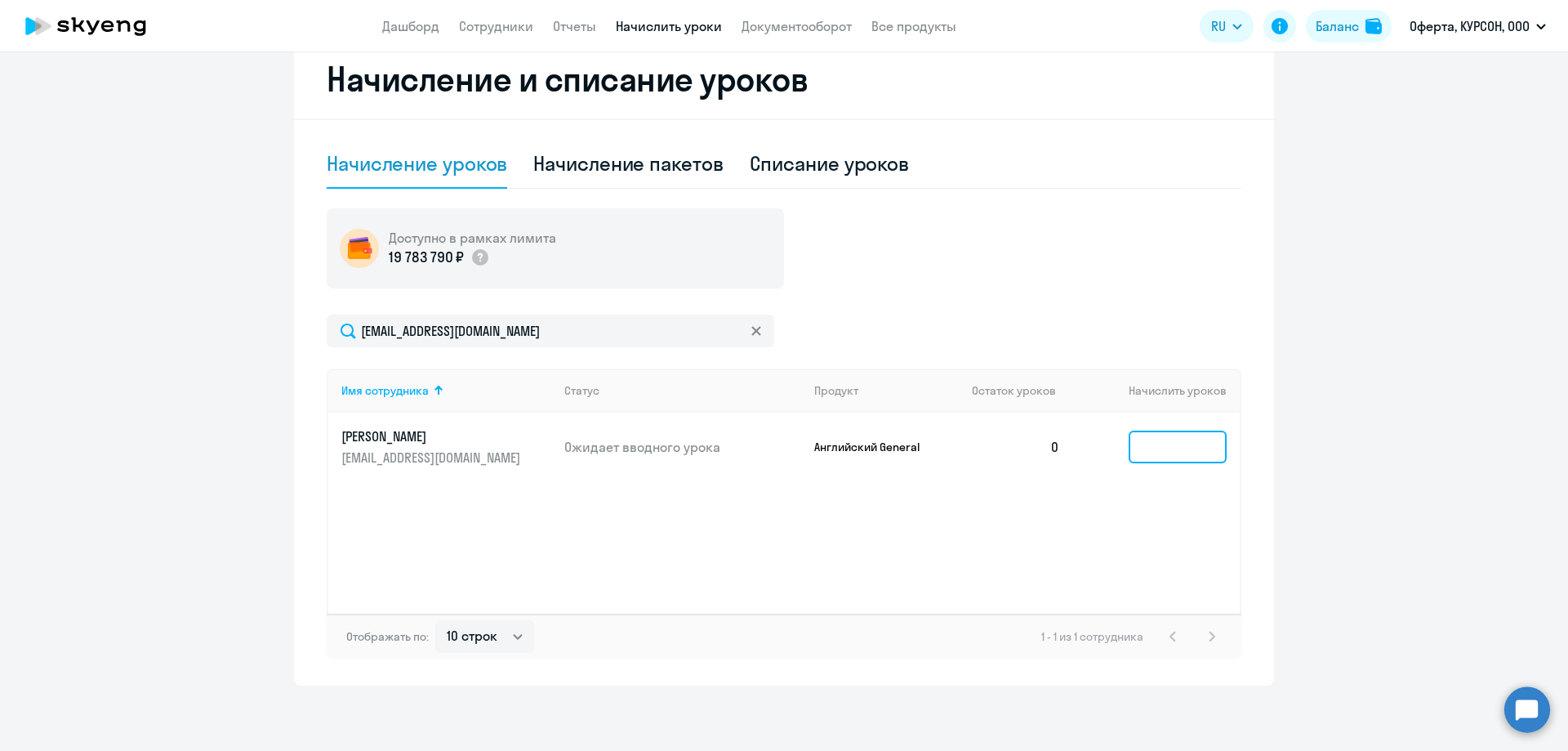
click at [1152, 433] on input at bounding box center [1177, 446] width 98 height 32
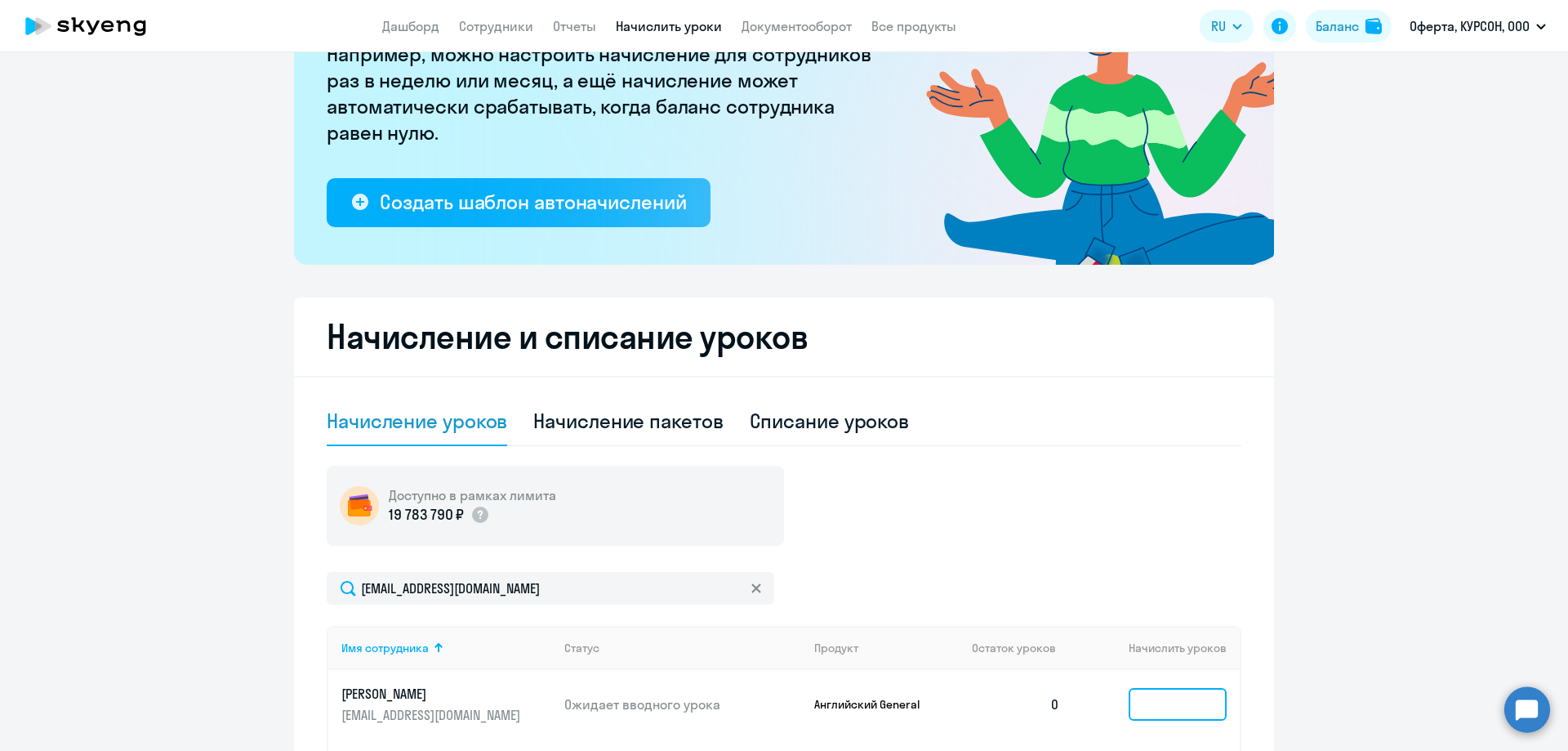
scroll to position [42, 0]
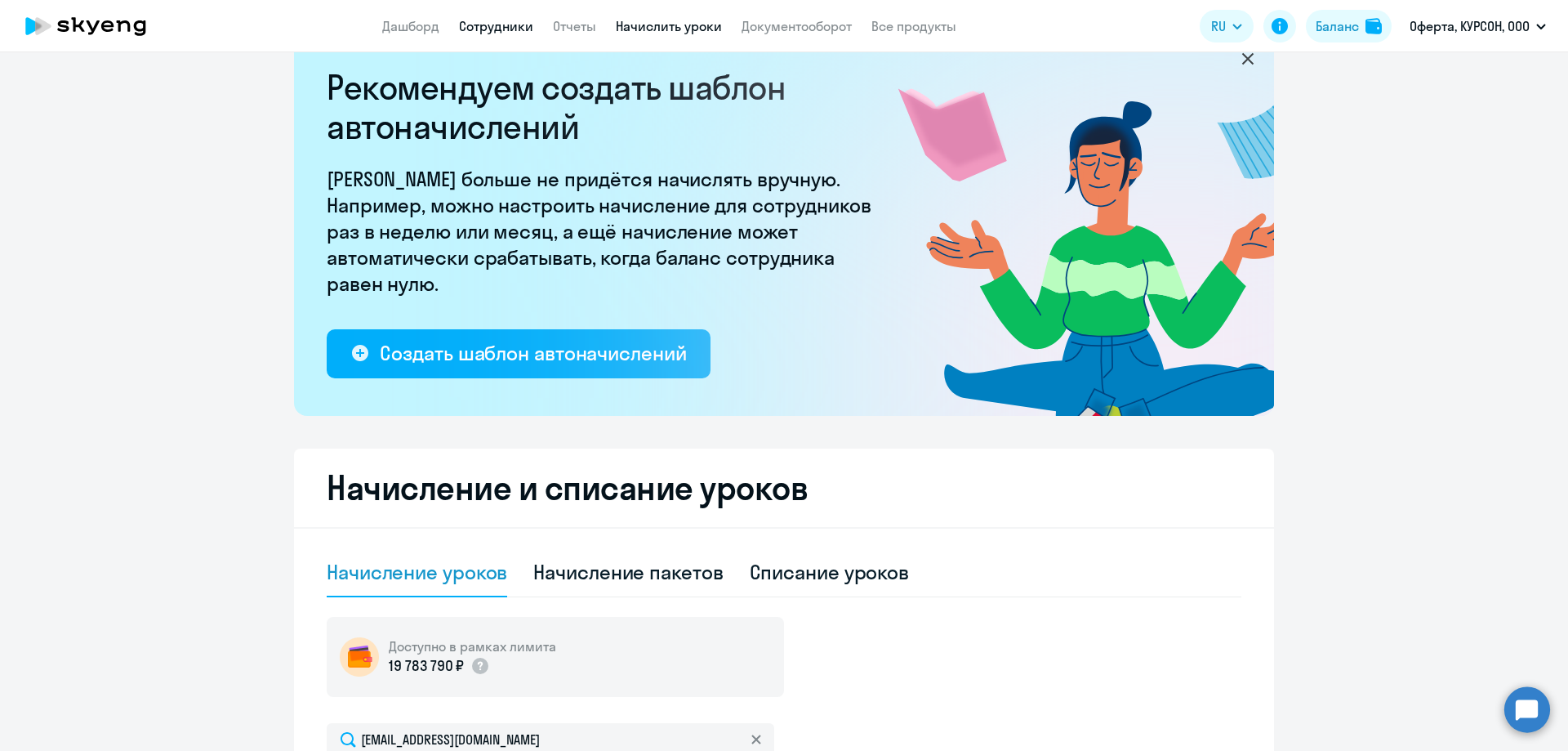
click at [472, 30] on link "Сотрудники" at bounding box center [496, 25] width 74 height 17
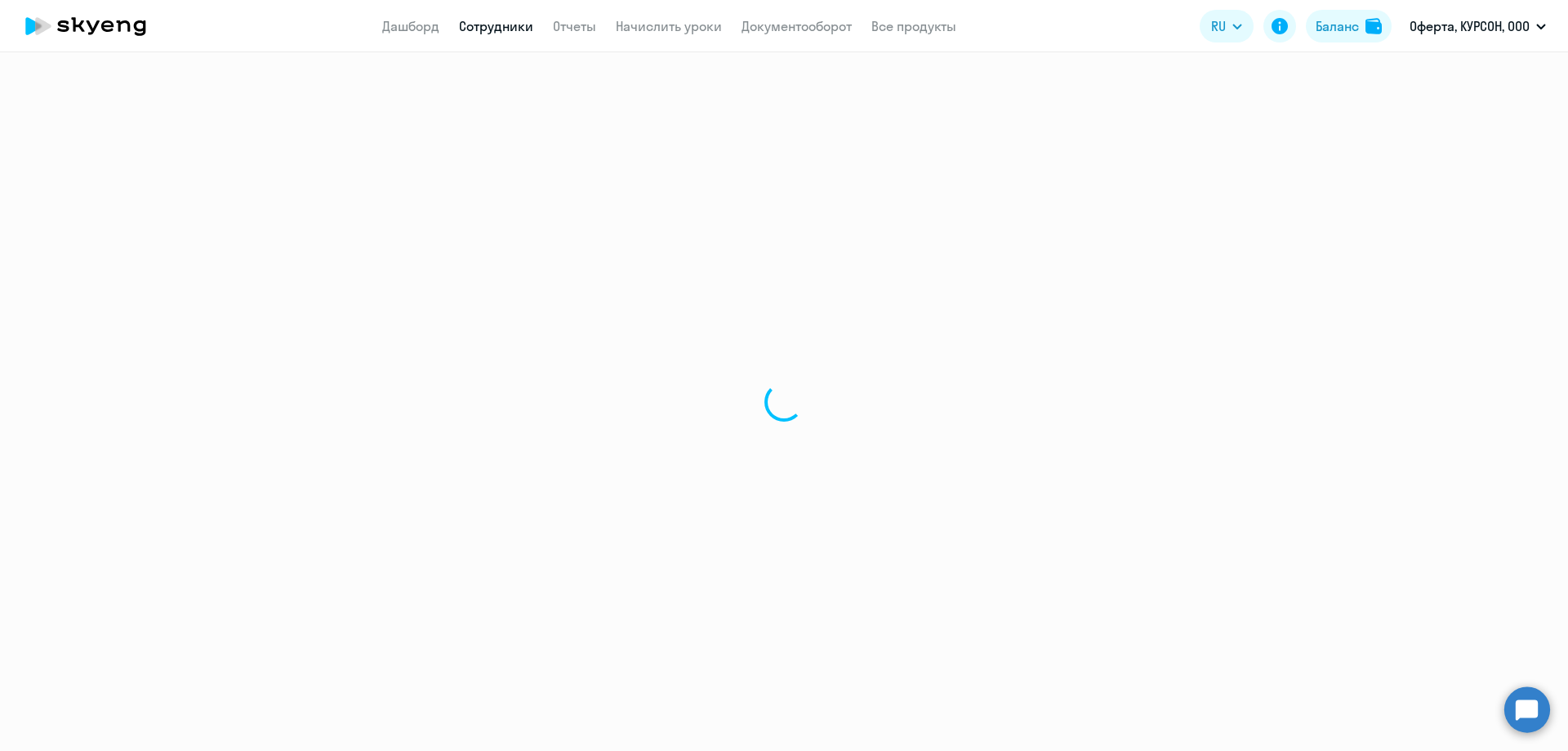
select select "30"
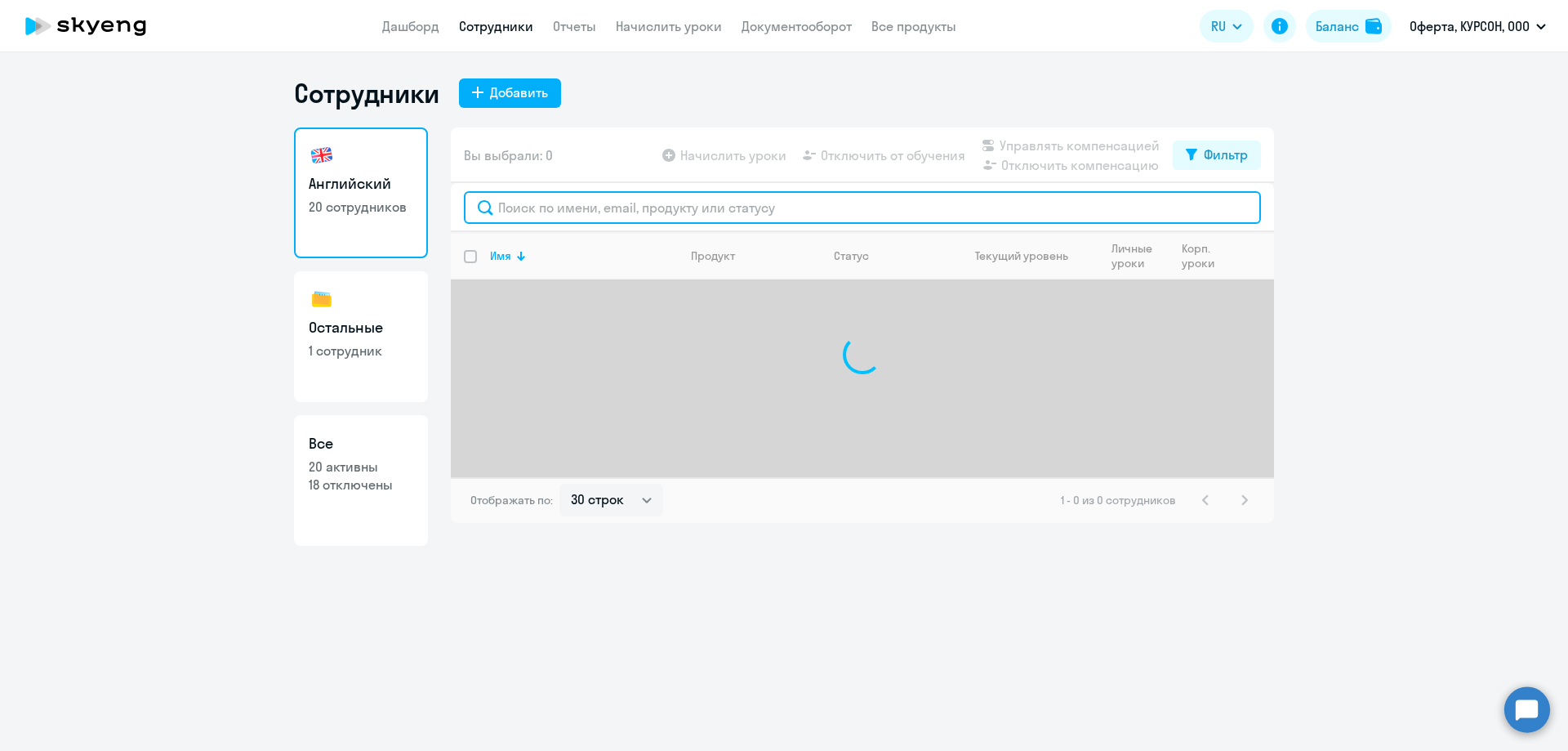
click at [535, 215] on input "text" at bounding box center [862, 207] width 797 height 32
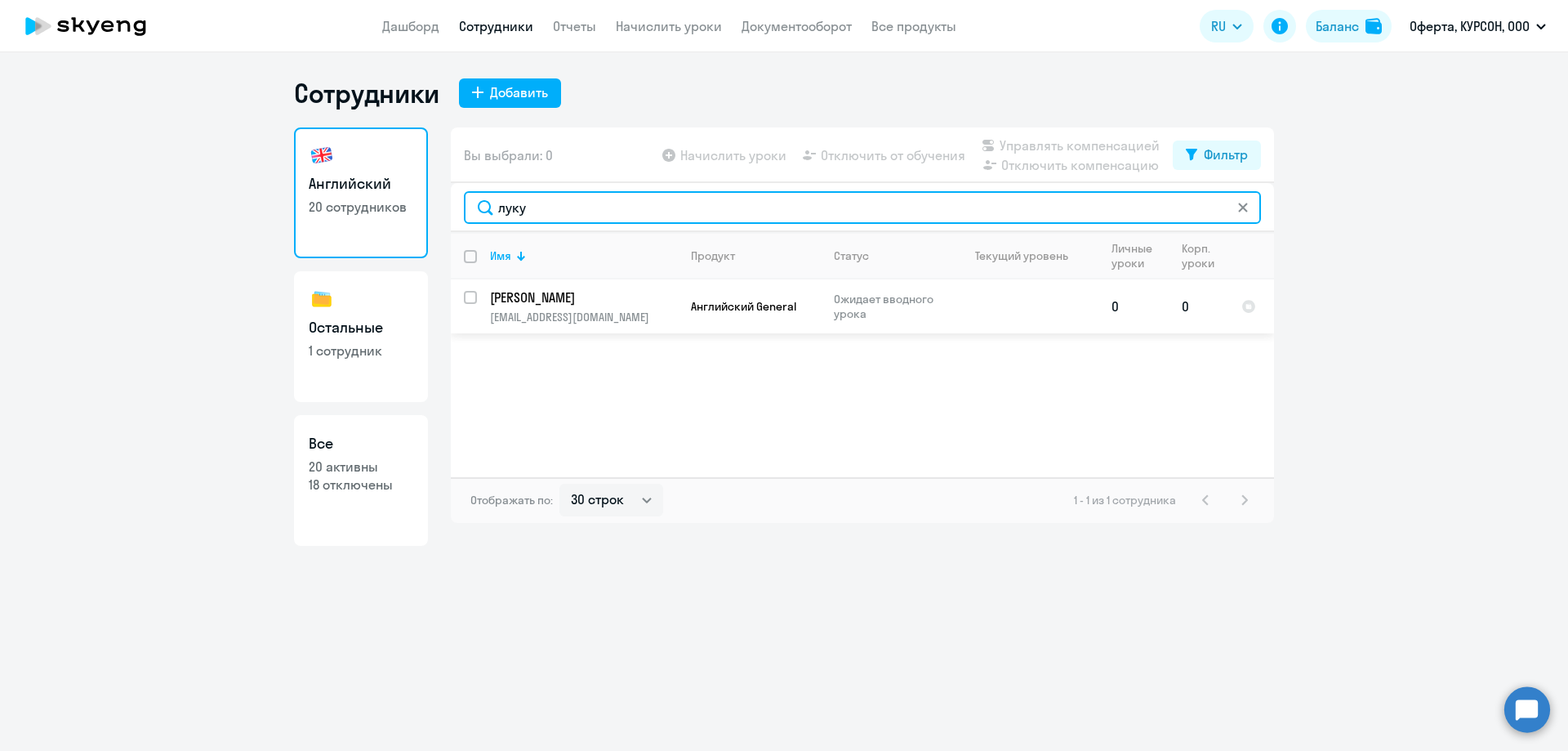
type input "луку"
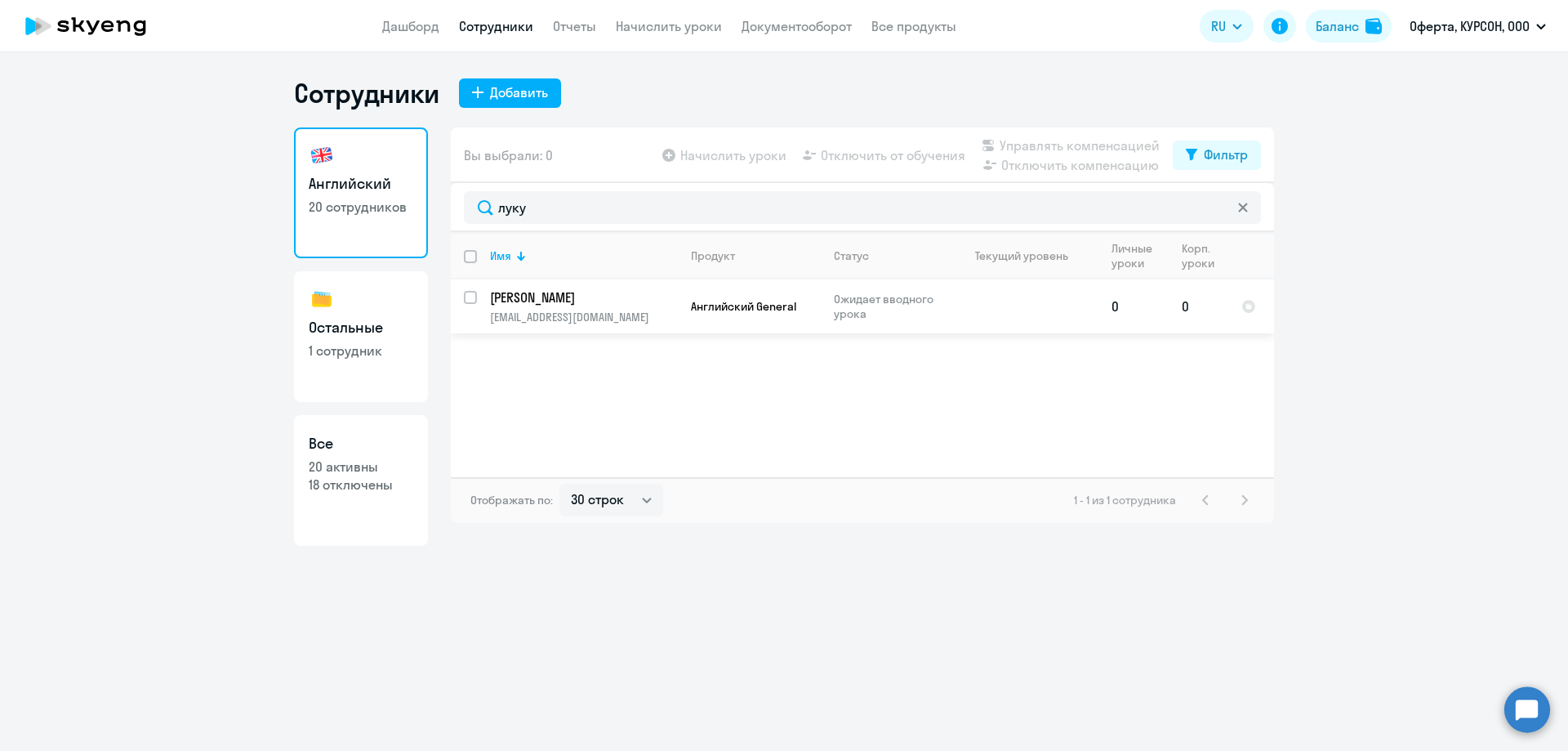
click at [472, 300] on input "select row 1966679" at bounding box center [480, 306] width 32 height 32
checkbox input "true"
click at [705, 165] on div "Начислить уроки Отключить от обучения Управлять компенсацией Отключить компенса…" at bounding box center [915, 156] width 514 height 39
click at [706, 160] on span "Начислить уроки" at bounding box center [733, 156] width 106 height 20
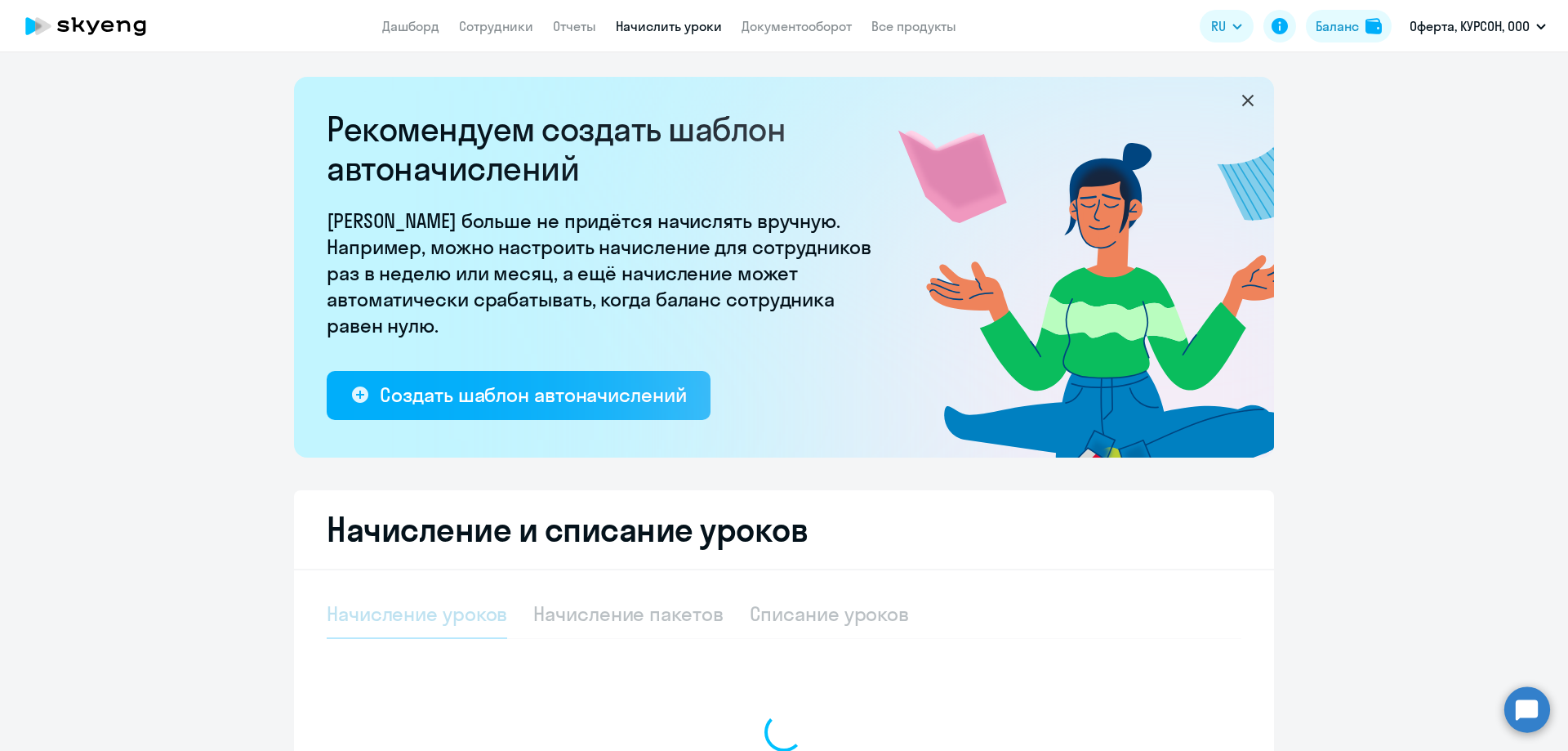
select select "10"
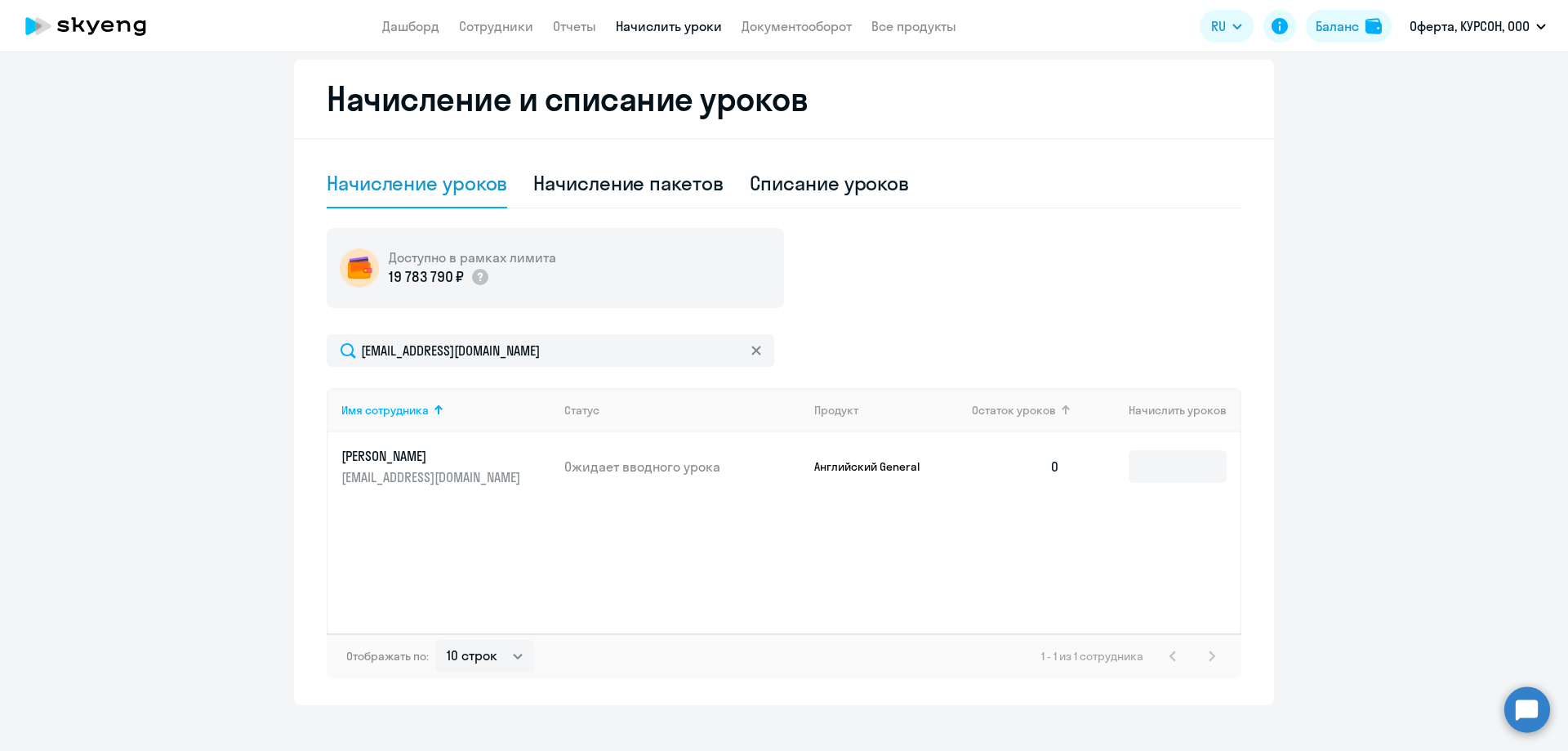
scroll to position [450, 0]
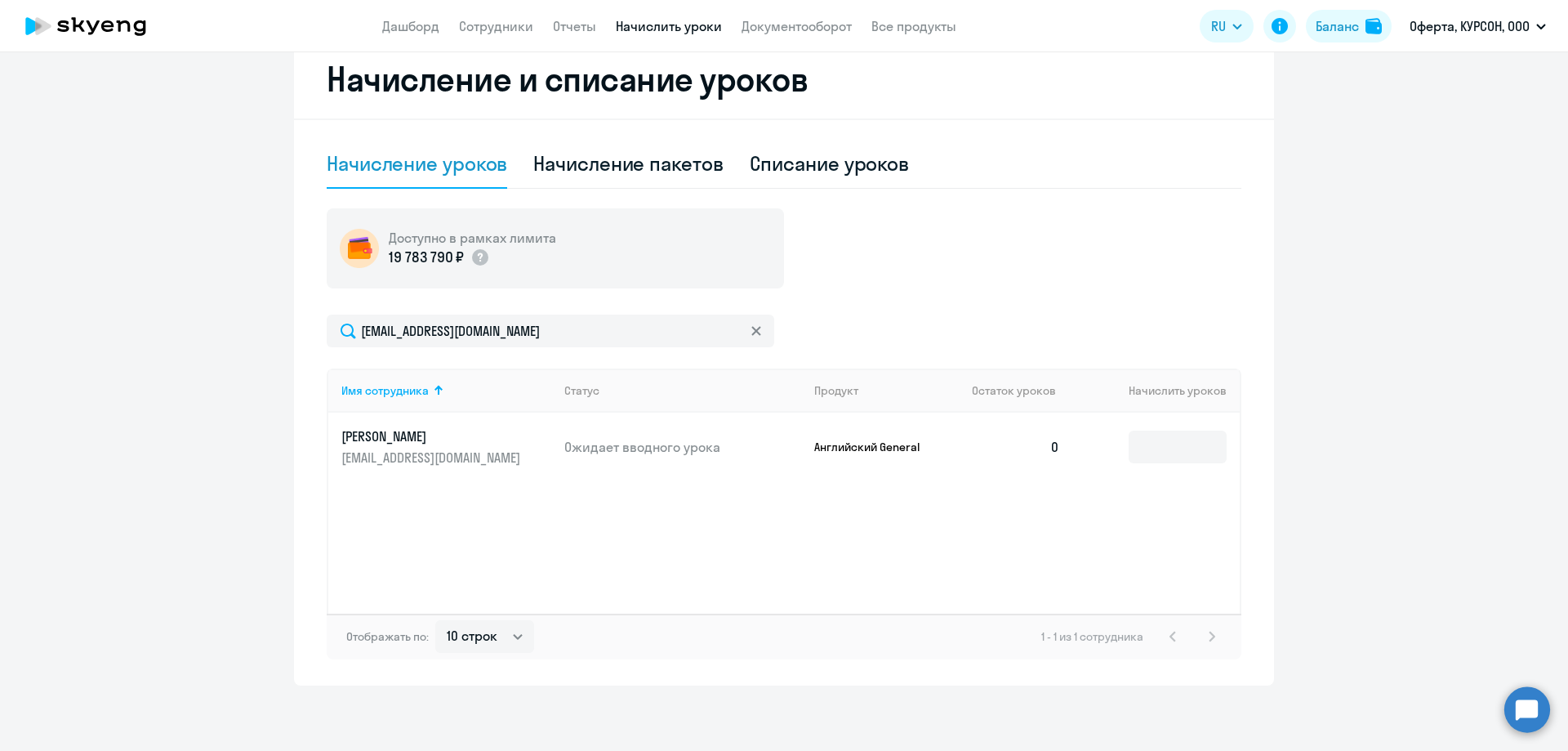
click at [1153, 463] on td at bounding box center [1157, 446] width 166 height 69
click at [1153, 450] on input at bounding box center [1177, 446] width 98 height 32
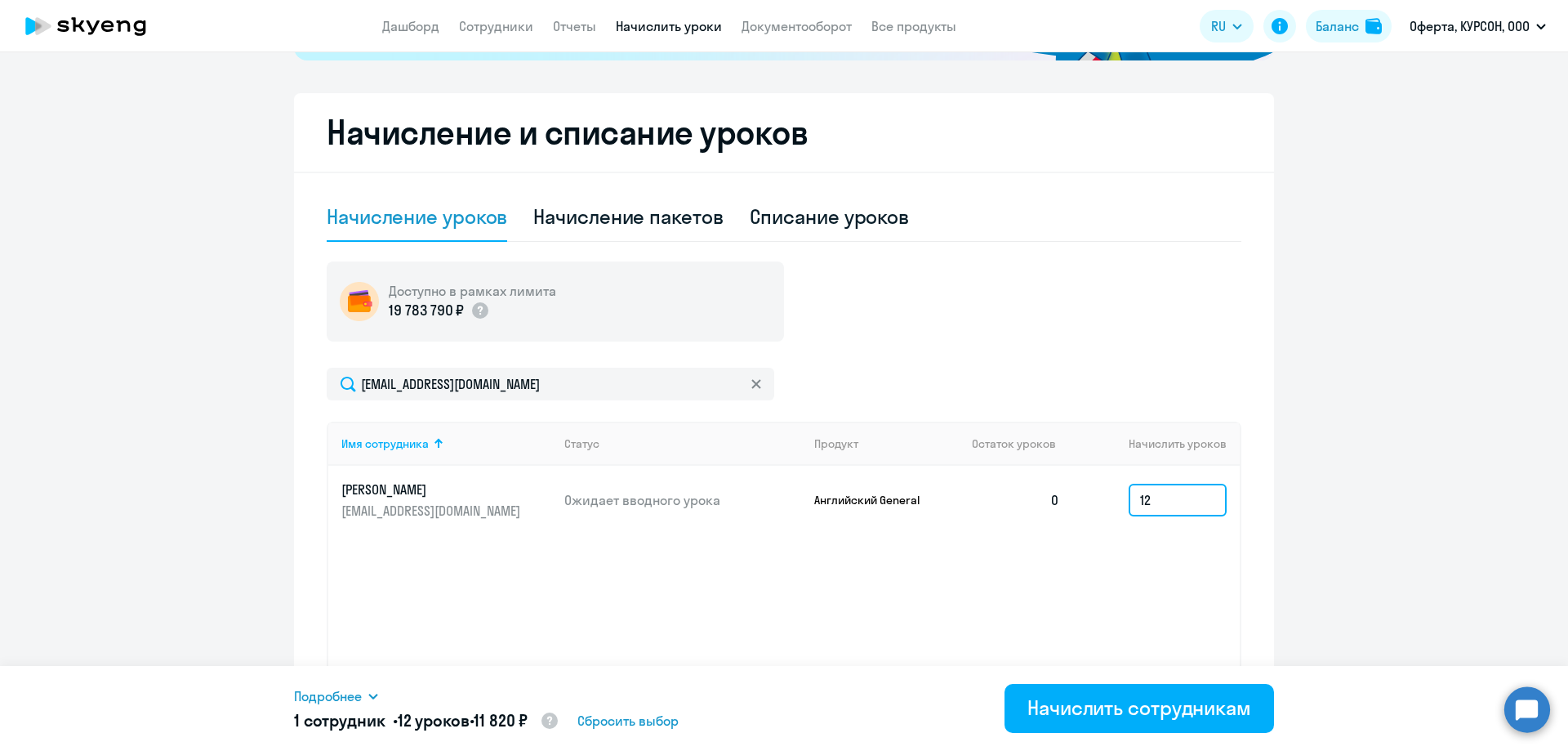
scroll to position [368, 0]
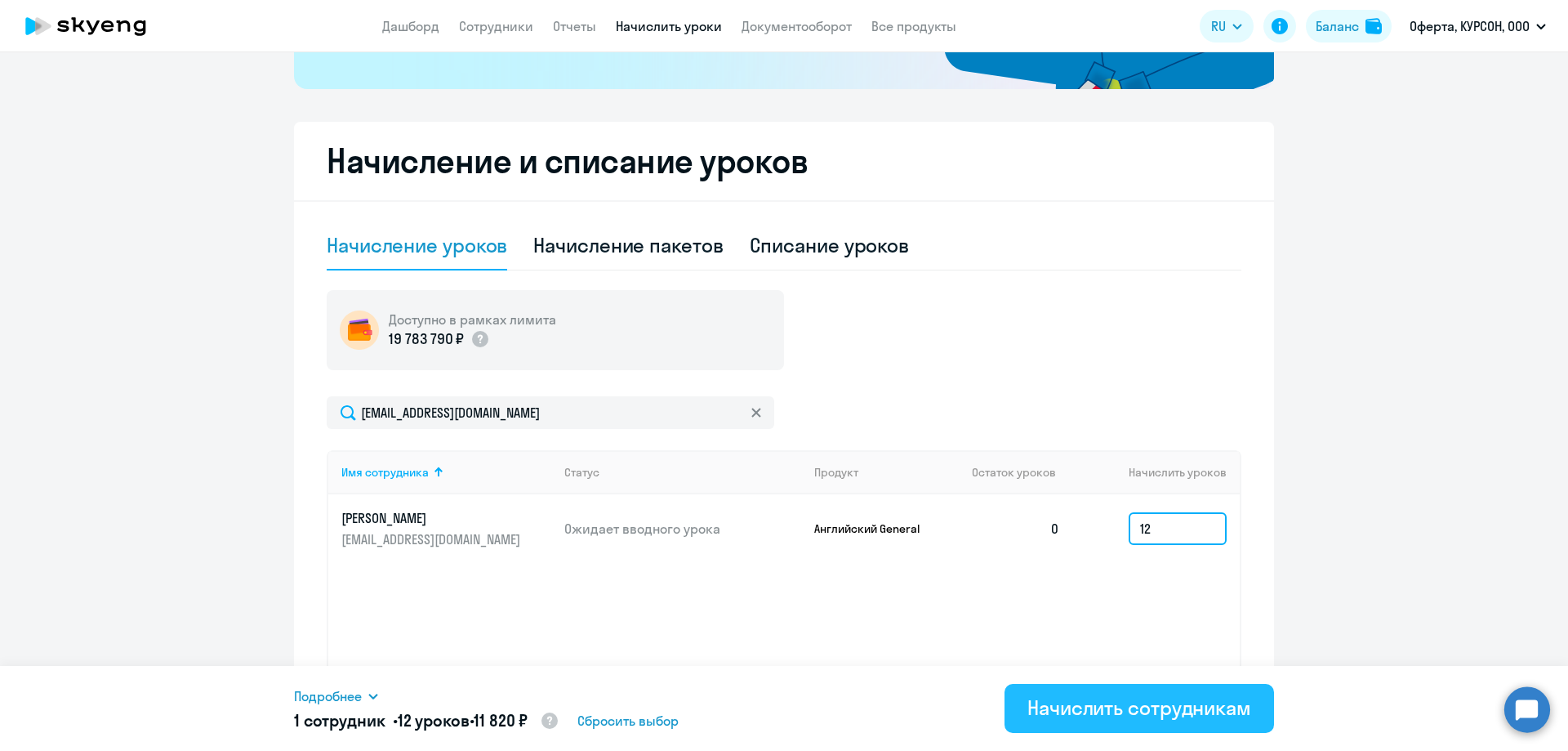
type input "12"
click at [1231, 719] on div "Начислить сотрудникам" at bounding box center [1139, 707] width 224 height 26
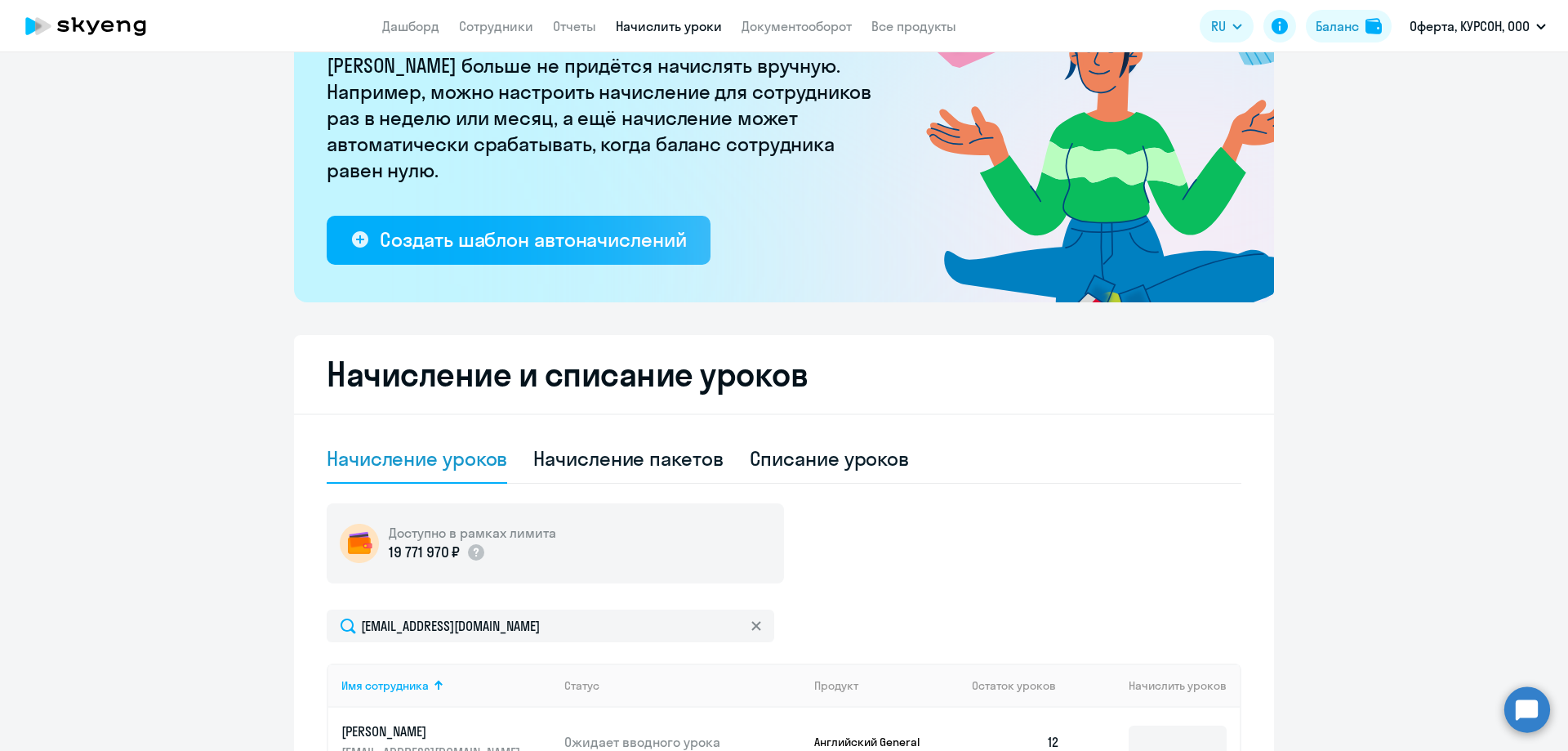
scroll to position [0, 0]
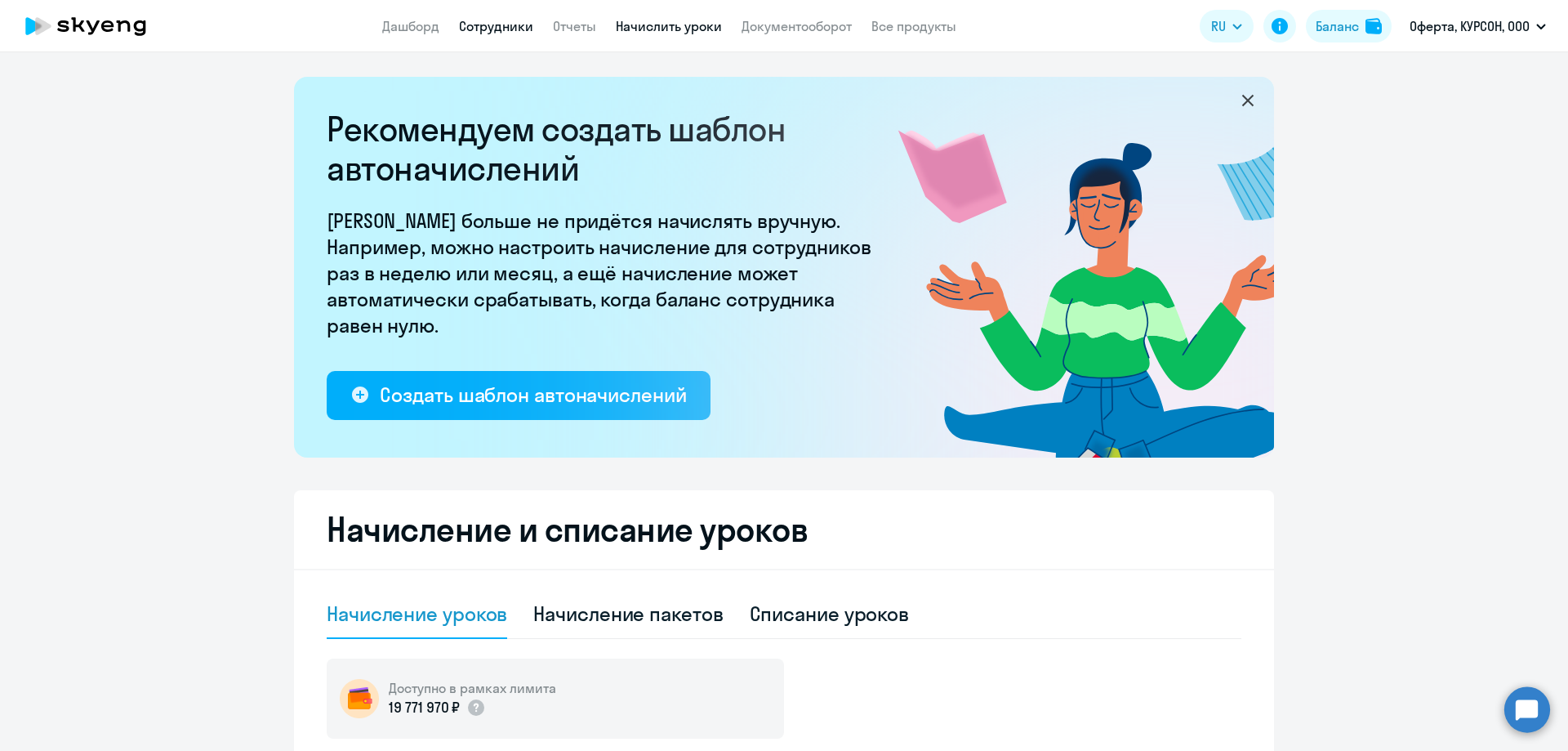
click at [511, 26] on link "Сотрудники" at bounding box center [496, 25] width 74 height 17
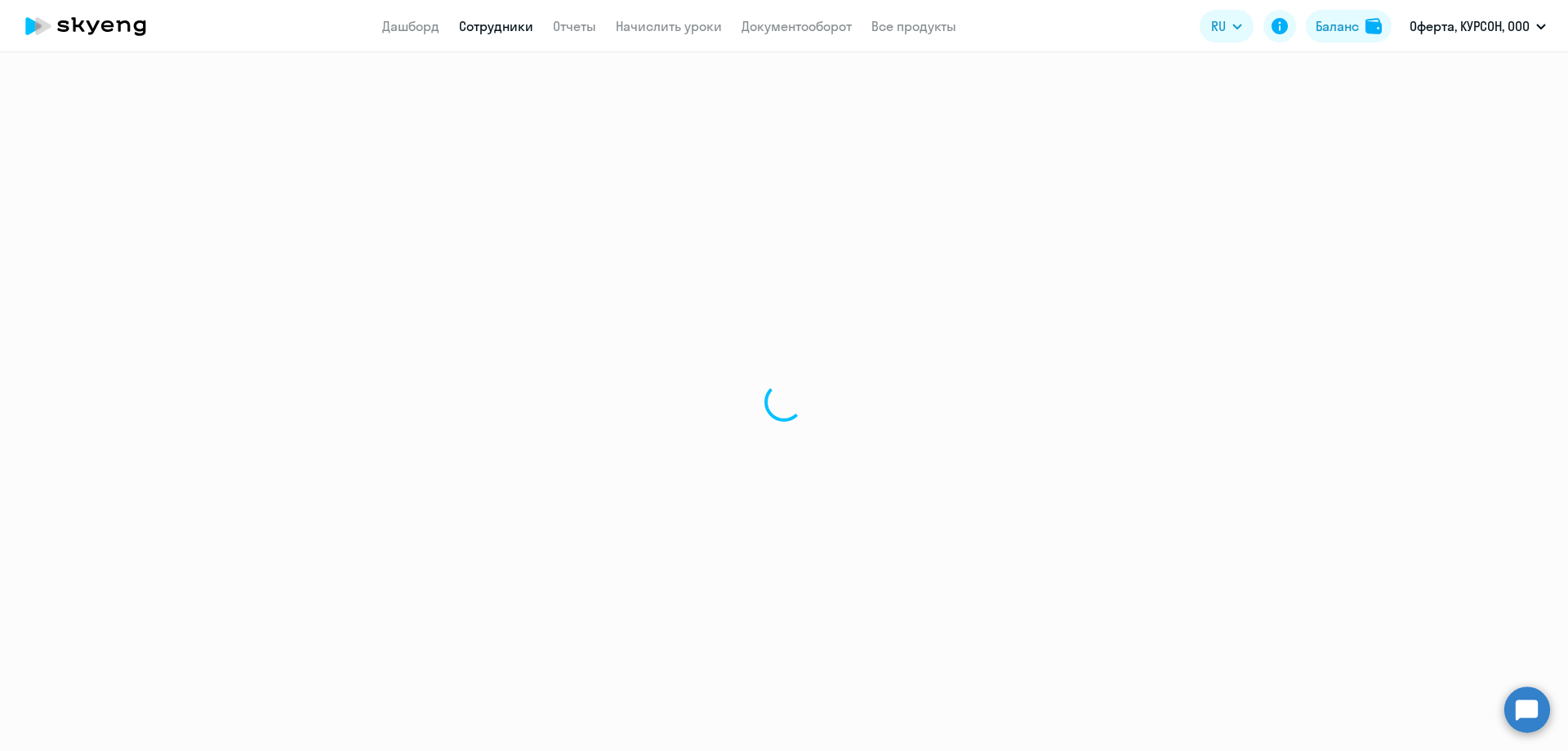
select select "30"
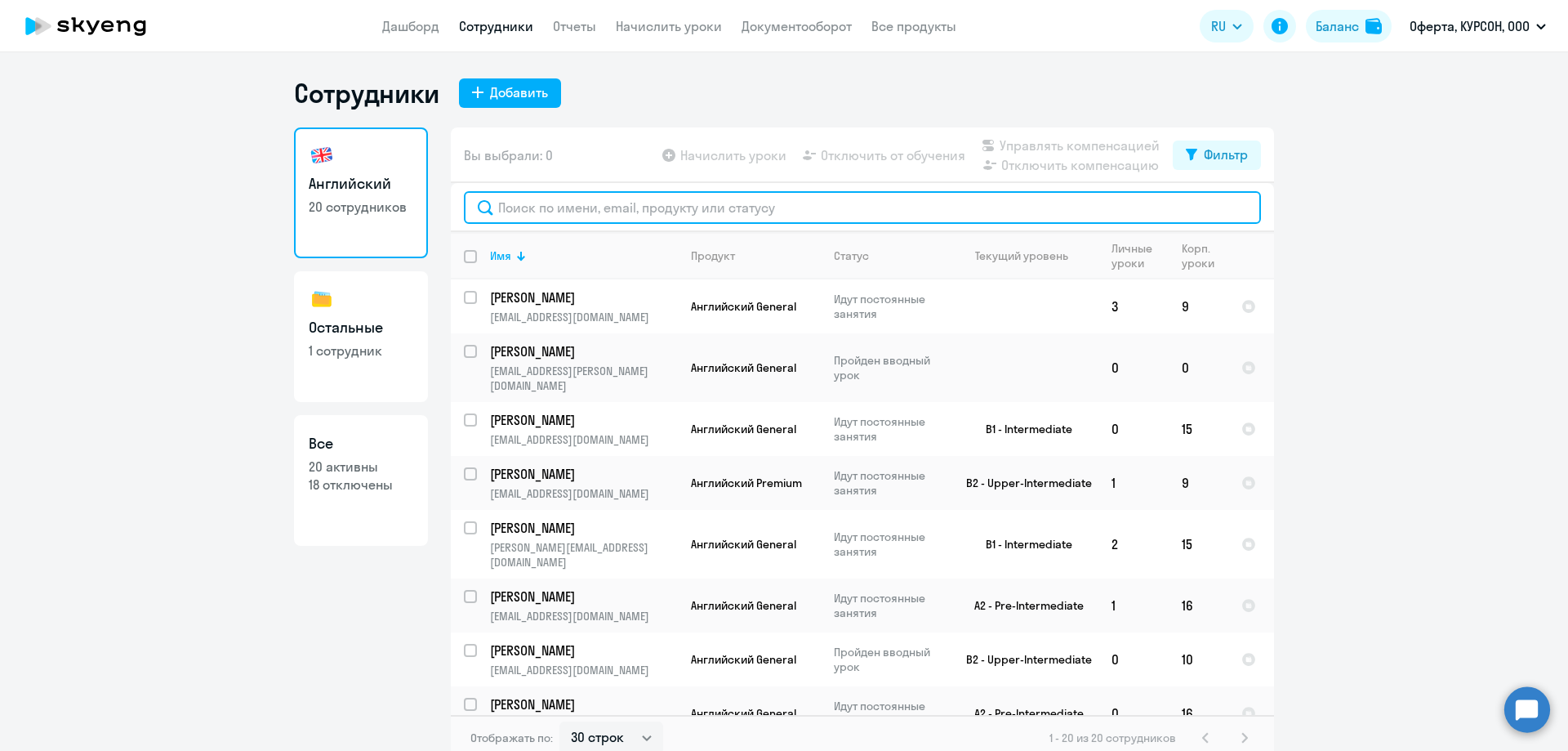
click at [647, 207] on input "text" at bounding box center [862, 207] width 797 height 32
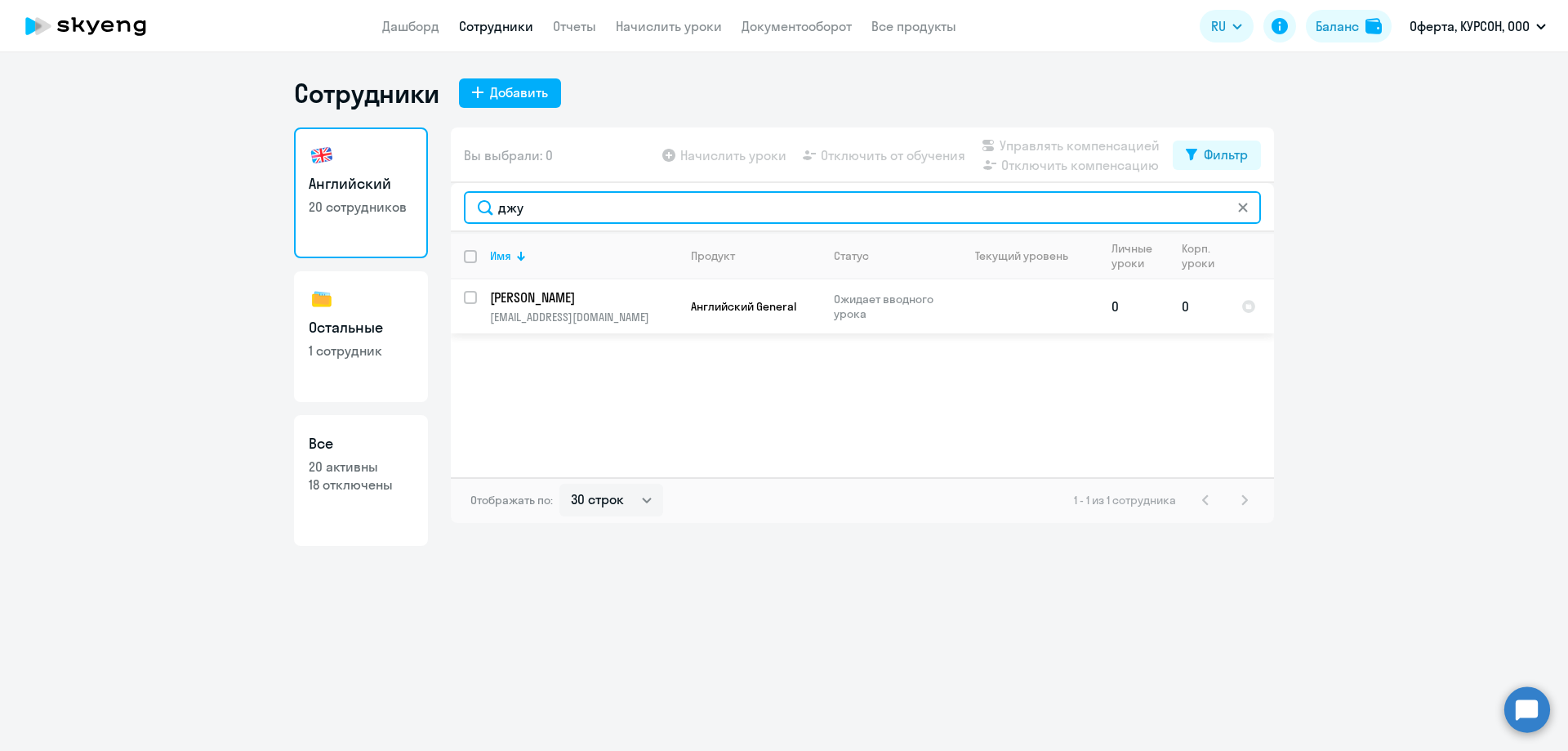
type input "джу"
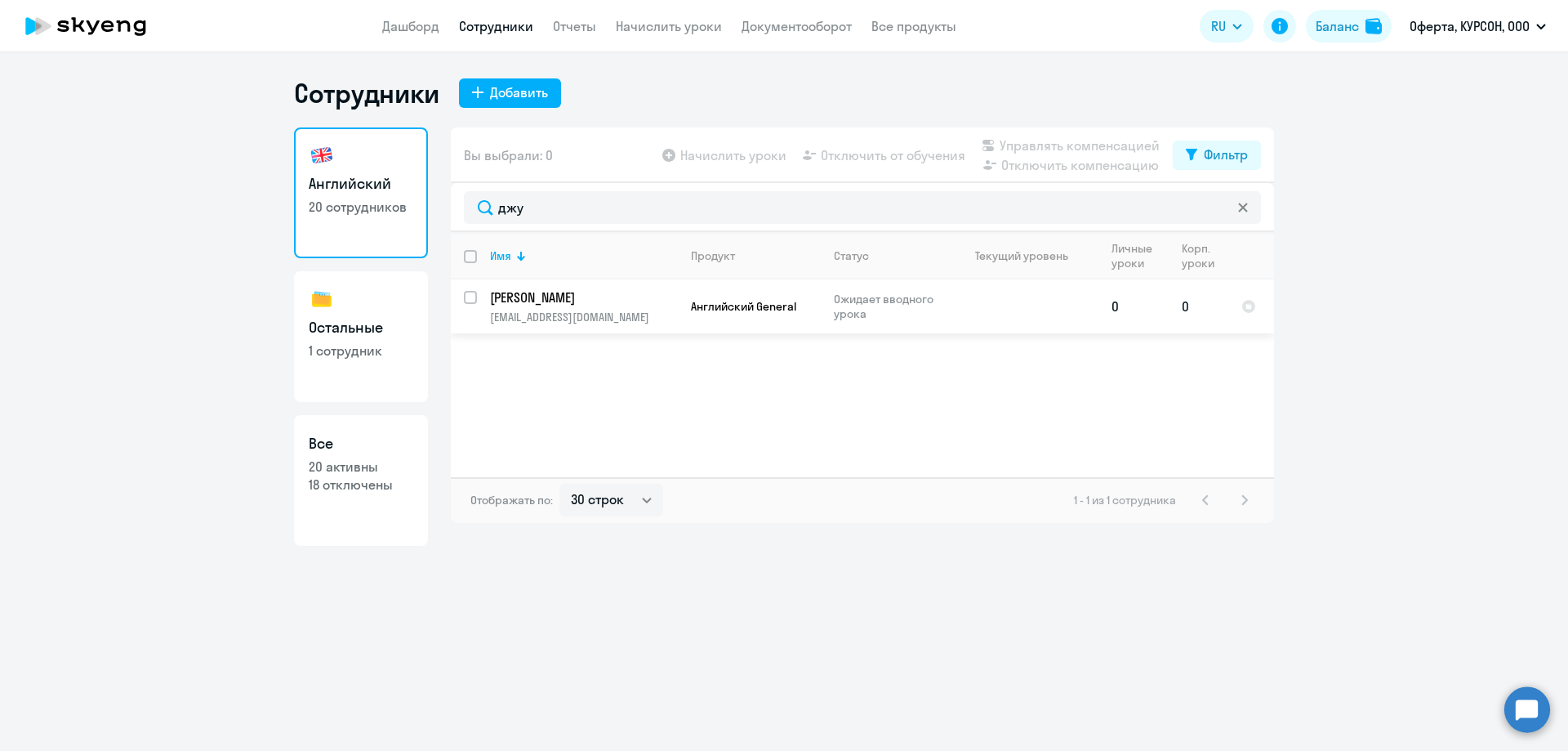
click at [467, 297] on input "select row 42331320" at bounding box center [480, 306] width 32 height 32
checkbox input "true"
click at [739, 153] on span "Начислить уроки" at bounding box center [733, 156] width 106 height 20
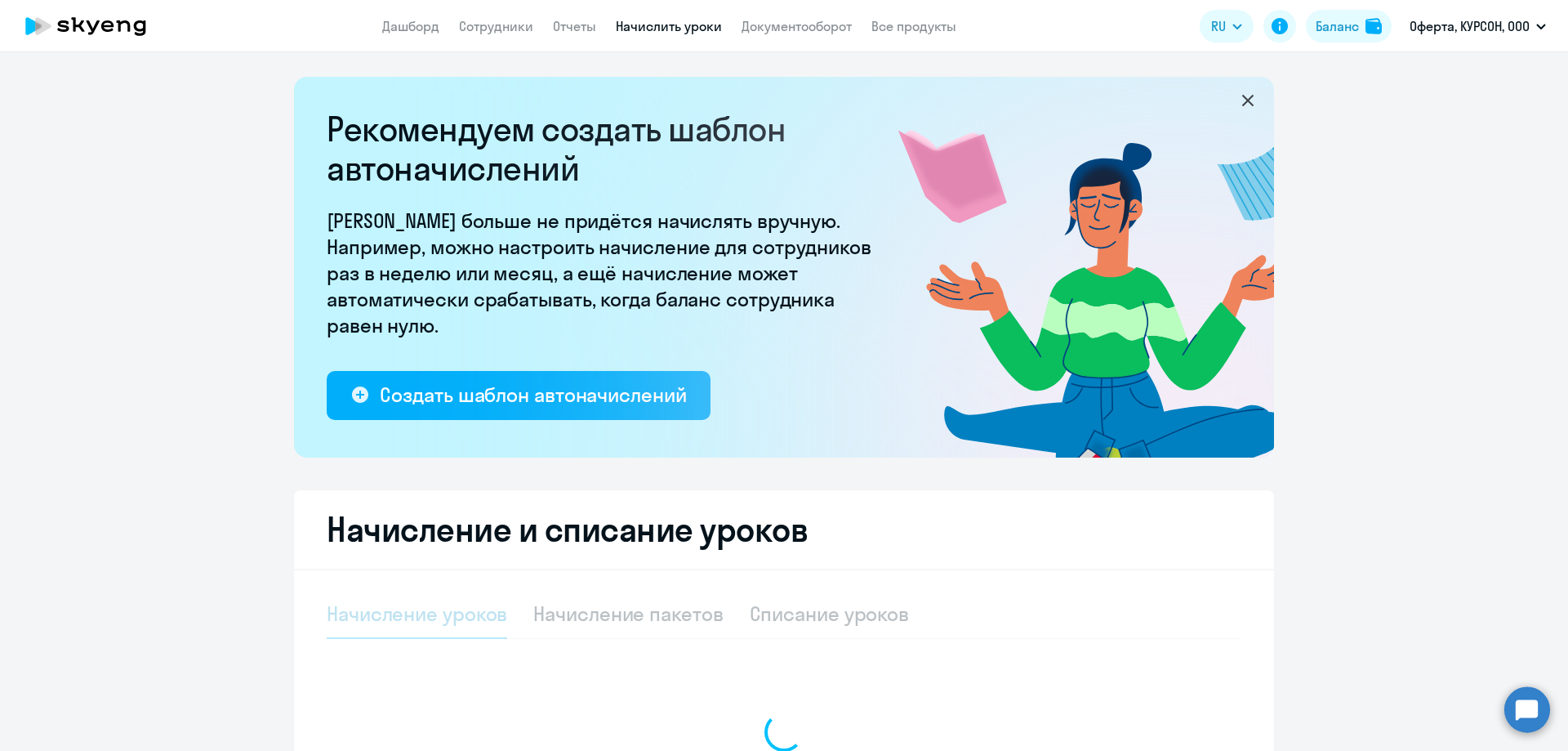
select select "10"
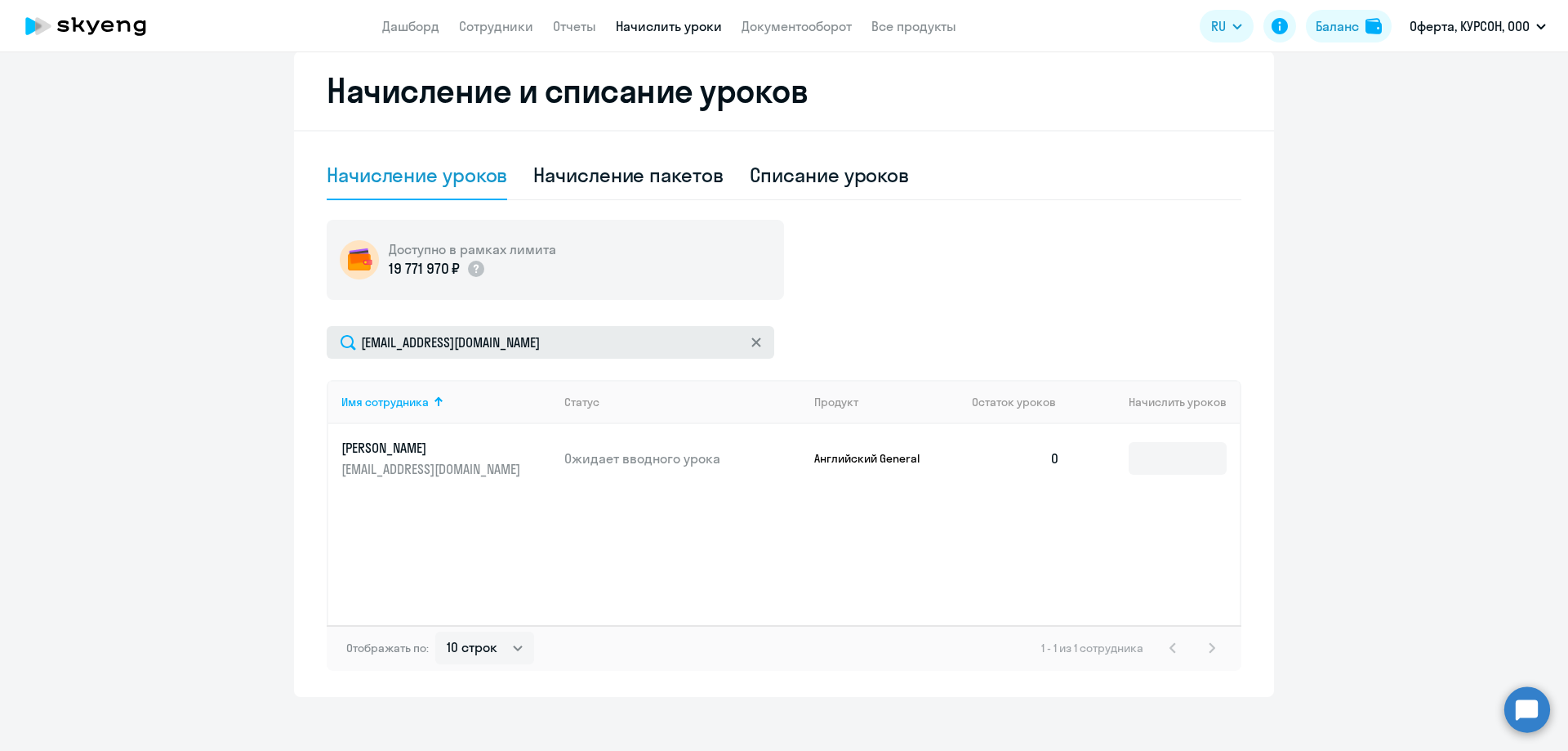
scroll to position [450, 0]
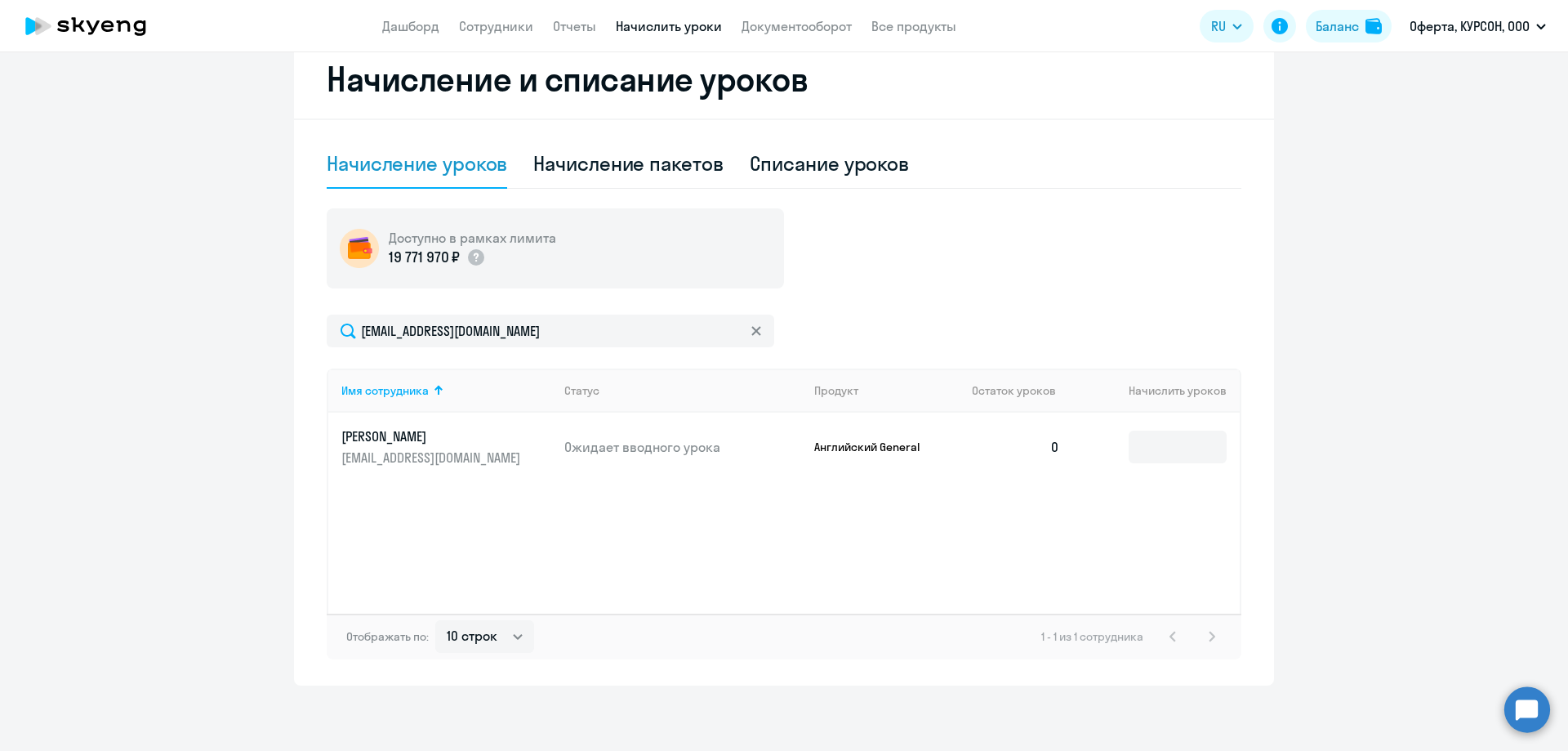
click at [427, 445] on p "[PERSON_NAME]" at bounding box center [433, 436] width 183 height 18
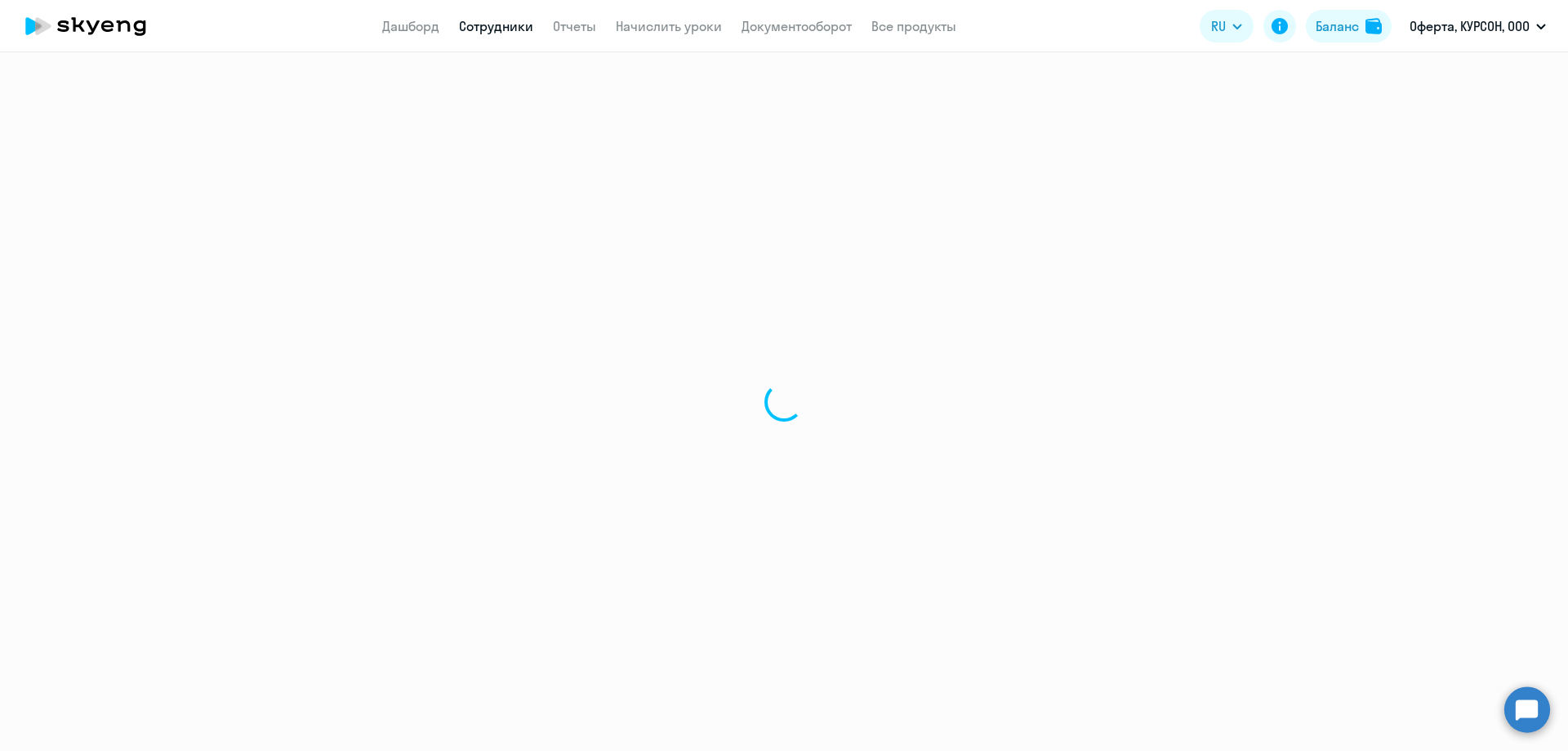
select select "english"
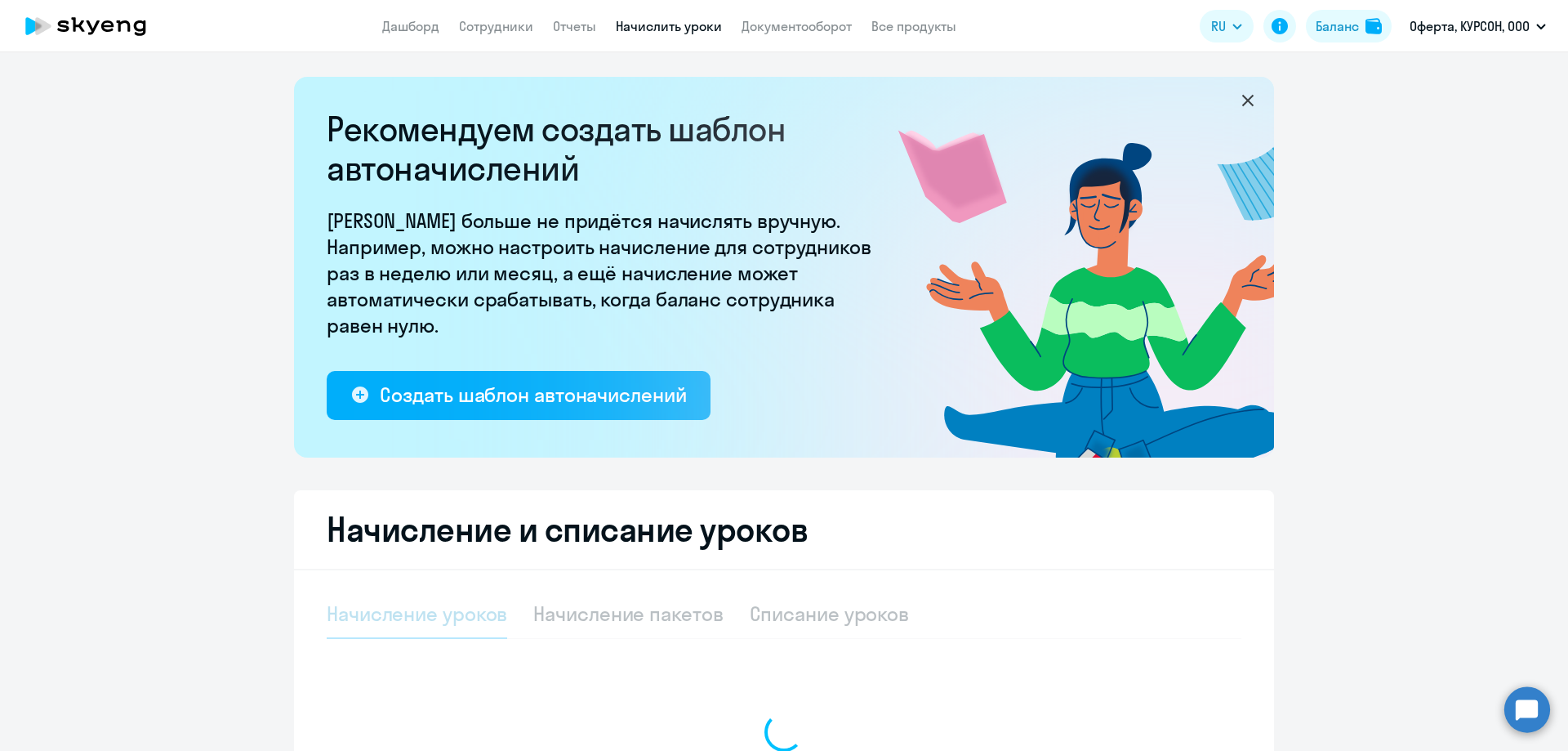
select select "10"
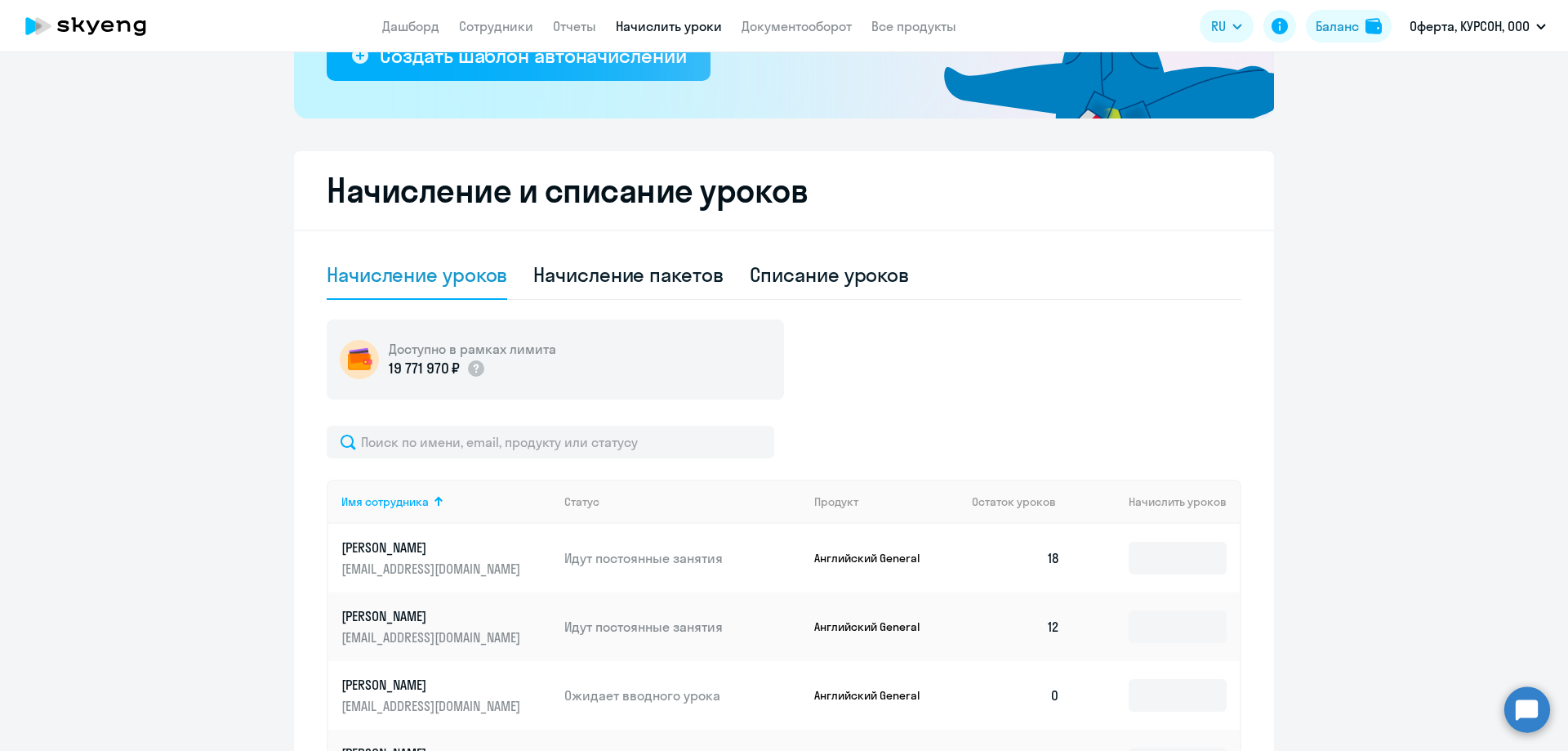
scroll to position [164, 0]
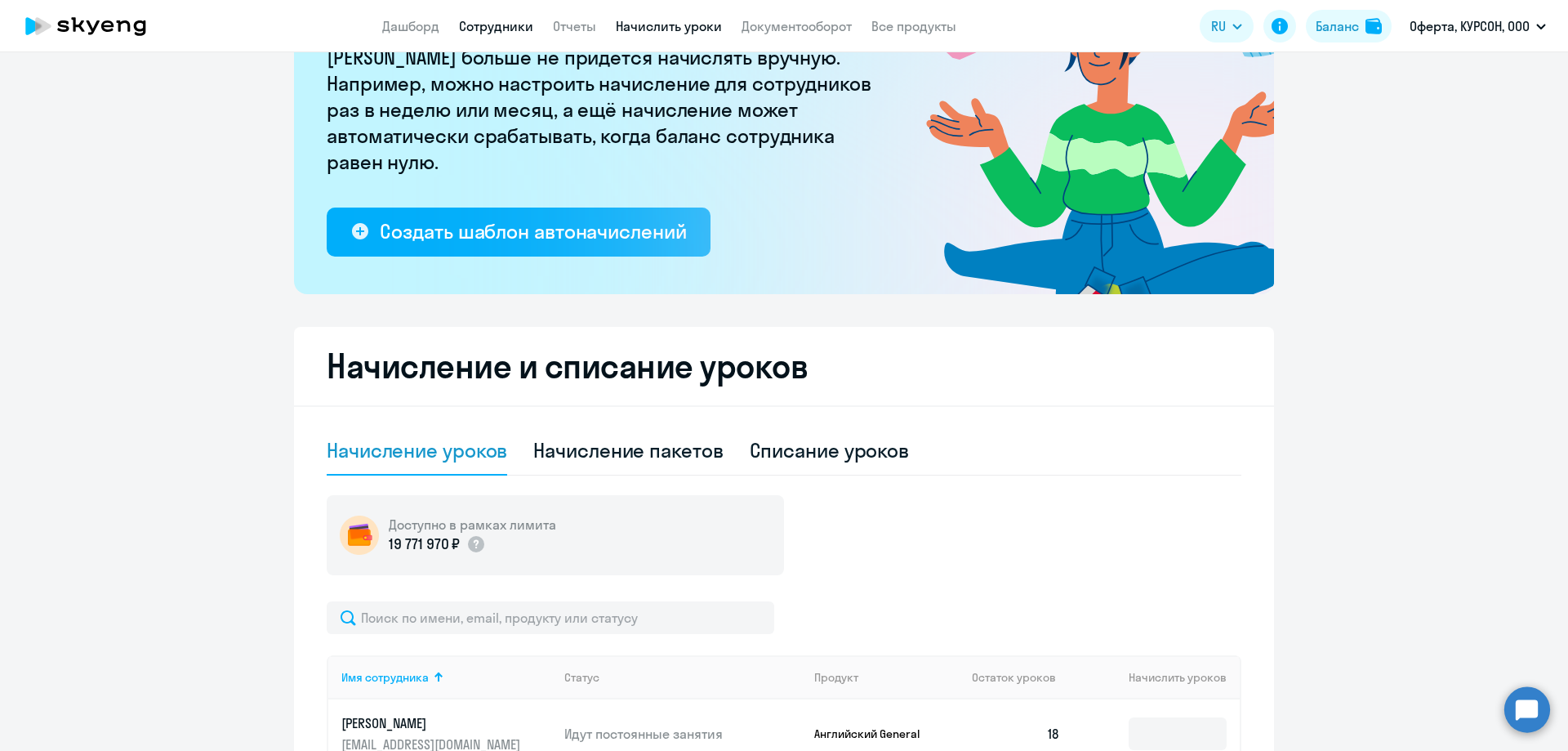
click at [499, 22] on link "Сотрудники" at bounding box center [496, 25] width 74 height 17
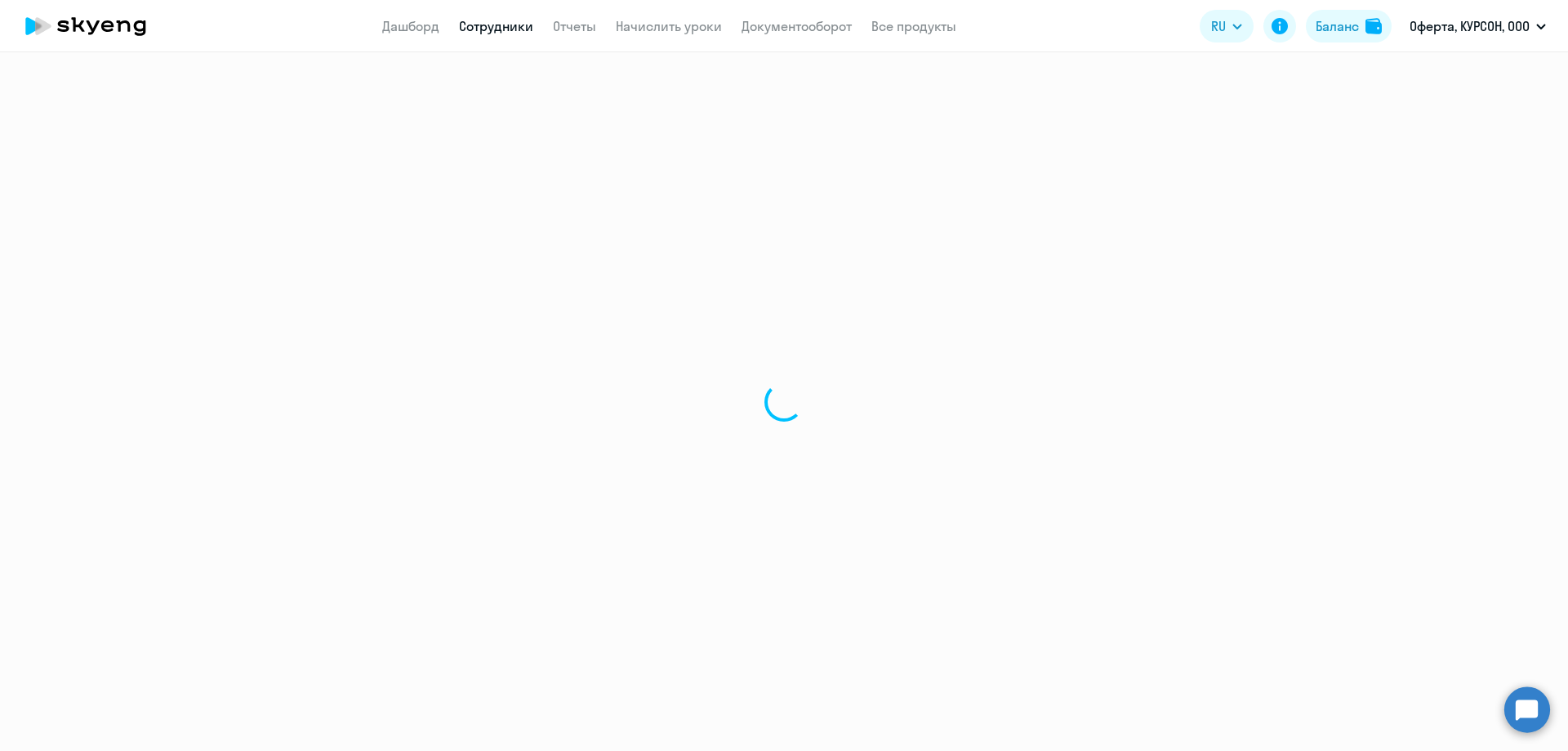
select select "30"
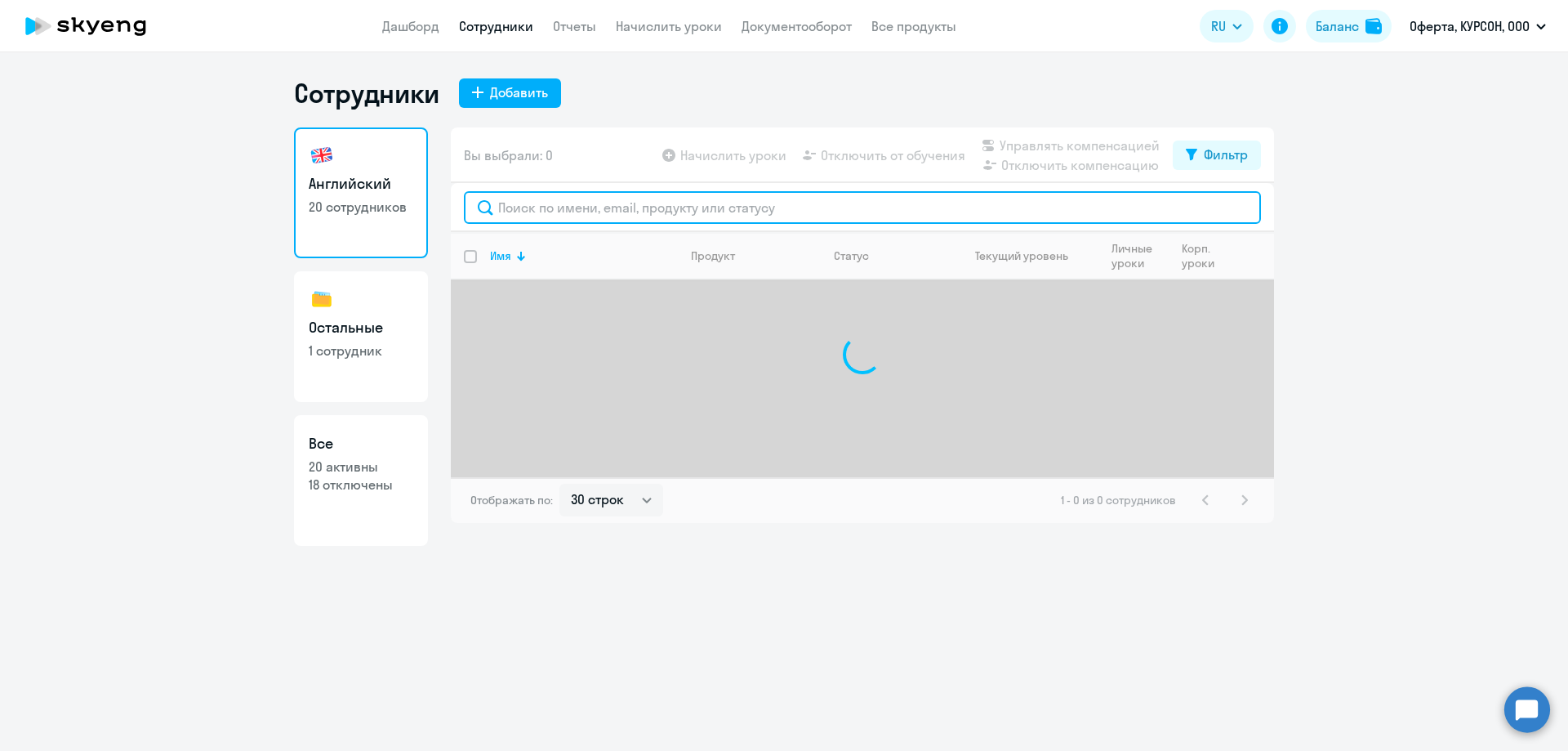
click at [644, 197] on input "text" at bounding box center [862, 207] width 797 height 32
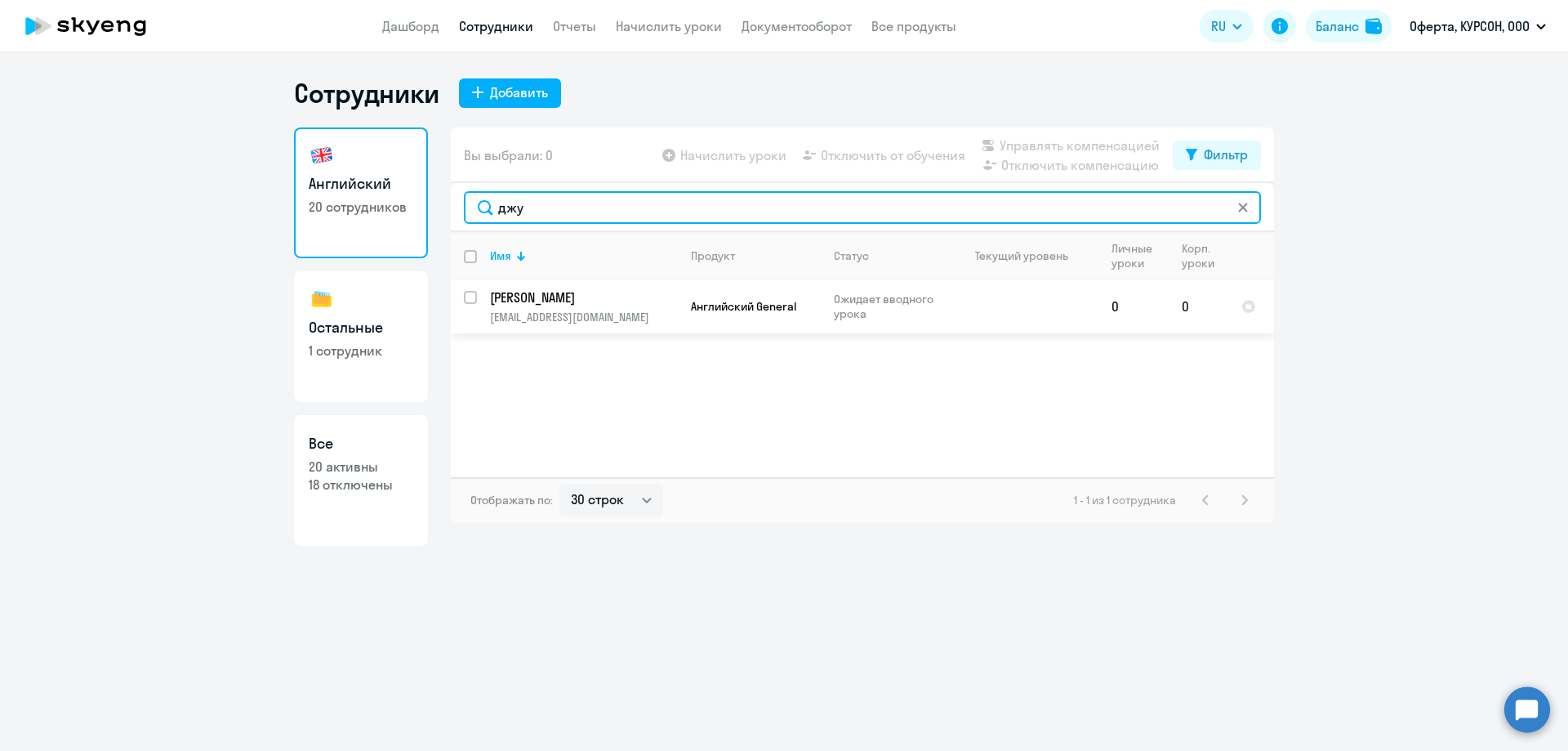
type input "джу"
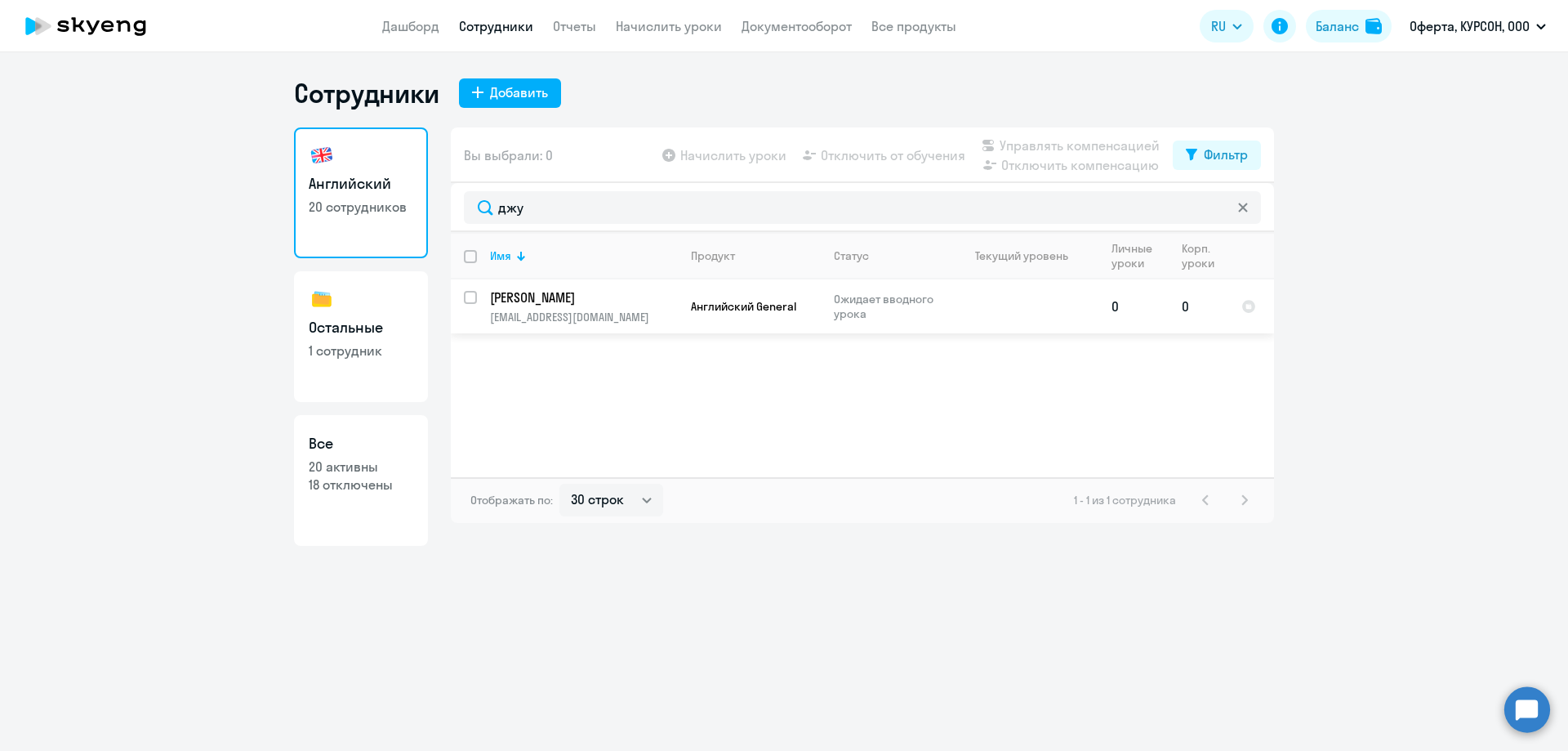
click at [473, 295] on input "select row 42331320" at bounding box center [480, 306] width 32 height 32
checkbox input "true"
click at [716, 153] on span "Начислить уроки" at bounding box center [733, 156] width 106 height 20
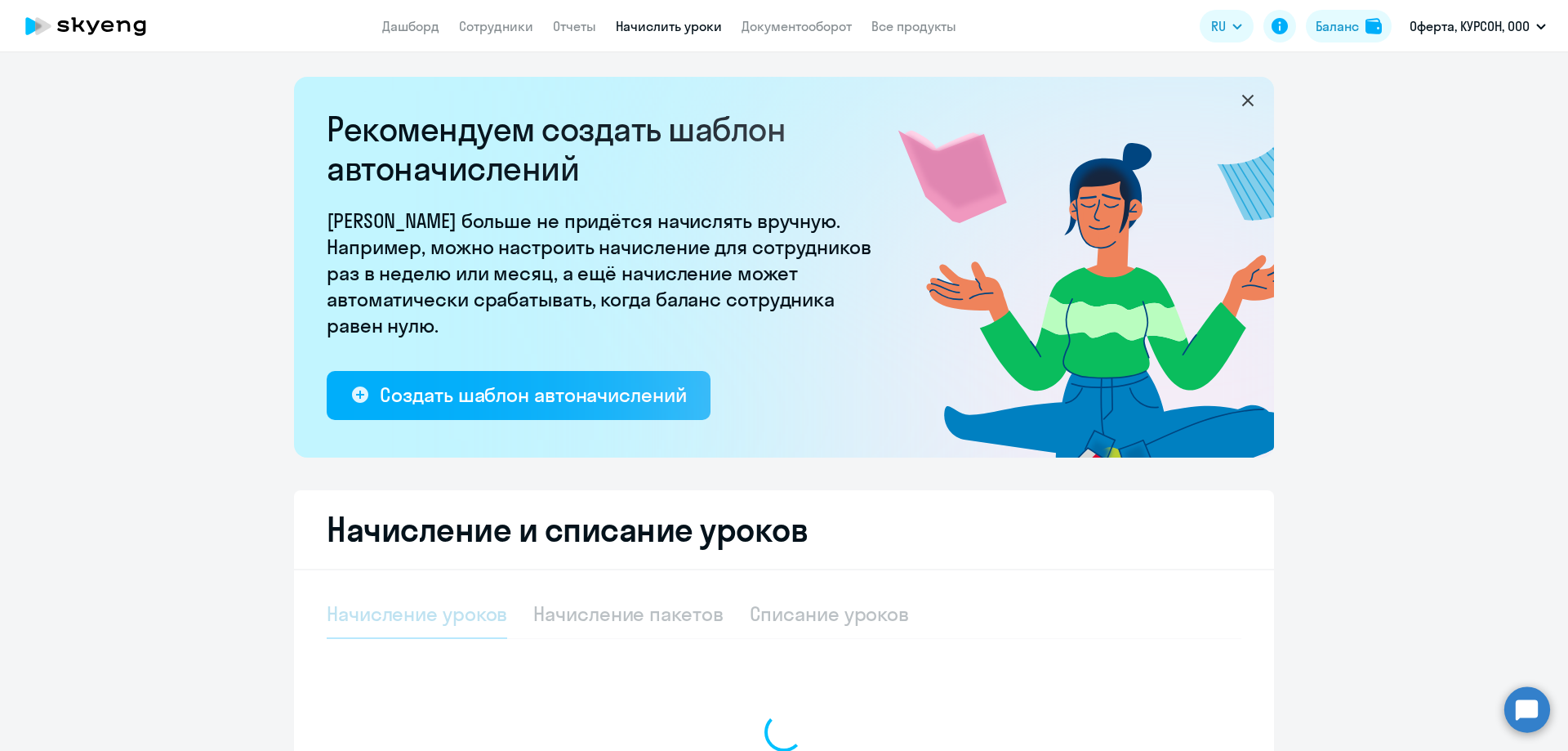
select select "10"
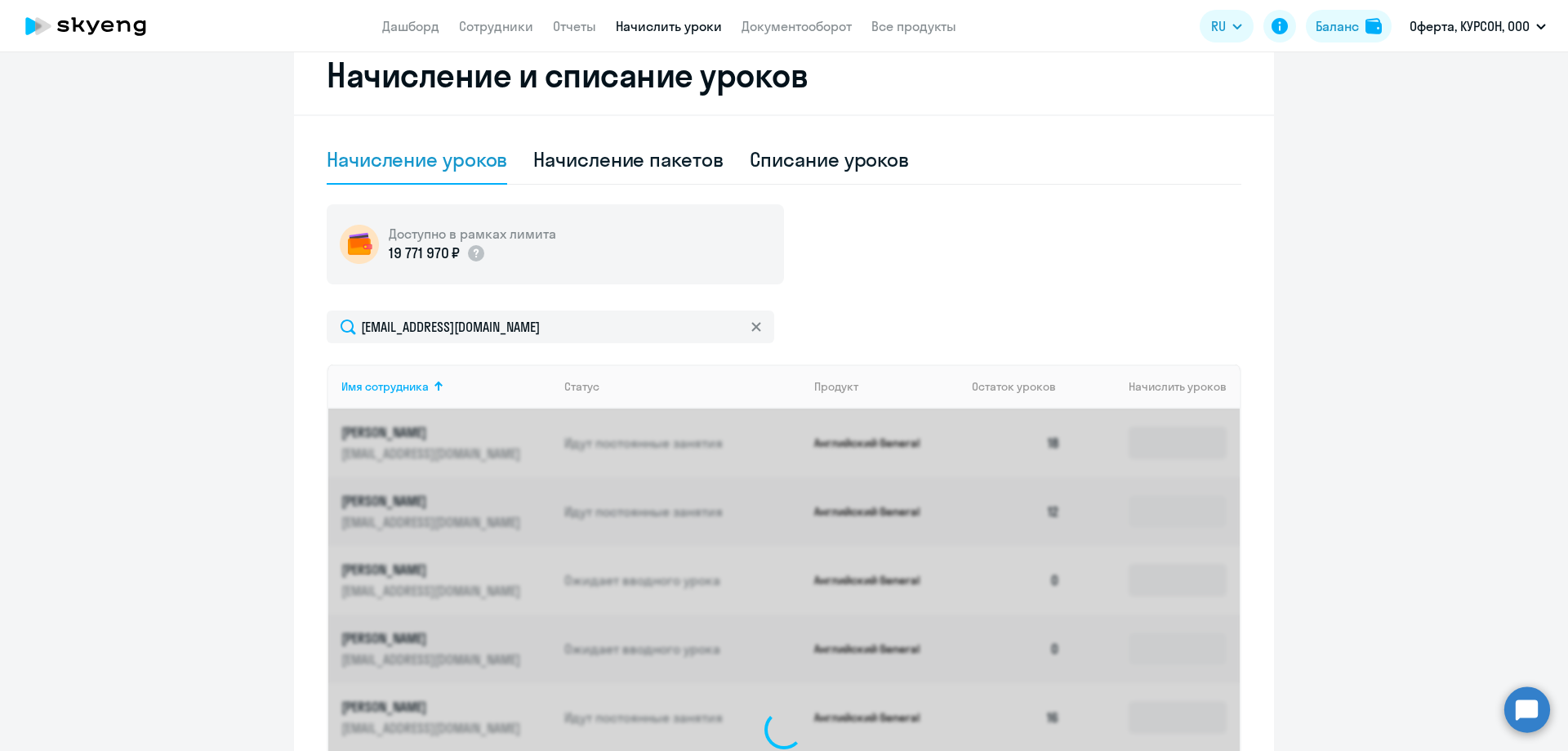
scroll to position [450, 0]
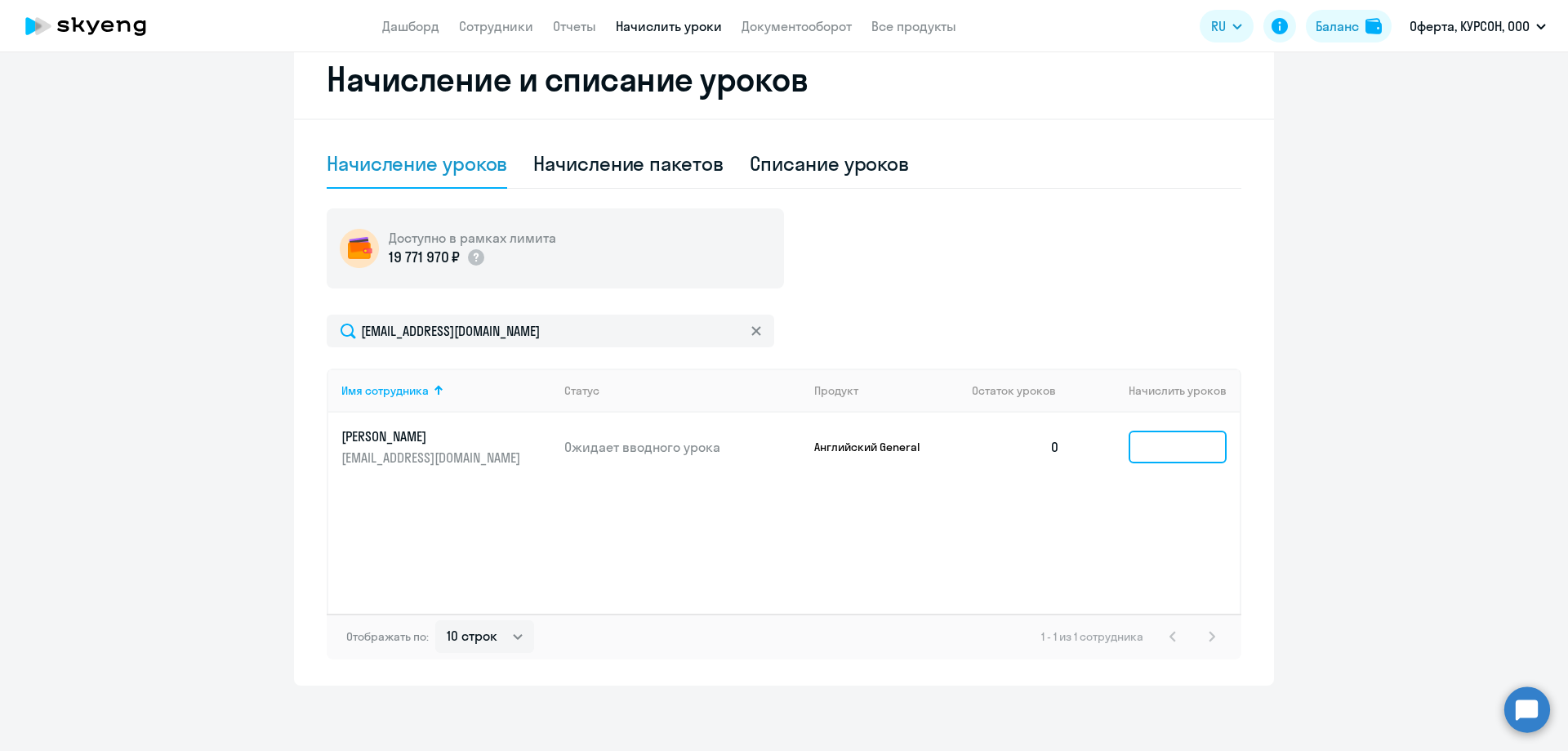
click at [1147, 445] on input at bounding box center [1177, 446] width 98 height 32
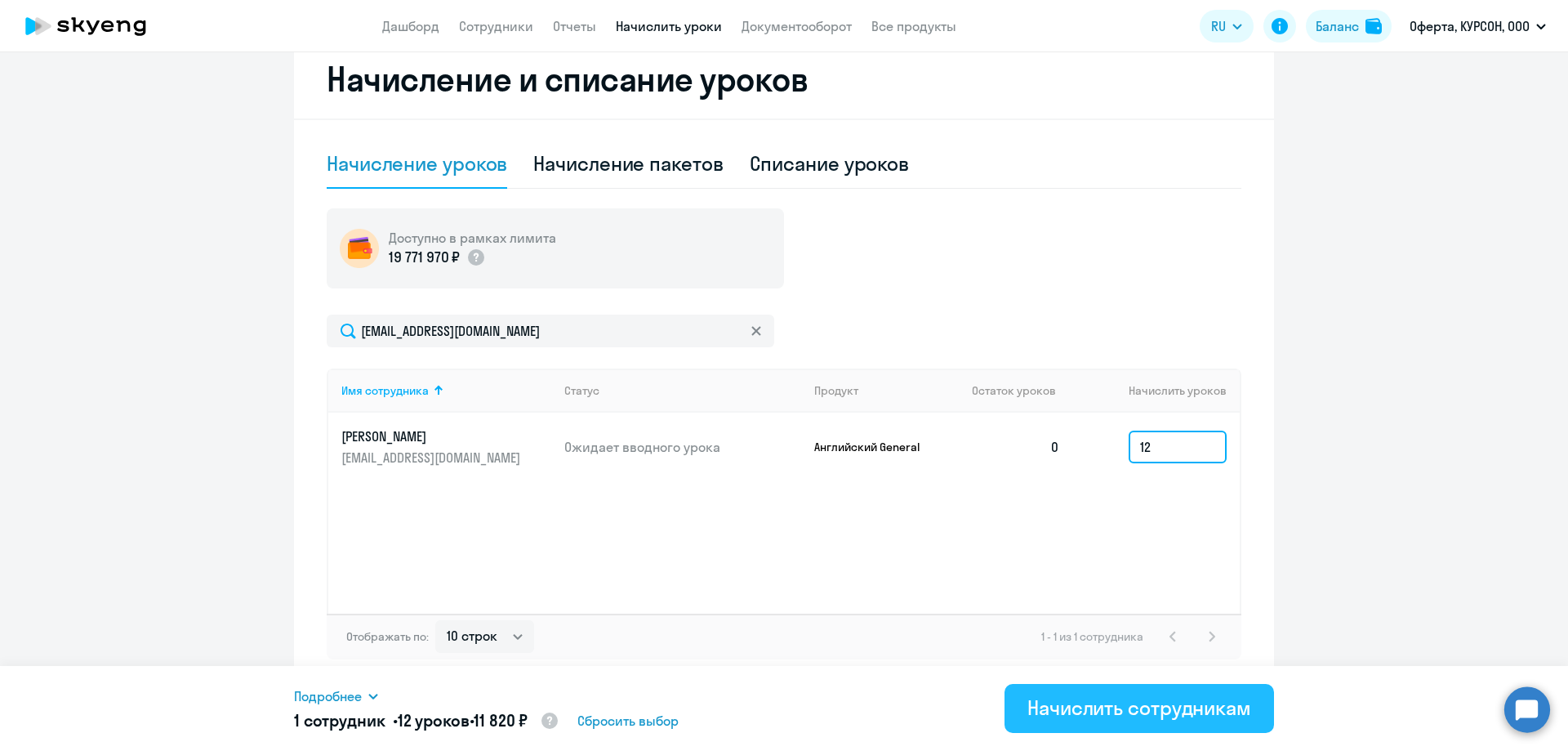
type input "12"
click at [1078, 710] on div "Начислить сотрудникам" at bounding box center [1139, 707] width 224 height 26
